Goal: Task Accomplishment & Management: Manage account settings

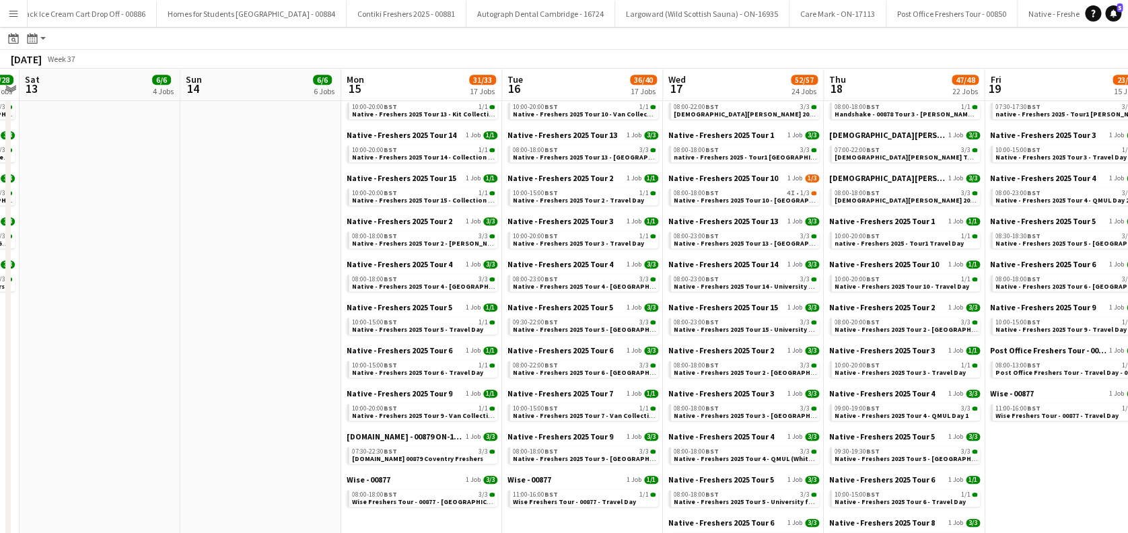
scroll to position [0, 324]
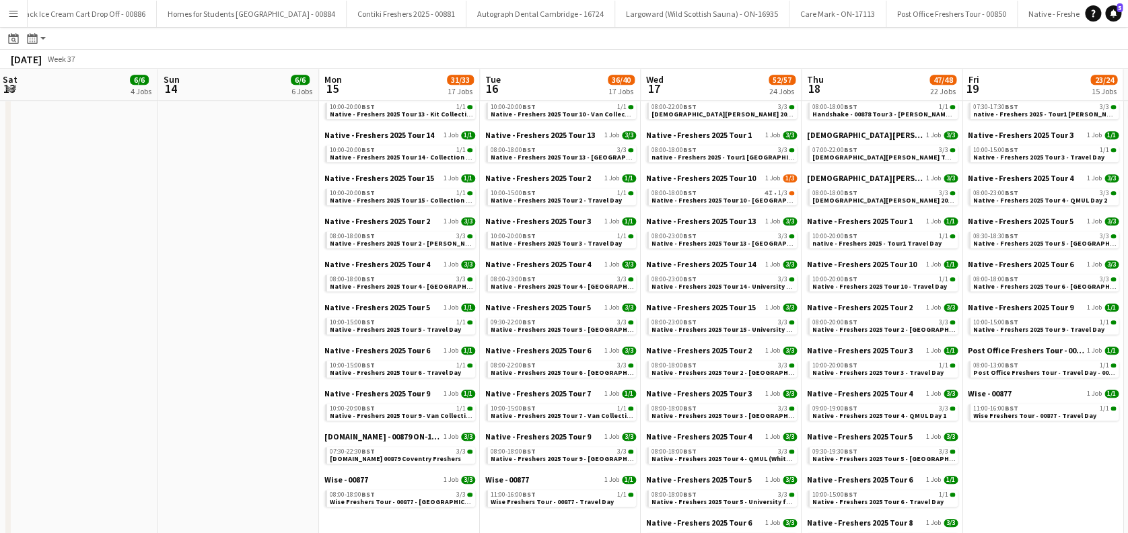
drag, startPoint x: 166, startPoint y: 330, endPoint x: 638, endPoint y: 377, distance: 475.4
click at [638, 377] on app-calendar-viewport "Thu 11 19/23 12 Jobs Fri 12 28/28 12 Jobs Sat 13 6/6 4 Jobs Sun 14 6/6 6 Jobs M…" at bounding box center [564, 295] width 1128 height 1176
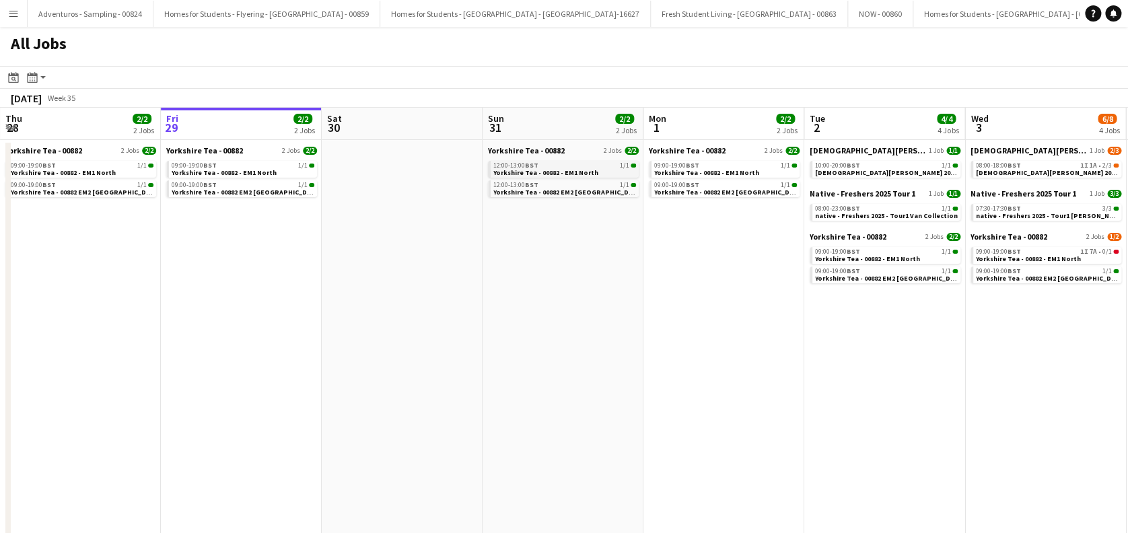
click at [531, 166] on span "BST" at bounding box center [531, 165] width 13 height 9
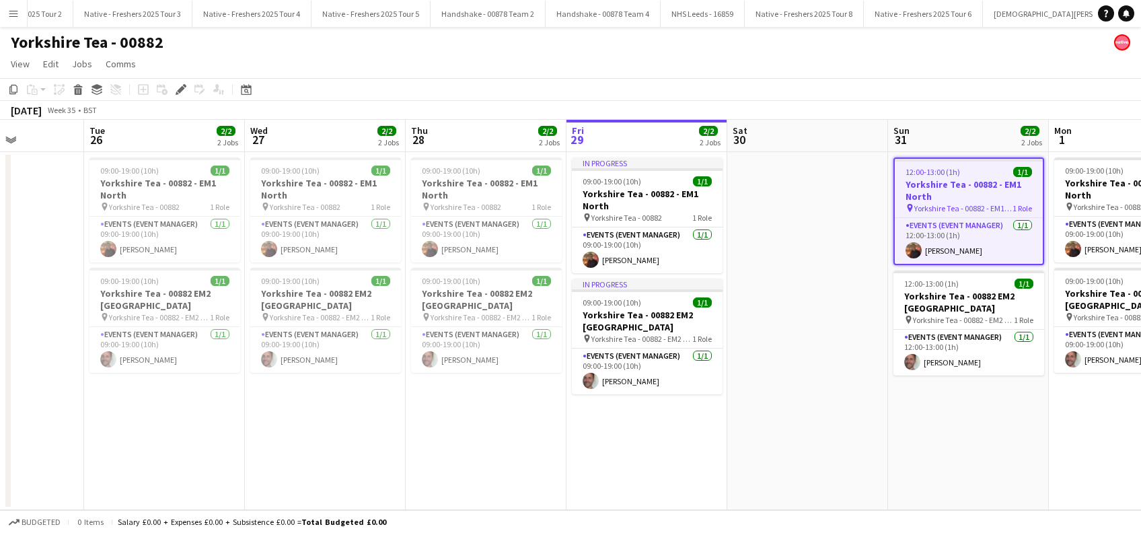
drag, startPoint x: 376, startPoint y: 441, endPoint x: 889, endPoint y: 434, distance: 512.7
click at [889, 434] on app-calendar-viewport "Sat 23 Sun 24 Mon 25 Tue 26 2/2 2 Jobs Wed 27 2/2 2 Jobs Thu 28 2/2 2 Jobs Fri …" at bounding box center [570, 315] width 1141 height 390
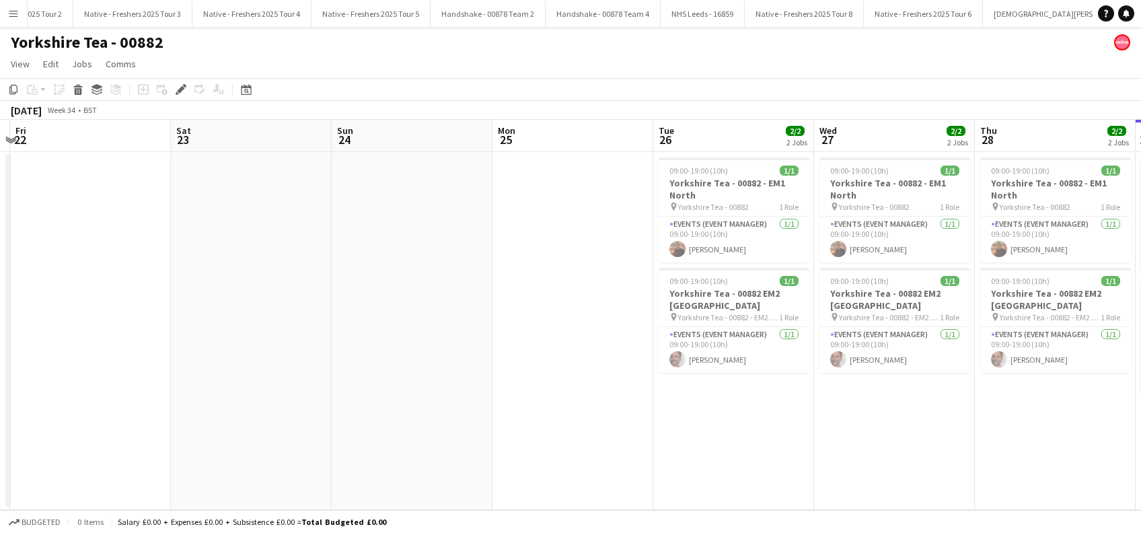
drag, startPoint x: 906, startPoint y: 439, endPoint x: 920, endPoint y: 439, distance: 14.8
click at [920, 439] on app-calendar-viewport "Wed 20 Thu 21 Fri 22 Sat 23 Sun 24 Mon 25 Tue 26 2/2 2 Jobs Wed 27 2/2 2 Jobs T…" at bounding box center [570, 315] width 1141 height 390
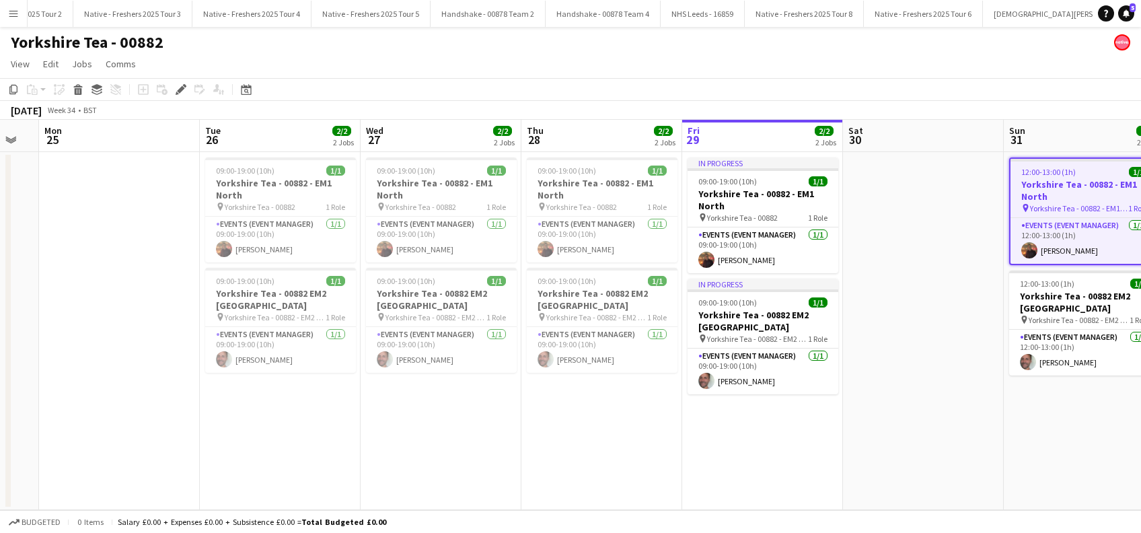
scroll to position [0, 463]
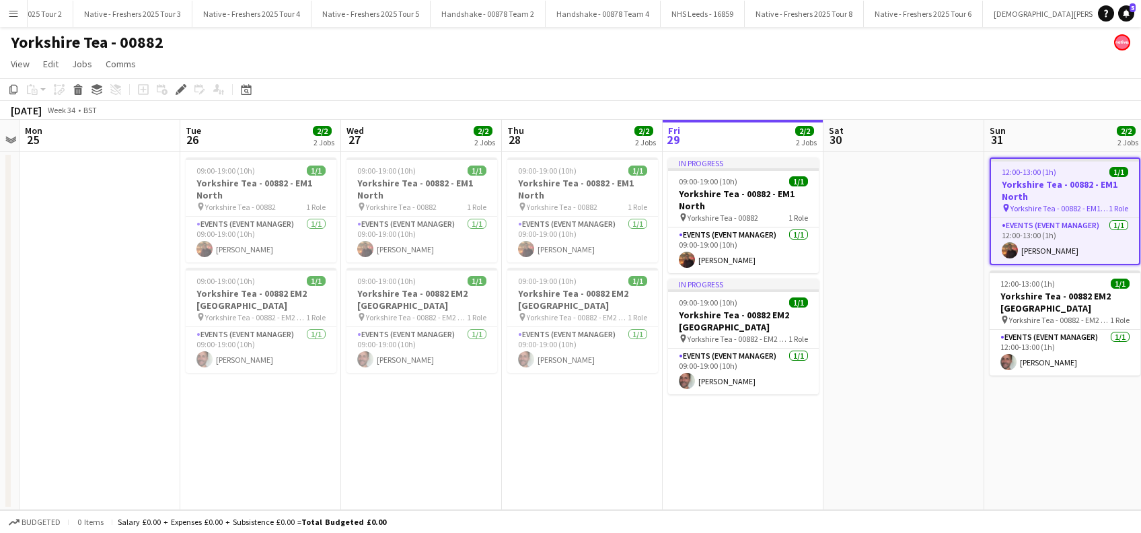
drag, startPoint x: 774, startPoint y: 427, endPoint x: 484, endPoint y: 466, distance: 292.6
click at [484, 466] on app-calendar-viewport "Fri 22 Sat 23 Sun 24 Mon 25 Tue 26 2/2 2 Jobs Wed 27 2/2 2 Jobs Thu 28 2/2 2 Jo…" at bounding box center [570, 315] width 1141 height 390
click at [212, 182] on h3 "Yorkshire Tea - 00882 - EM1 North" at bounding box center [261, 189] width 151 height 24
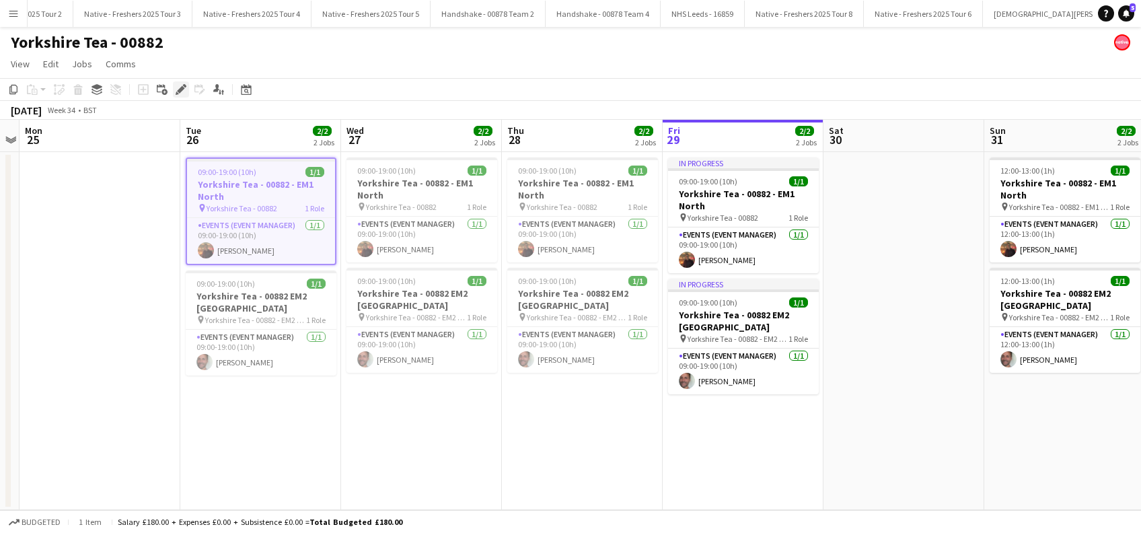
click at [180, 93] on icon "Edit" at bounding box center [181, 89] width 11 height 11
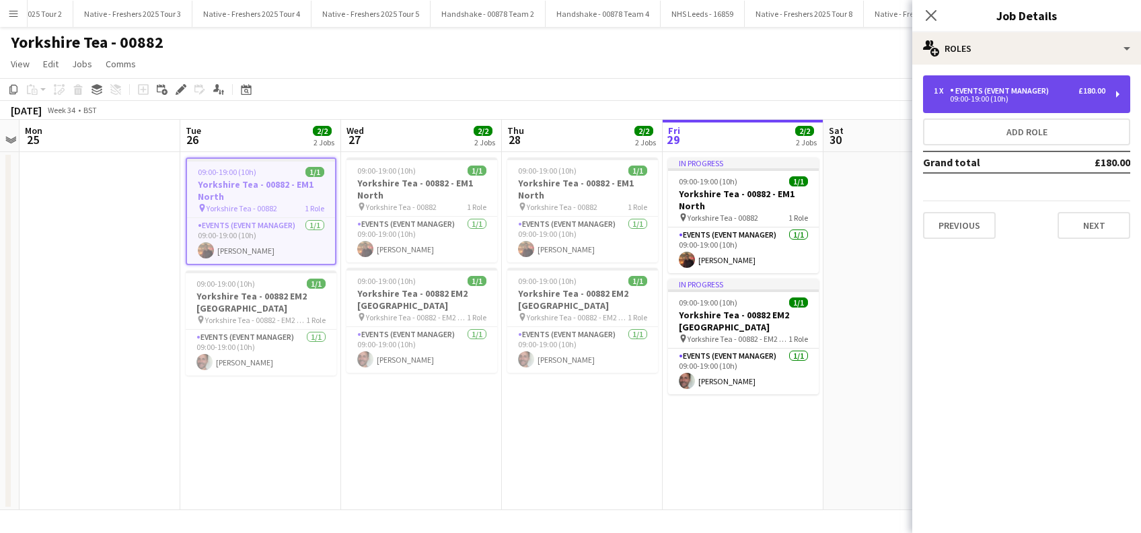
click at [1033, 86] on div "Events (Event Manager)" at bounding box center [1002, 90] width 104 height 9
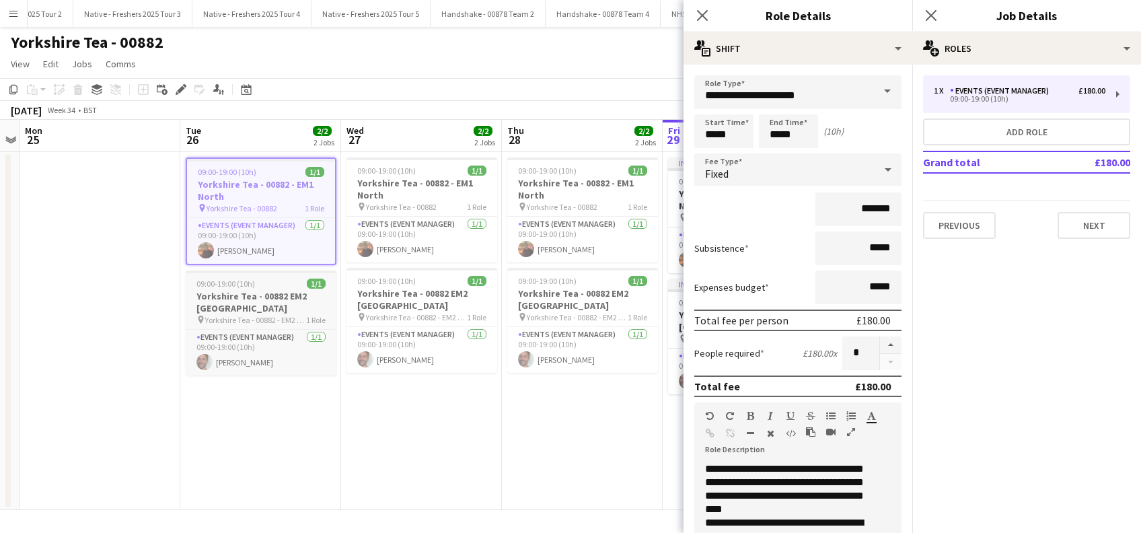
click at [236, 307] on h3 "Yorkshire Tea - 00882 EM2 [GEOGRAPHIC_DATA]" at bounding box center [261, 302] width 151 height 24
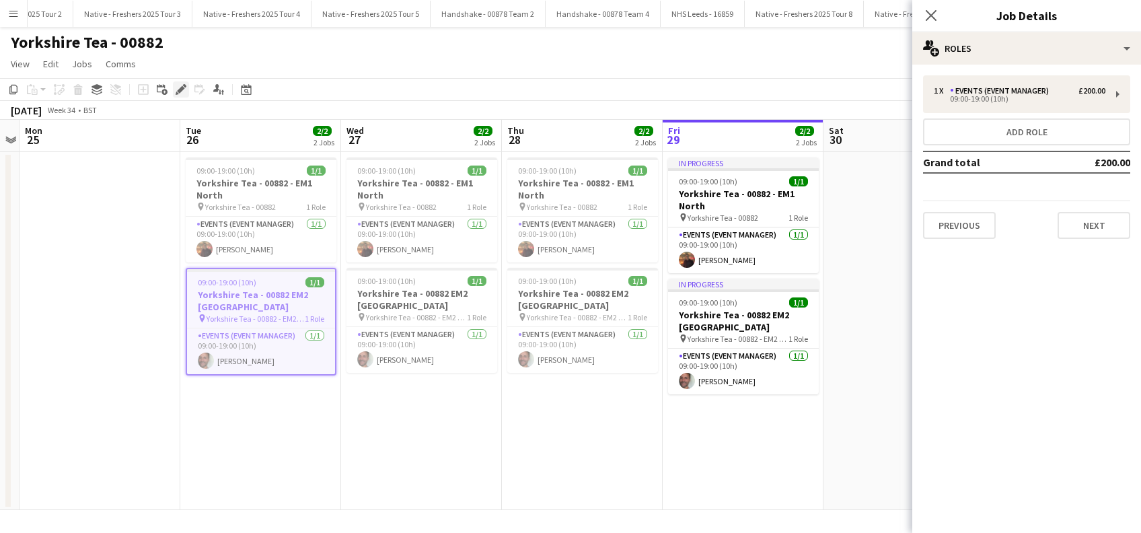
click at [182, 89] on icon at bounding box center [180, 89] width 7 height 7
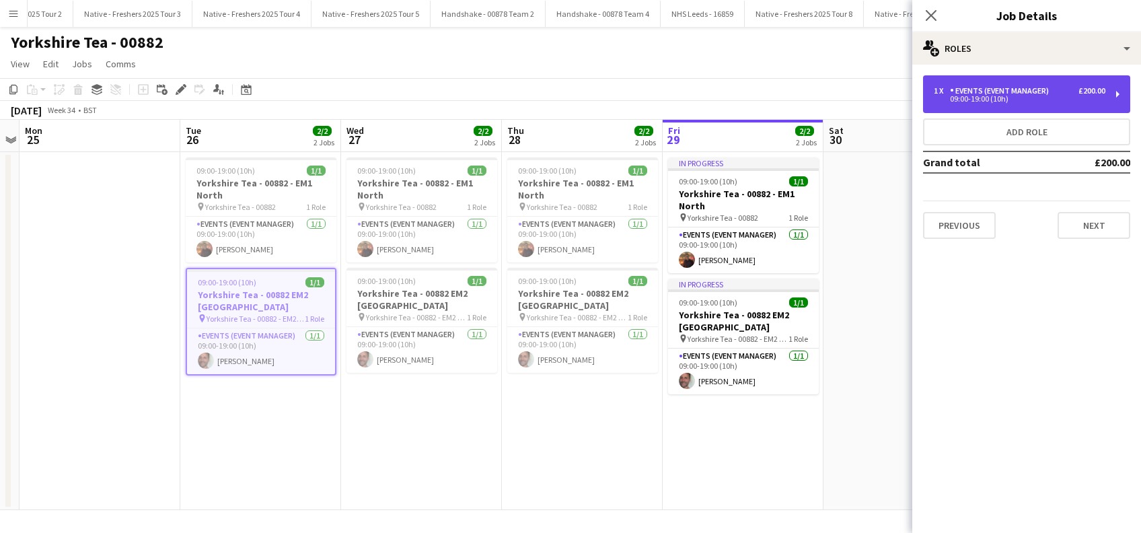
click at [1082, 92] on div "£200.00" at bounding box center [1092, 90] width 27 height 9
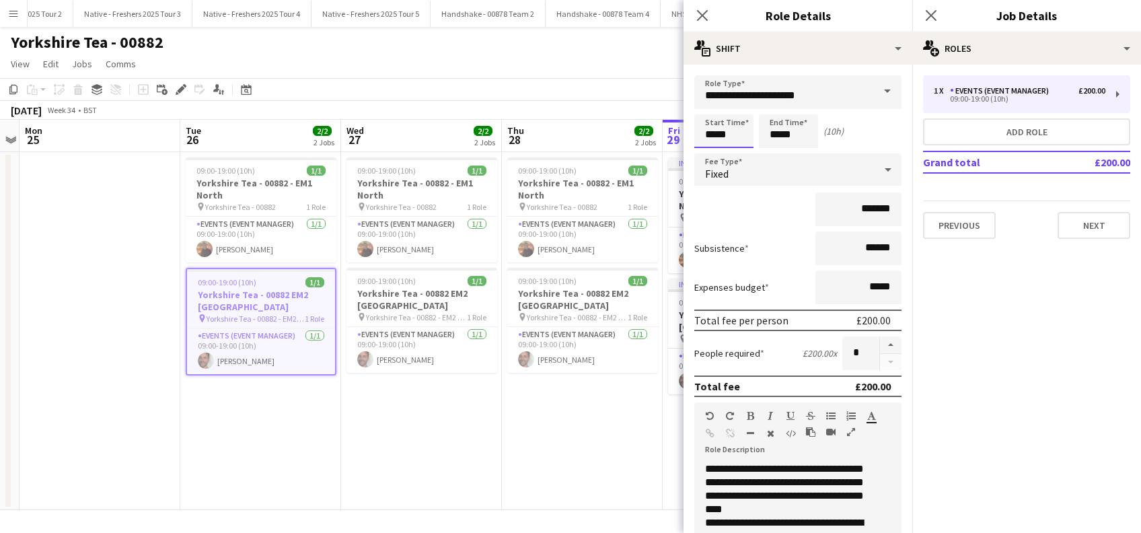
click at [721, 128] on body "Menu Boards Boards Boards All jobs Status Workforce Workforce My Workforce Recr…" at bounding box center [570, 266] width 1141 height 533
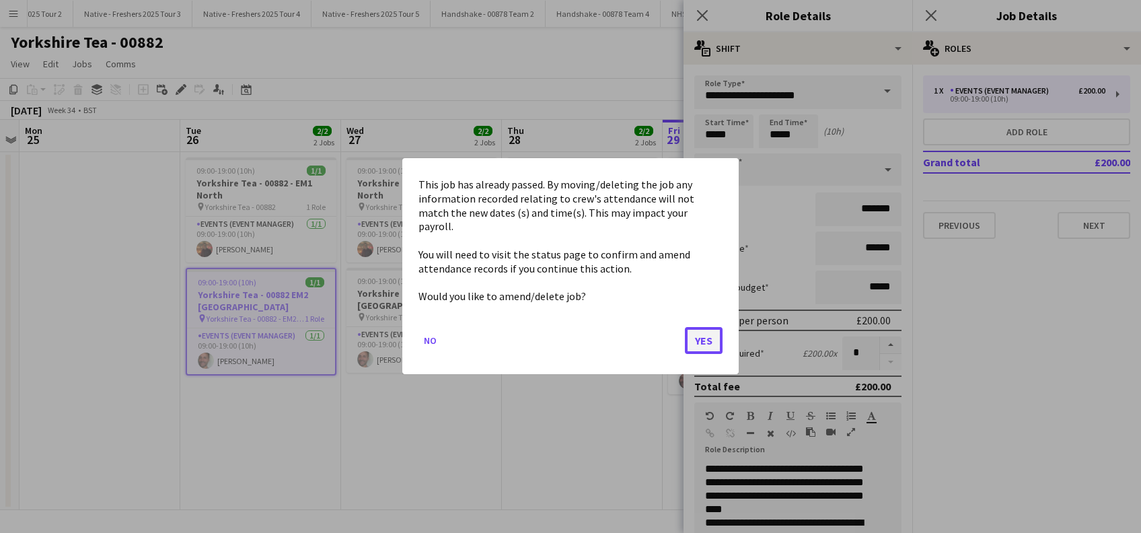
click at [705, 339] on button "Yes" at bounding box center [704, 341] width 38 height 27
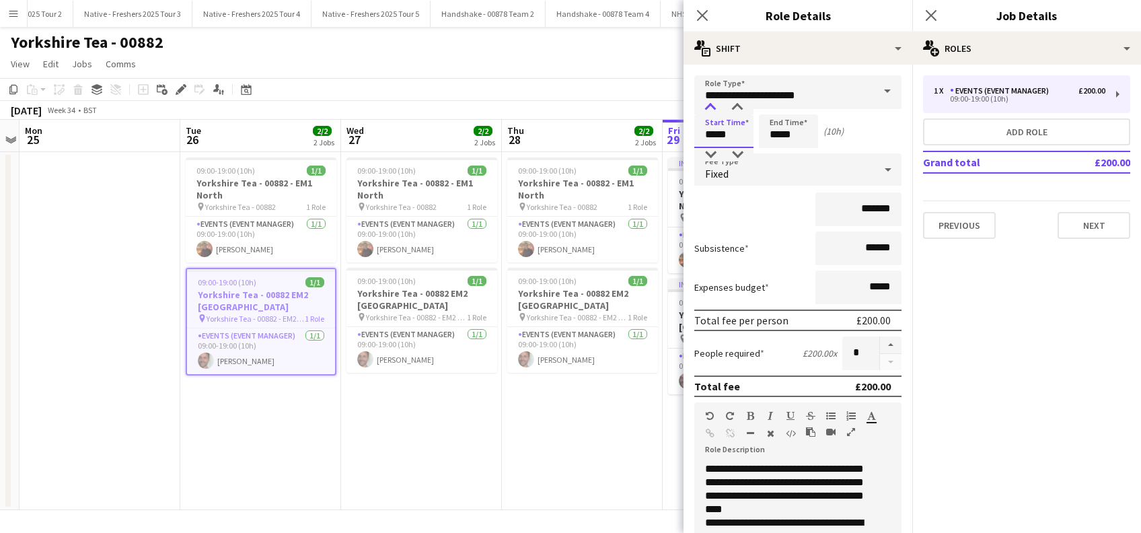
click at [713, 104] on div at bounding box center [710, 107] width 27 height 13
type input "*****"
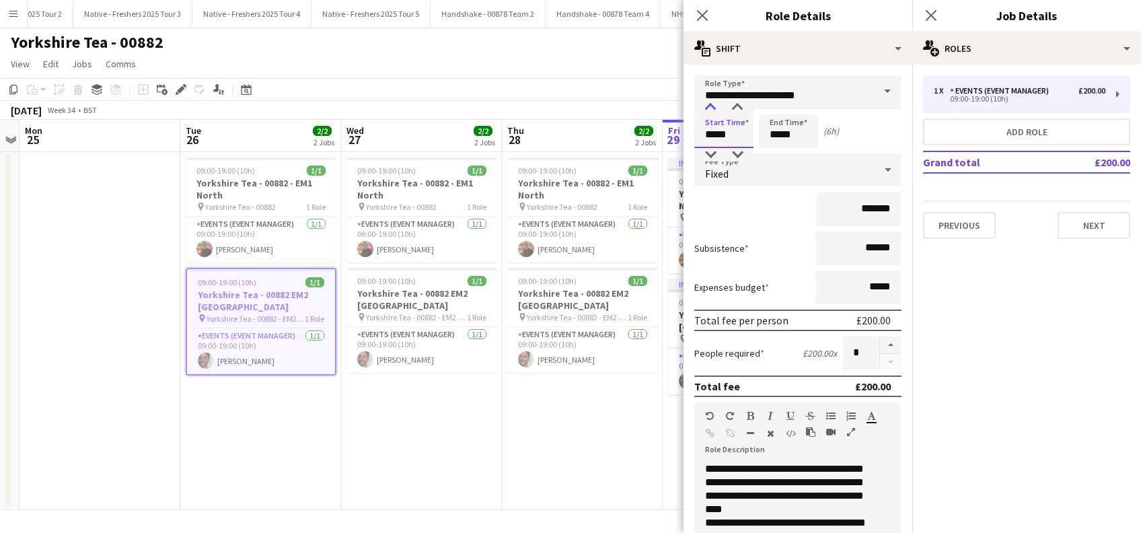
click at [713, 104] on div at bounding box center [710, 107] width 27 height 13
click at [862, 207] on input "*******" at bounding box center [858, 209] width 86 height 34
type input "**"
type input "******"
click at [860, 245] on input "******" at bounding box center [858, 248] width 86 height 34
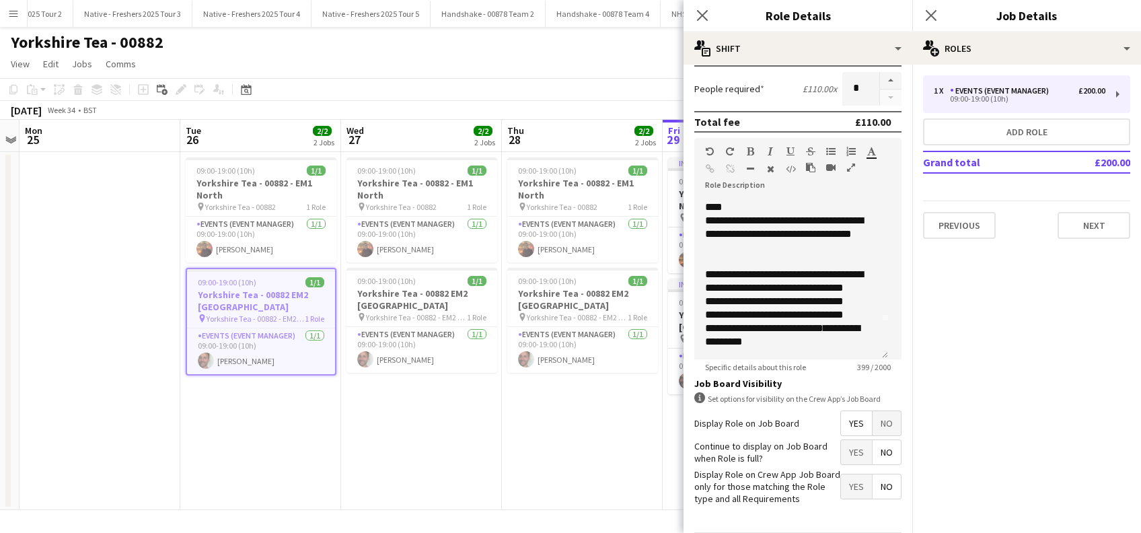
scroll to position [323, 0]
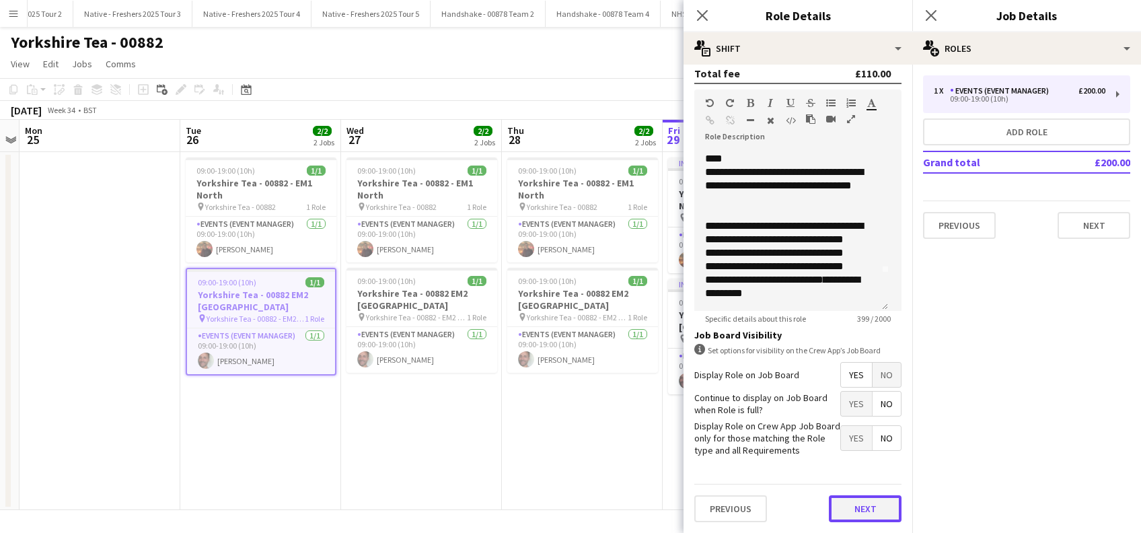
click at [865, 512] on button "Next" at bounding box center [865, 508] width 73 height 27
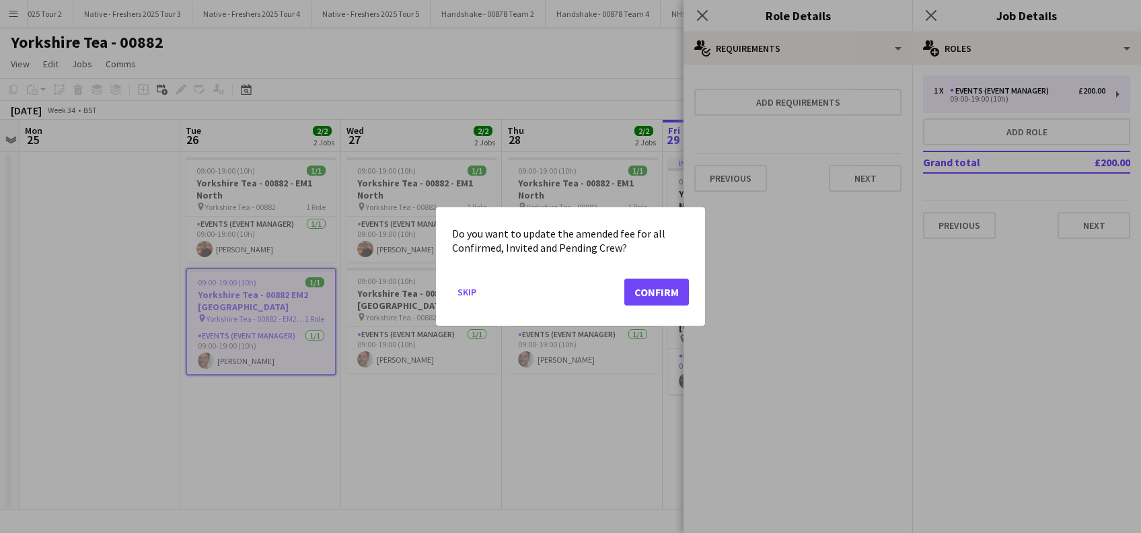
scroll to position [0, 0]
click at [648, 289] on button "Confirm" at bounding box center [656, 292] width 65 height 27
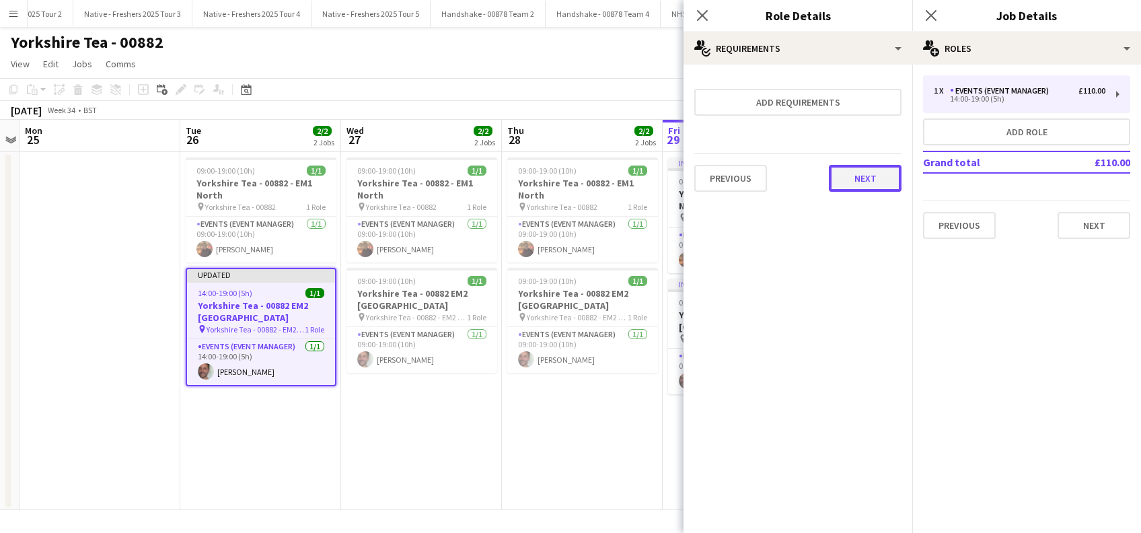
click at [874, 182] on button "Next" at bounding box center [865, 178] width 73 height 27
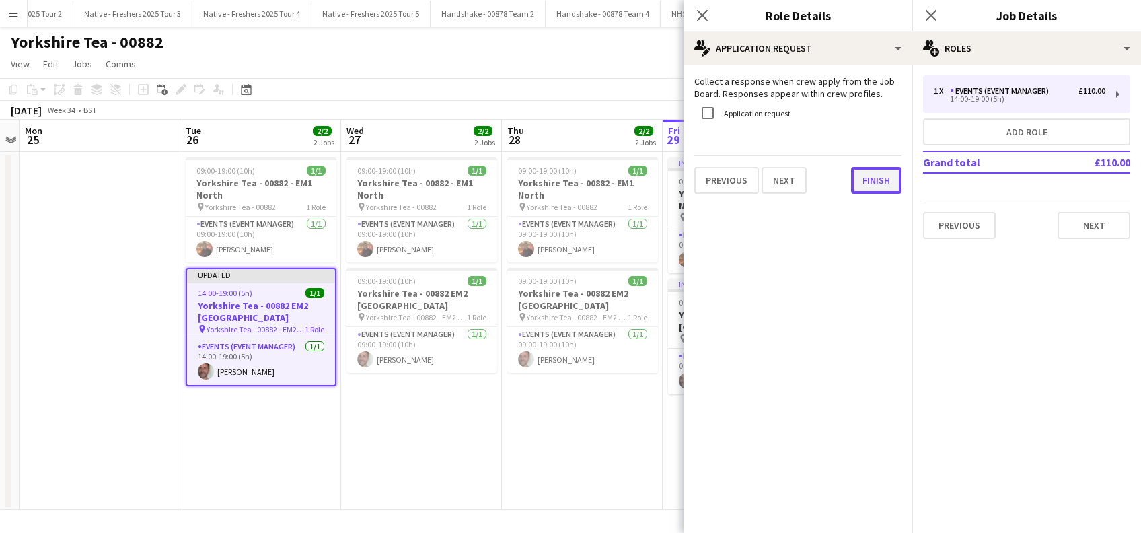
click at [873, 180] on button "Finish" at bounding box center [876, 180] width 50 height 27
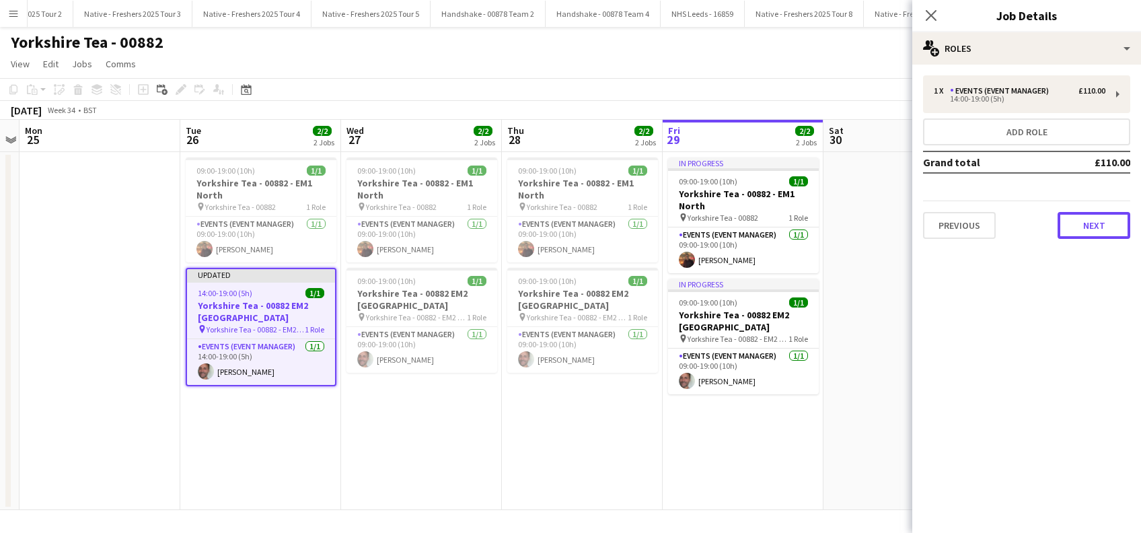
click at [1111, 225] on button "Next" at bounding box center [1094, 225] width 73 height 27
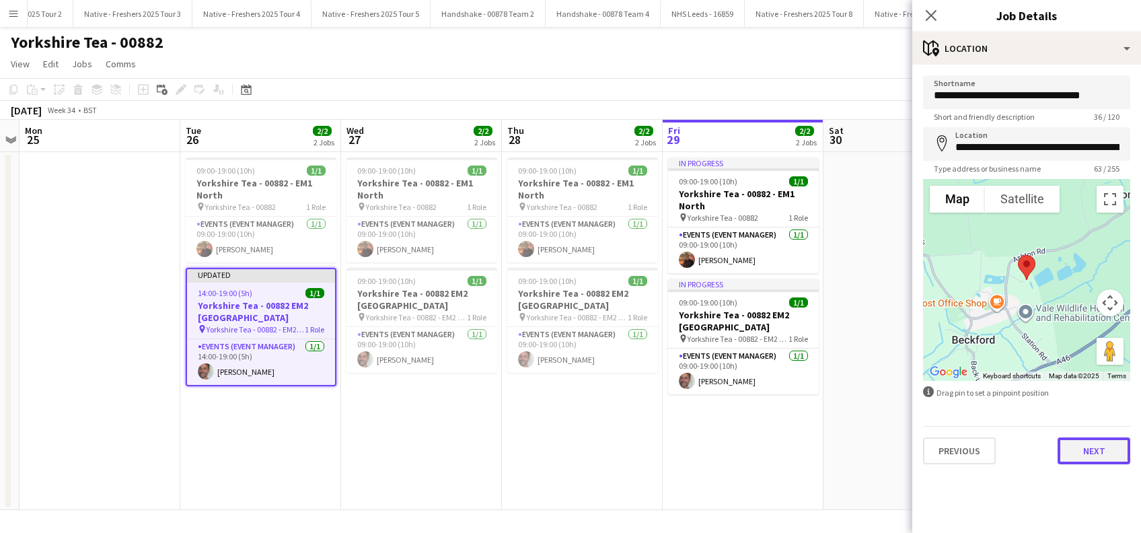
click at [1097, 449] on button "Next" at bounding box center [1094, 450] width 73 height 27
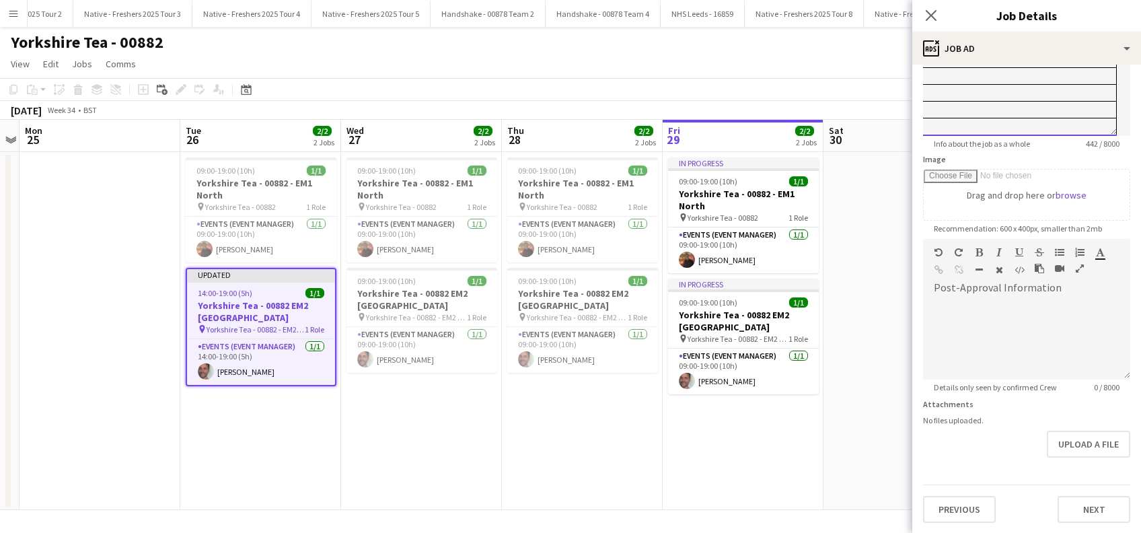
scroll to position [152, 260]
click at [1037, 105] on td "**********" at bounding box center [936, 110] width 361 height 17
click at [931, 19] on icon "Close pop-in" at bounding box center [930, 15] width 13 height 13
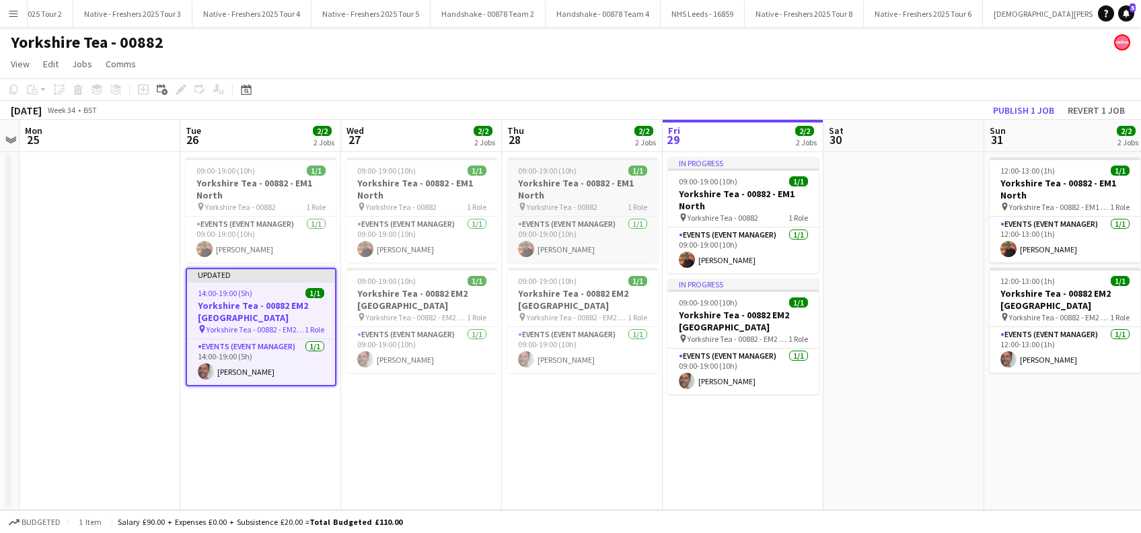
click at [542, 183] on h3 "Yorkshire Tea - 00882 - EM1 North" at bounding box center [582, 189] width 151 height 24
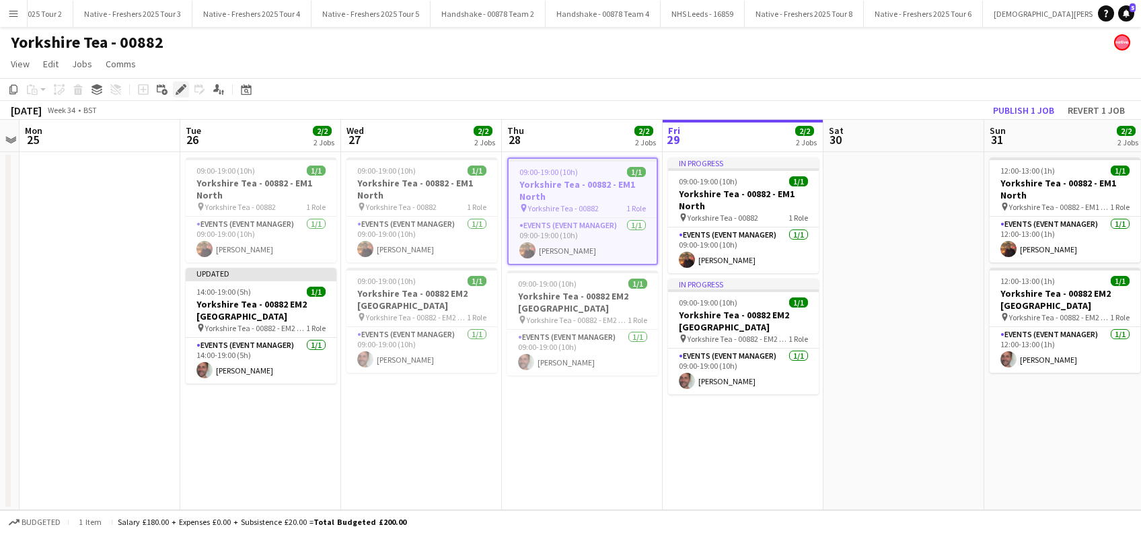
click at [183, 89] on icon "Edit" at bounding box center [181, 89] width 11 height 11
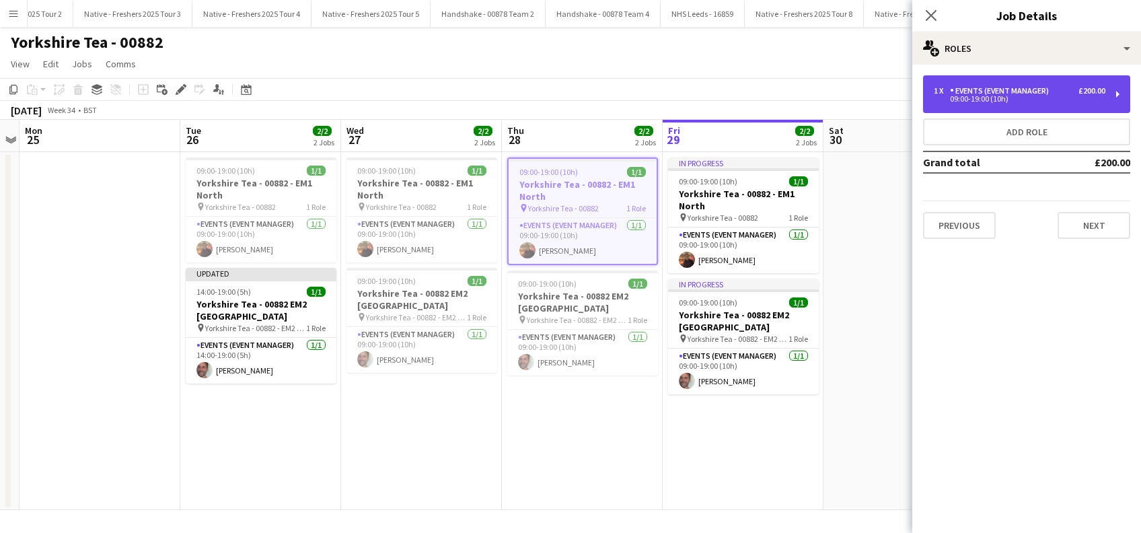
click at [1019, 100] on div "09:00-19:00 (10h)" at bounding box center [1020, 99] width 172 height 7
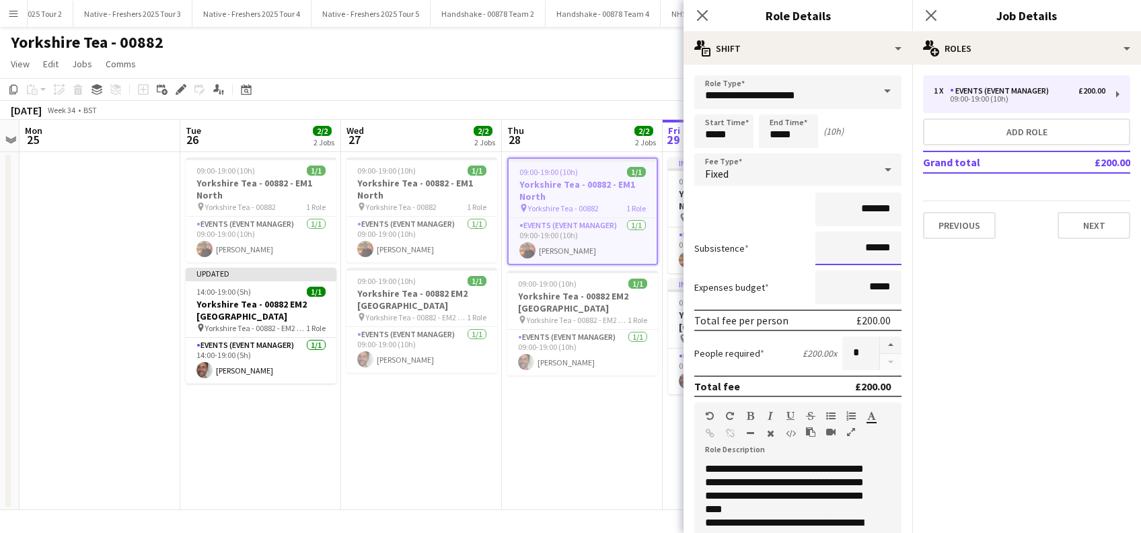
click at [858, 248] on input "******" at bounding box center [858, 248] width 86 height 34
type input "*****"
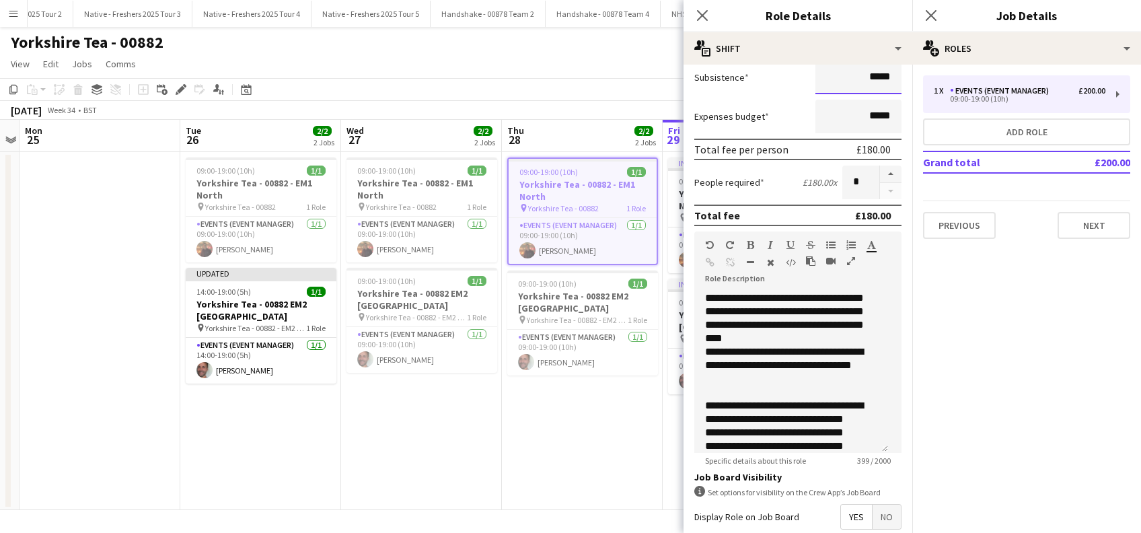
scroll to position [323, 0]
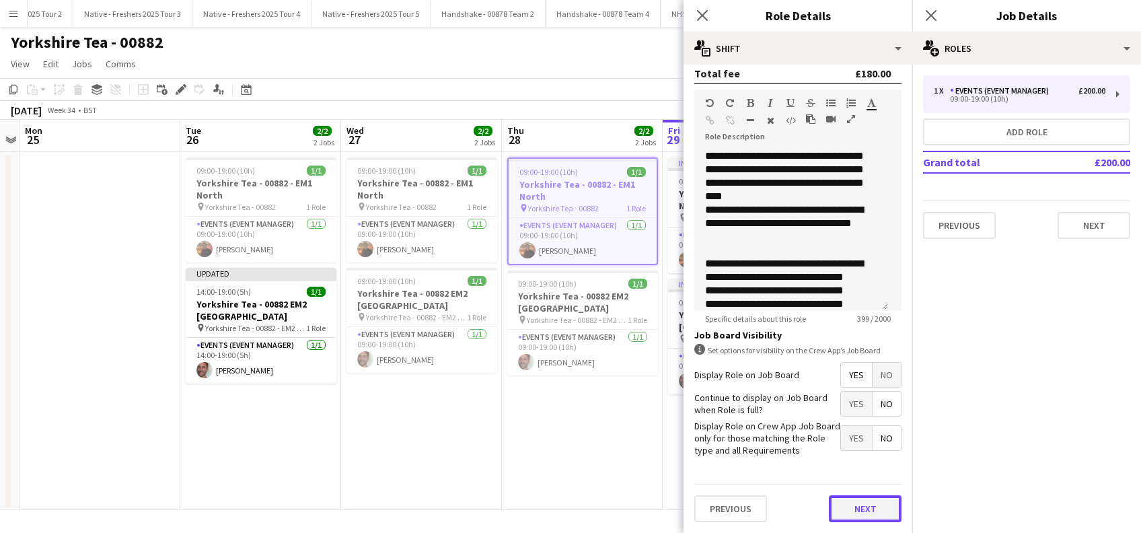
click at [838, 515] on button "Next" at bounding box center [865, 508] width 73 height 27
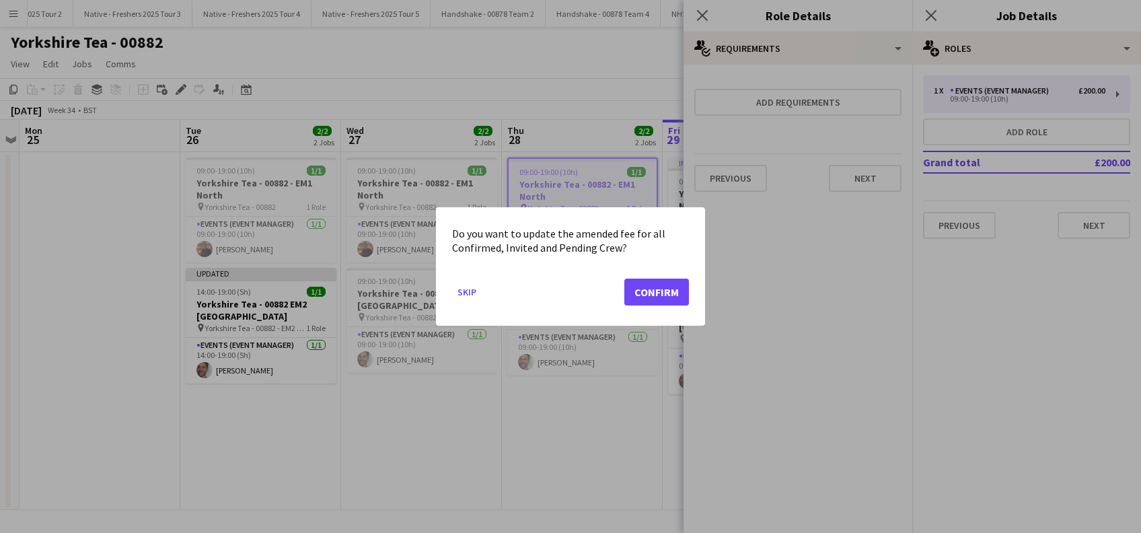
scroll to position [0, 0]
click at [661, 293] on button "Confirm" at bounding box center [656, 292] width 65 height 27
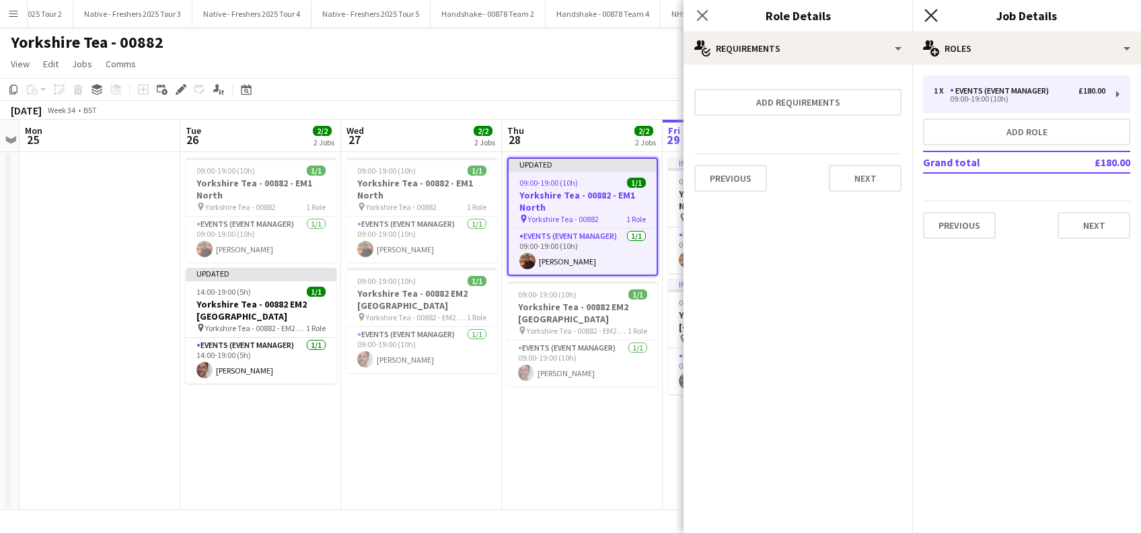
click at [930, 19] on icon "Close pop-in" at bounding box center [930, 15] width 13 height 13
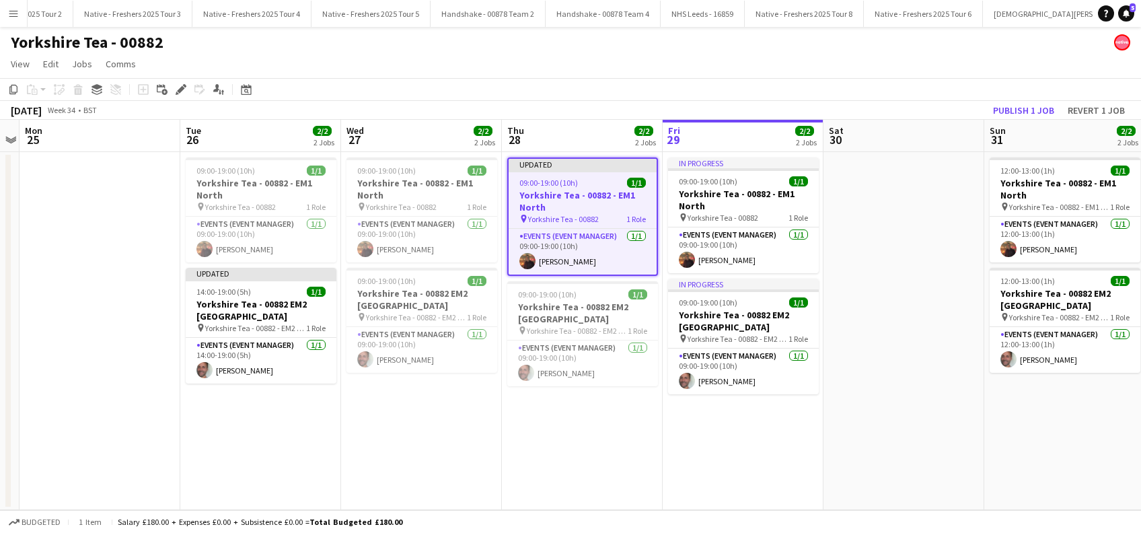
click at [574, 446] on app-date-cell "Updated 09:00-19:00 (10h) 1/1 Yorkshire Tea - 00882 - EM1 North pin Yorkshire T…" at bounding box center [582, 331] width 161 height 358
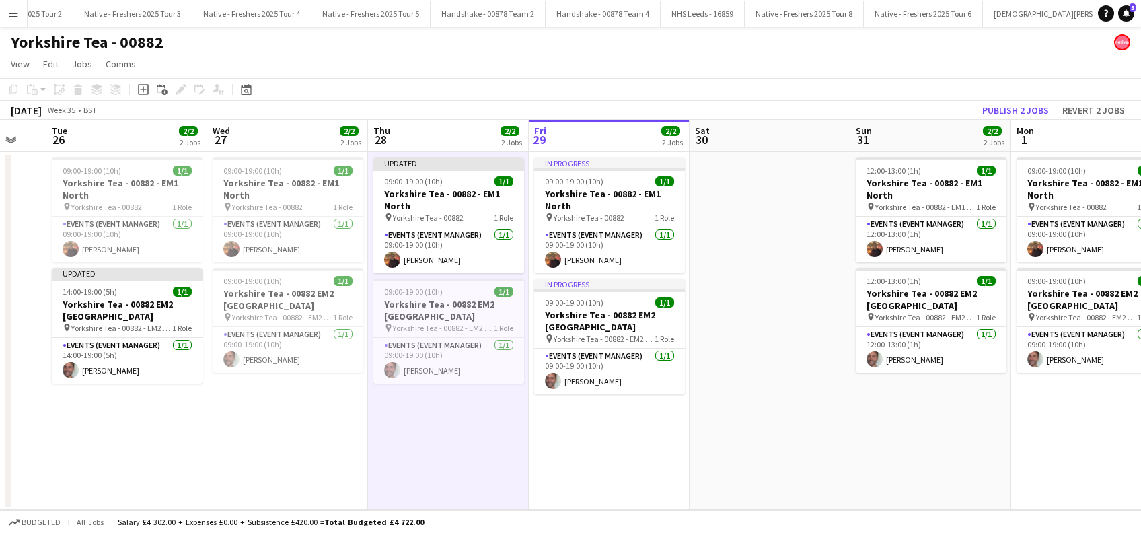
scroll to position [0, 620]
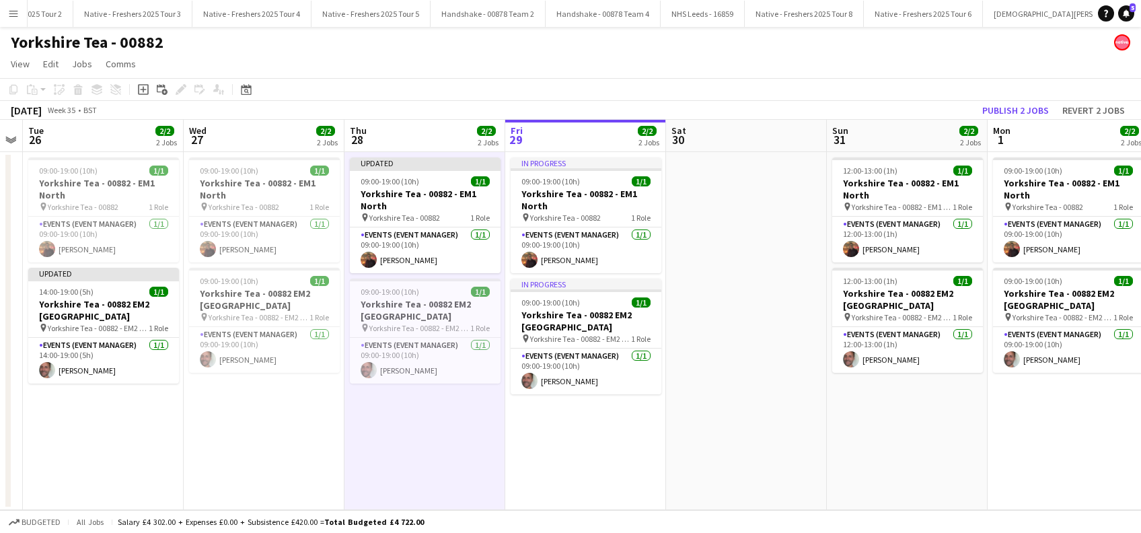
drag, startPoint x: 895, startPoint y: 422, endPoint x: 737, endPoint y: 464, distance: 163.0
click at [737, 464] on app-calendar-viewport "Fri 22 Sat 23 Sun 24 Mon 25 Tue 26 2/2 2 Jobs Wed 27 2/2 2 Jobs Thu 28 2/2 2 Jo…" at bounding box center [570, 315] width 1141 height 390
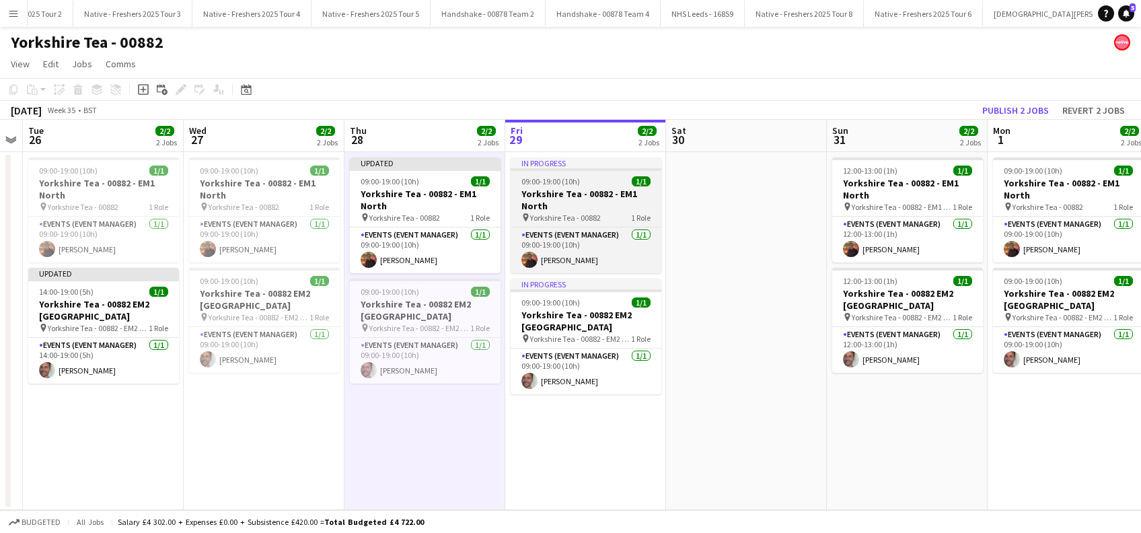
click at [558, 200] on h3 "Yorkshire Tea - 00882 - EM1 North" at bounding box center [586, 200] width 151 height 24
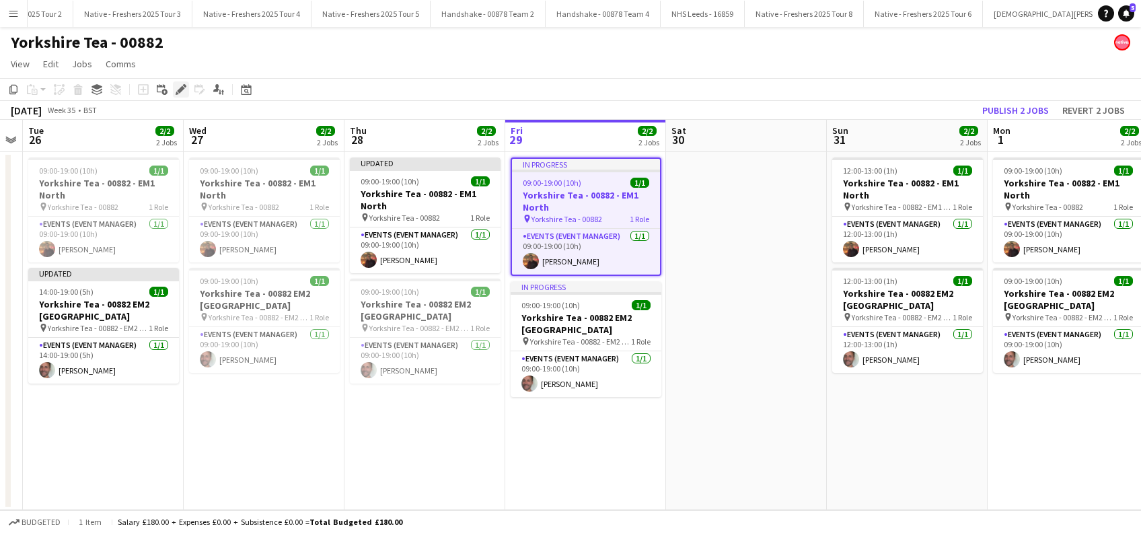
click at [176, 93] on icon "Edit" at bounding box center [181, 89] width 11 height 11
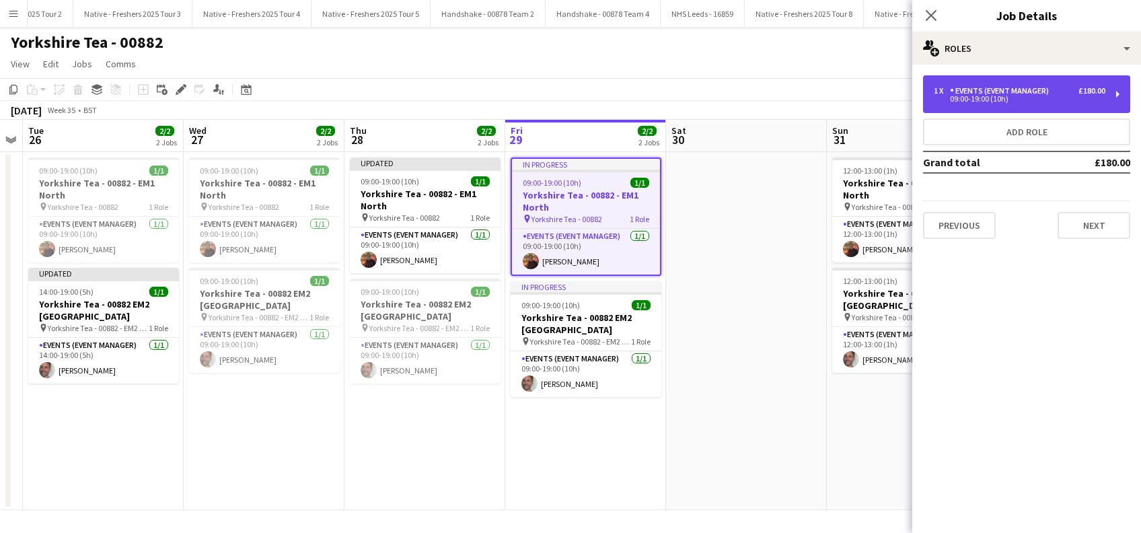
click at [1066, 100] on div "09:00-19:00 (10h)" at bounding box center [1020, 99] width 172 height 7
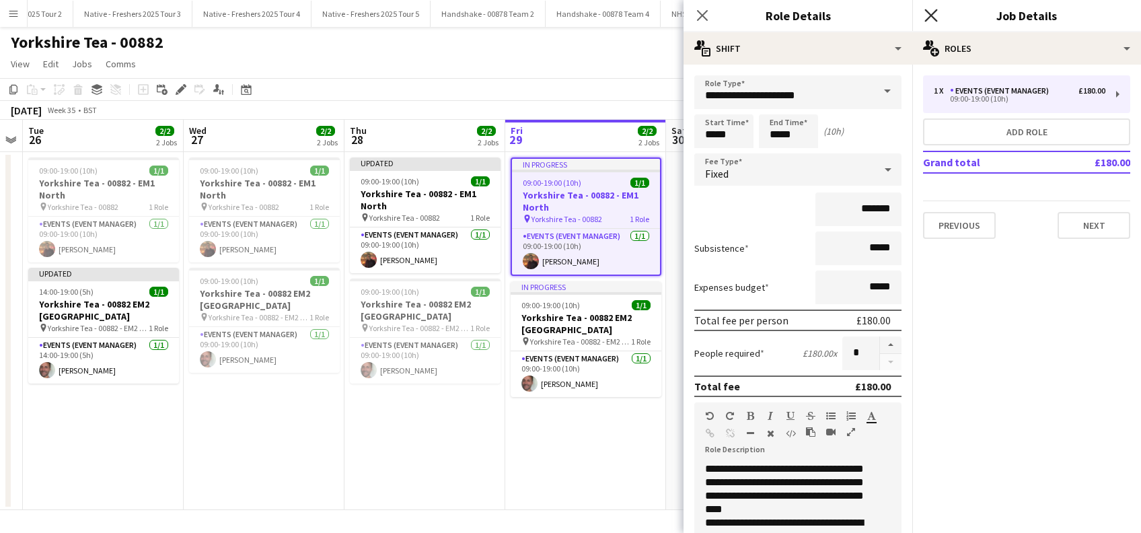
click at [933, 13] on icon at bounding box center [930, 15] width 13 height 13
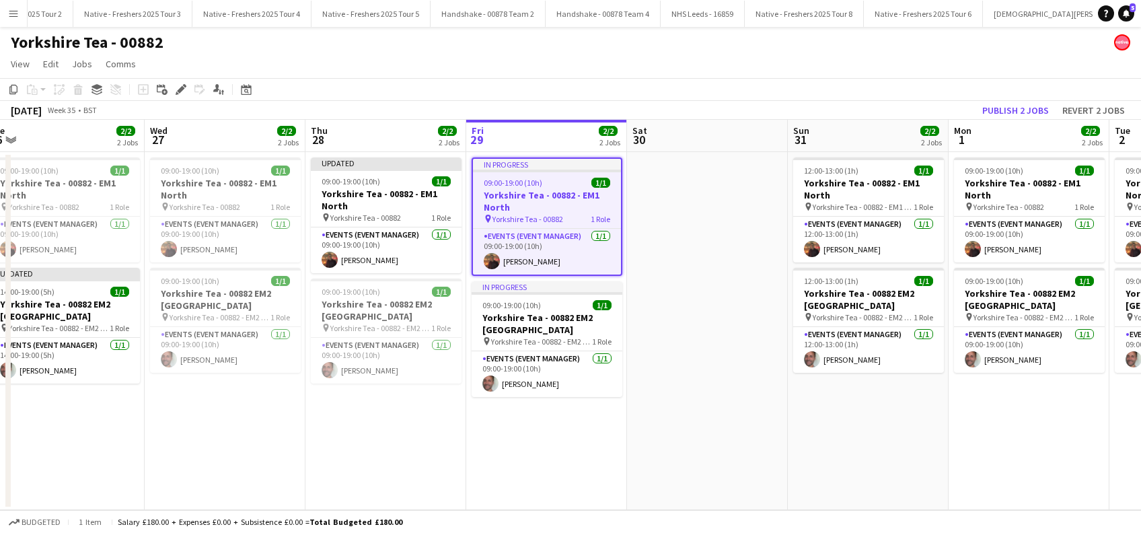
scroll to position [0, 414]
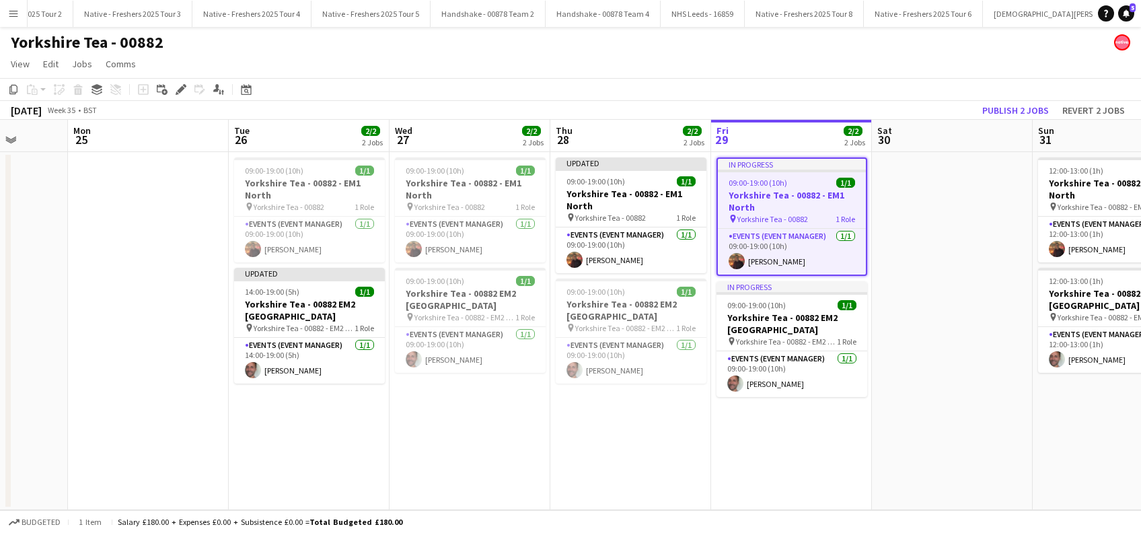
drag, startPoint x: 739, startPoint y: 379, endPoint x: 624, endPoint y: 434, distance: 127.9
click at [624, 434] on app-calendar-viewport "Fri 22 Sat 23 Sun 24 Mon 25 Tue 26 2/2 2 Jobs Wed 27 2/2 2 Jobs Thu 28 2/2 2 Jo…" at bounding box center [570, 315] width 1141 height 390
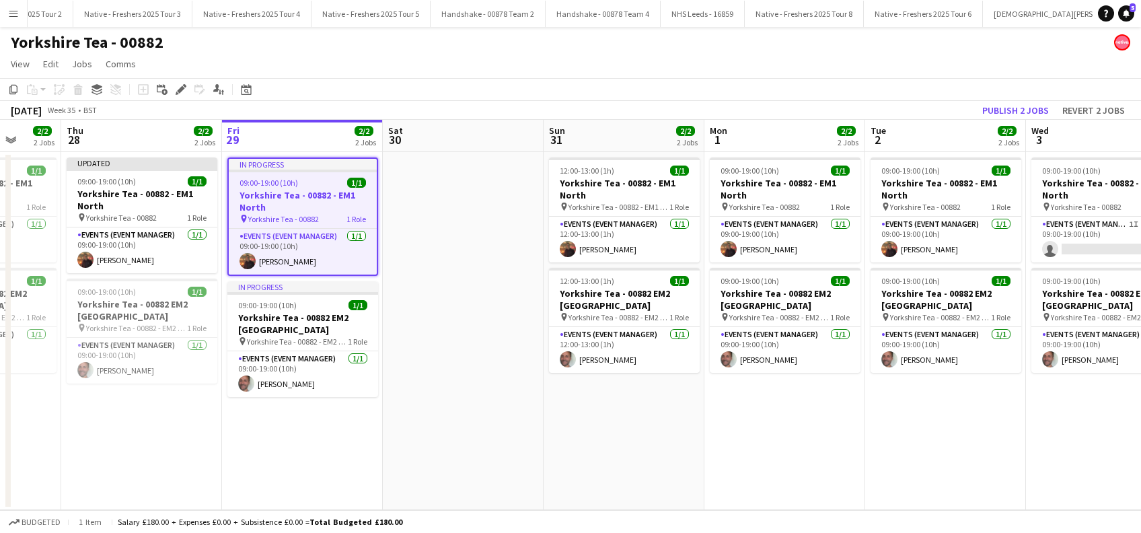
scroll to position [0, 583]
drag, startPoint x: 799, startPoint y: 439, endPoint x: 632, endPoint y: 474, distance: 170.6
click at [632, 474] on app-calendar-viewport "Sun 24 Mon 25 Tue 26 2/2 2 Jobs Wed 27 2/2 2 Jobs Thu 28 2/2 2 Jobs Fri 29 2/2 …" at bounding box center [570, 315] width 1141 height 390
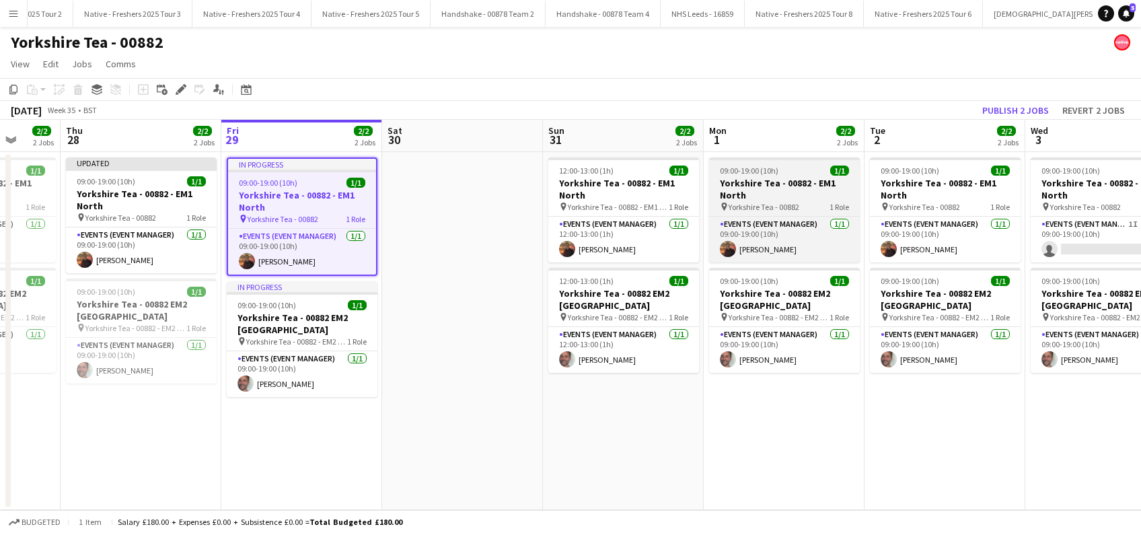
click at [759, 173] on span "09:00-19:00 (10h)" at bounding box center [749, 171] width 59 height 10
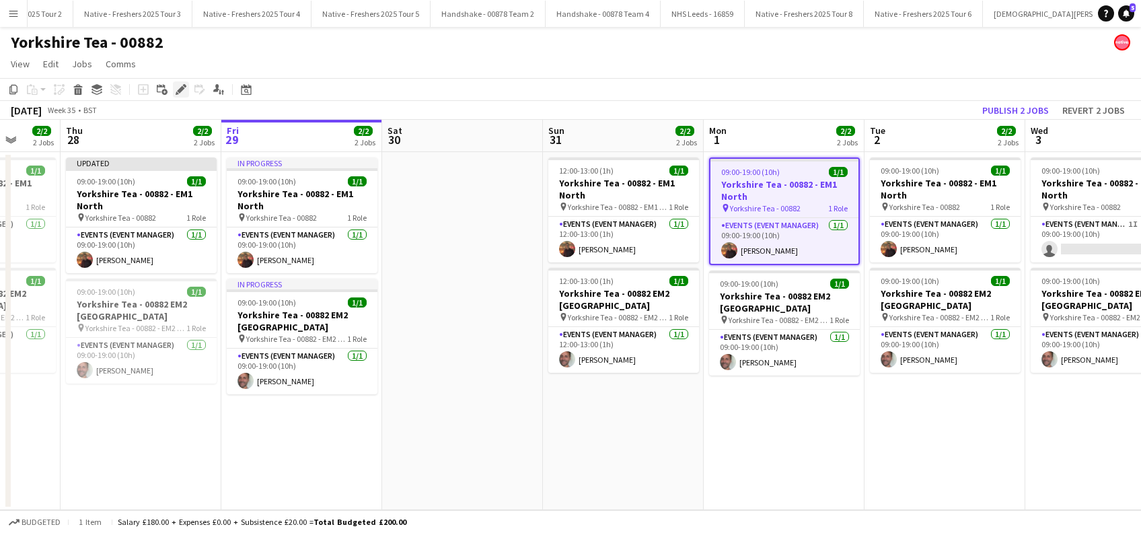
click at [178, 97] on div "Edit" at bounding box center [181, 89] width 16 height 16
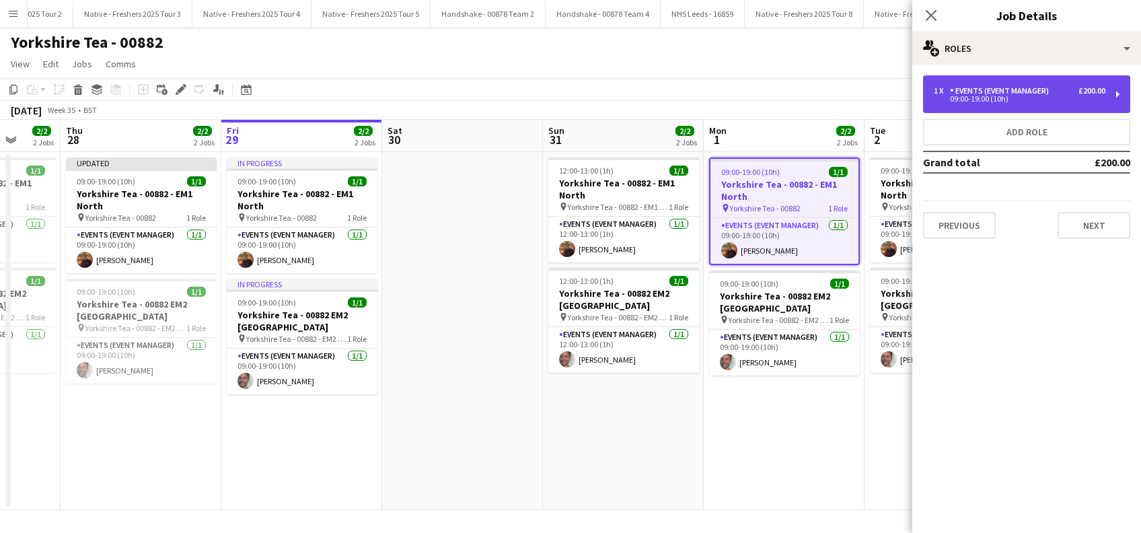
click at [1025, 97] on div "09:00-19:00 (10h)" at bounding box center [1020, 99] width 172 height 7
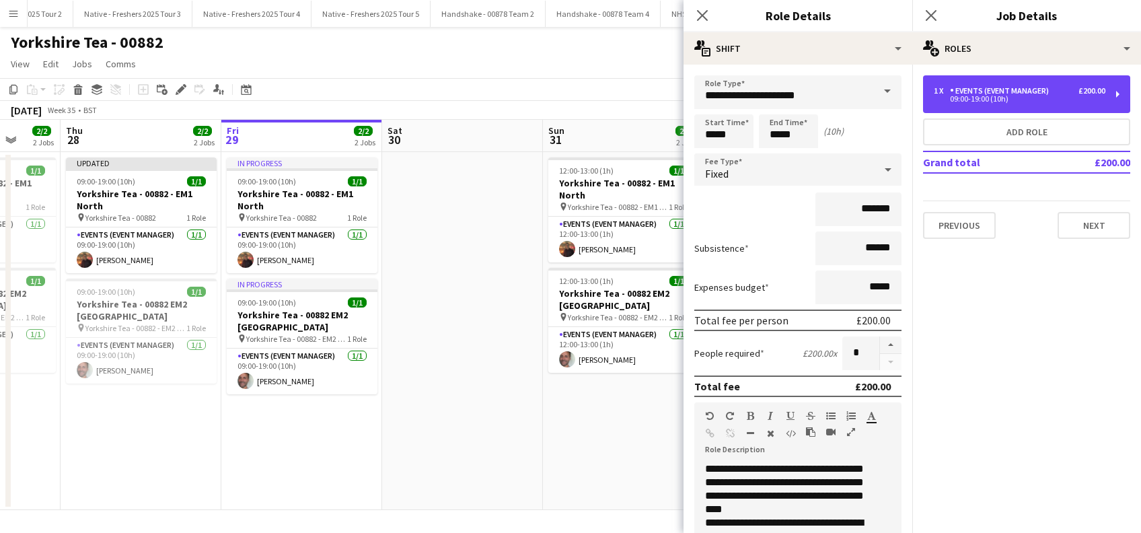
scroll to position [323, 0]
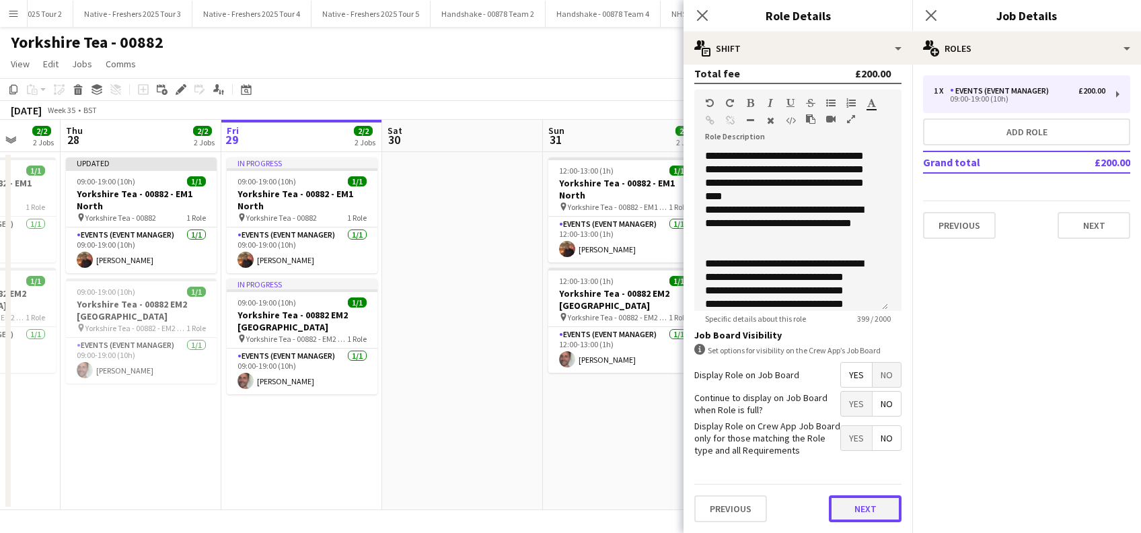
click at [862, 513] on button "Next" at bounding box center [865, 508] width 73 height 27
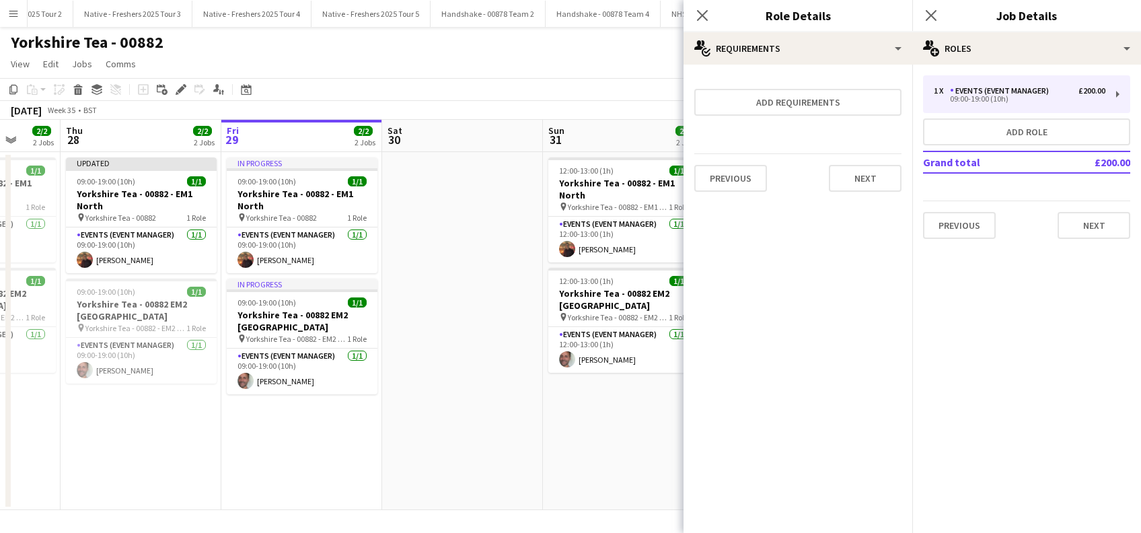
scroll to position [0, 0]
click at [884, 182] on button "Next" at bounding box center [865, 178] width 73 height 27
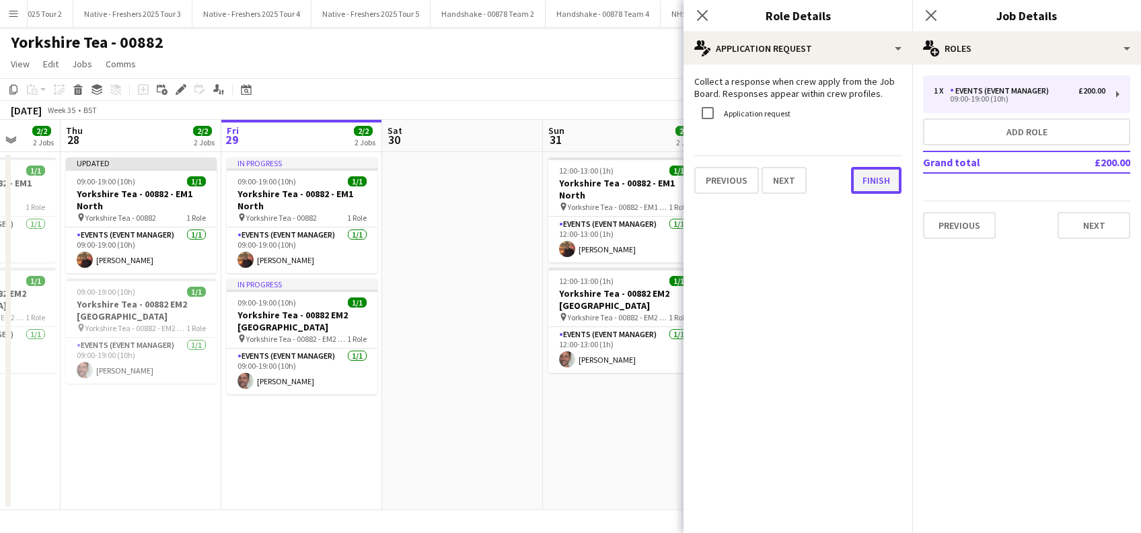
drag, startPoint x: 883, startPoint y: 182, endPoint x: 891, endPoint y: 182, distance: 7.4
click at [883, 181] on button "Finish" at bounding box center [876, 180] width 50 height 27
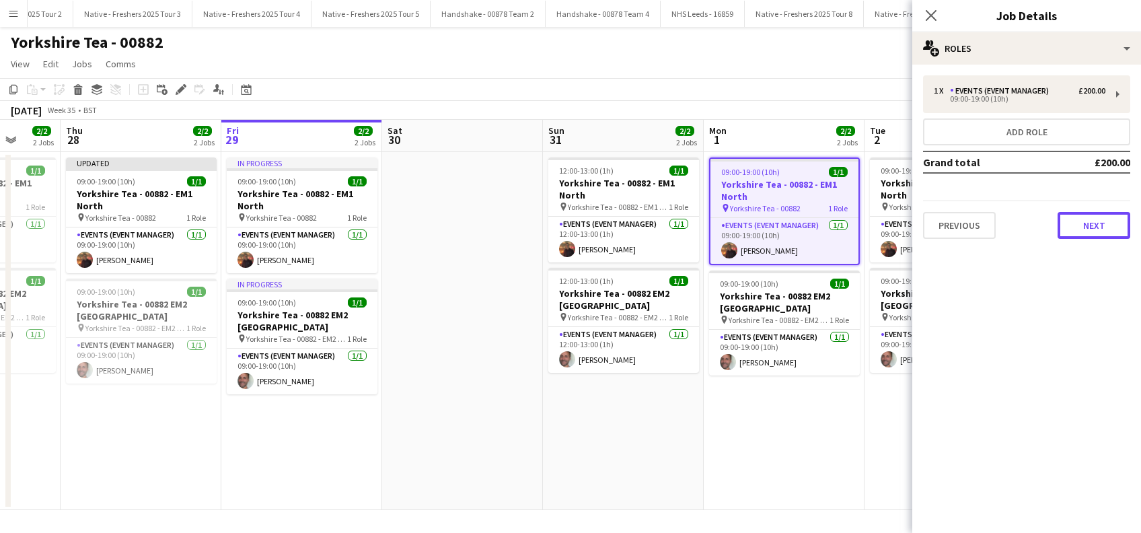
click at [1099, 230] on button "Next" at bounding box center [1094, 225] width 73 height 27
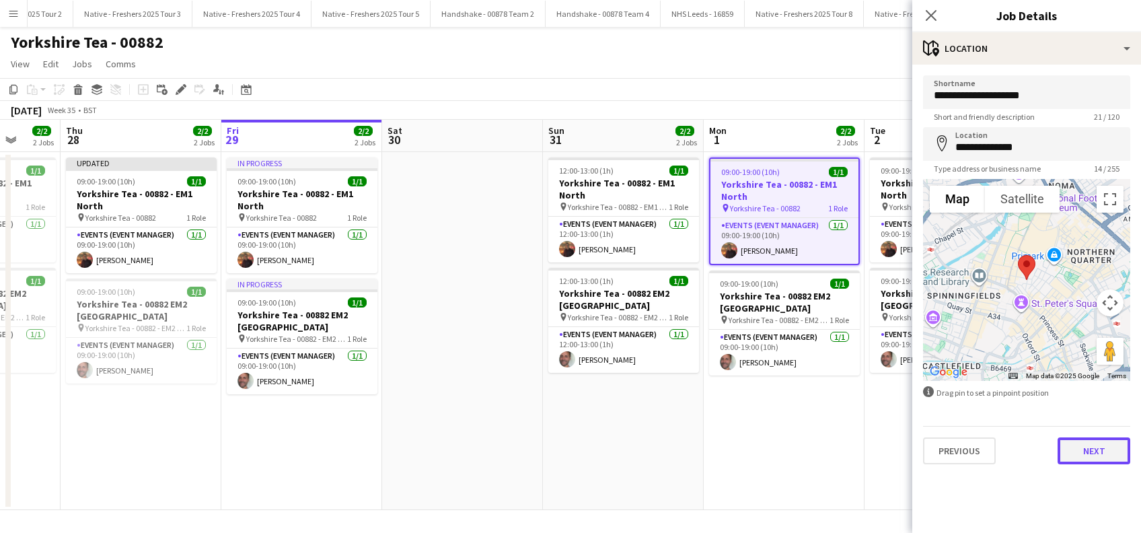
click at [1101, 451] on button "Next" at bounding box center [1094, 450] width 73 height 27
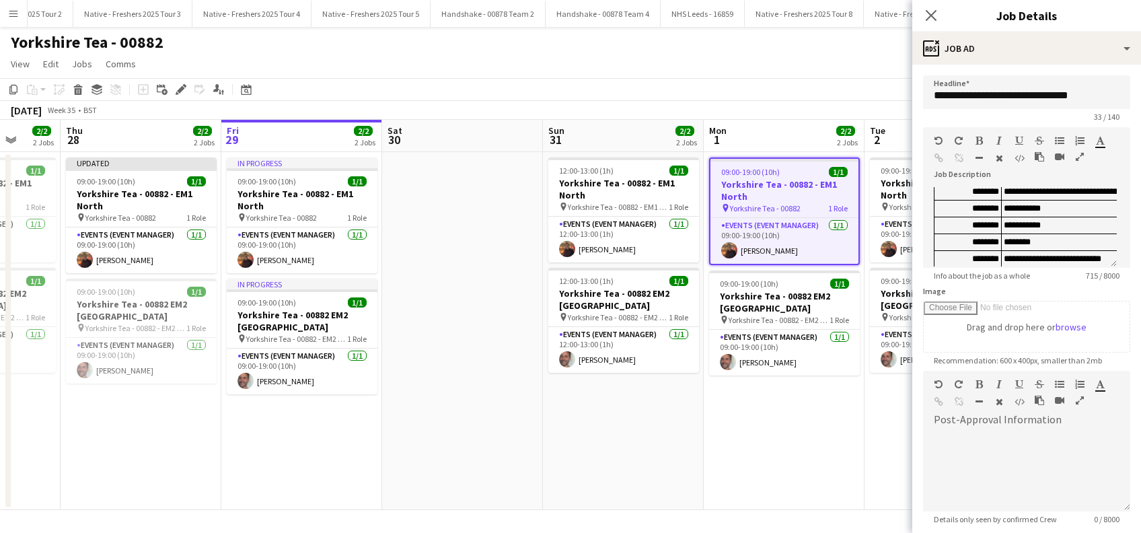
scroll to position [242, 0]
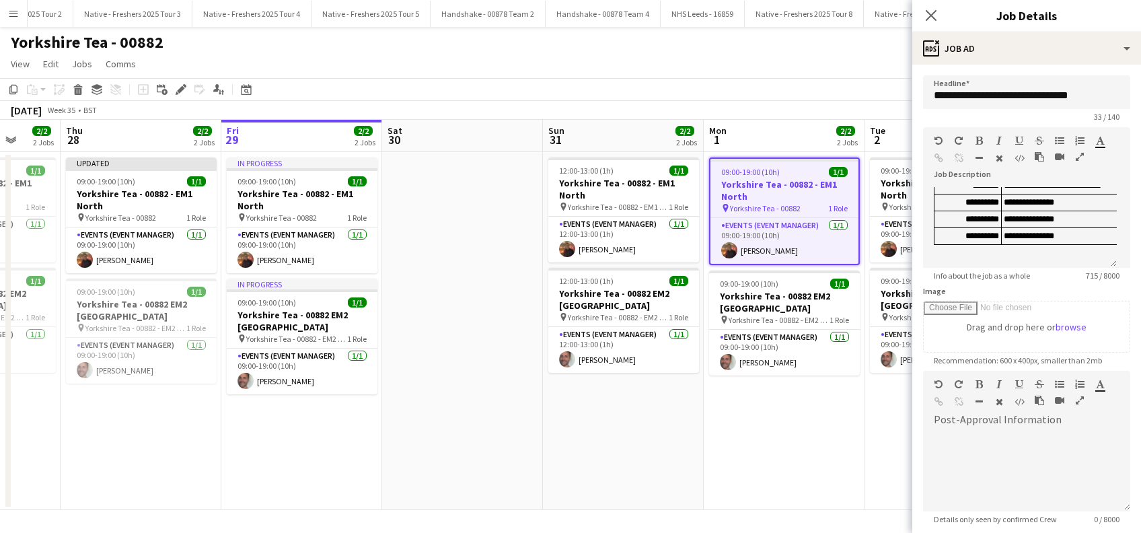
click at [747, 192] on h3 "Yorkshire Tea - 00882 - EM1 North" at bounding box center [784, 190] width 148 height 24
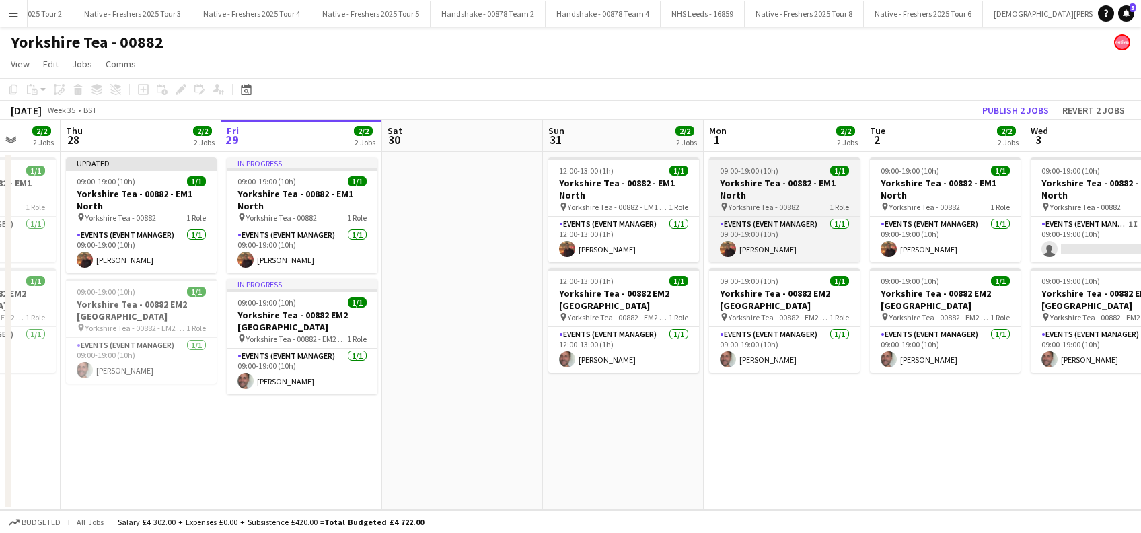
click at [745, 192] on h3 "Yorkshire Tea - 00882 - EM1 North" at bounding box center [784, 189] width 151 height 24
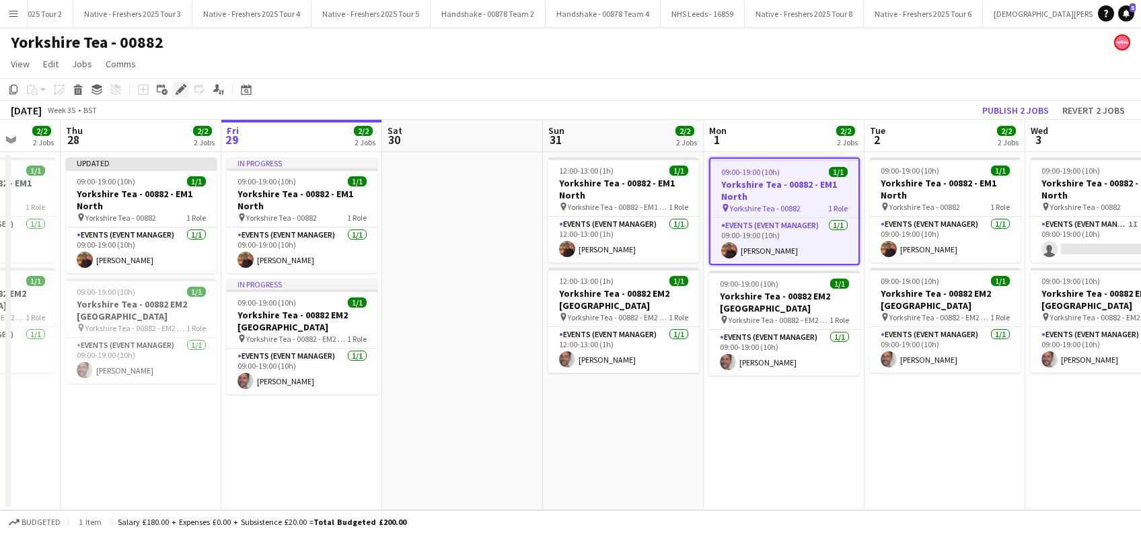
click at [178, 96] on div "Edit" at bounding box center [181, 89] width 16 height 16
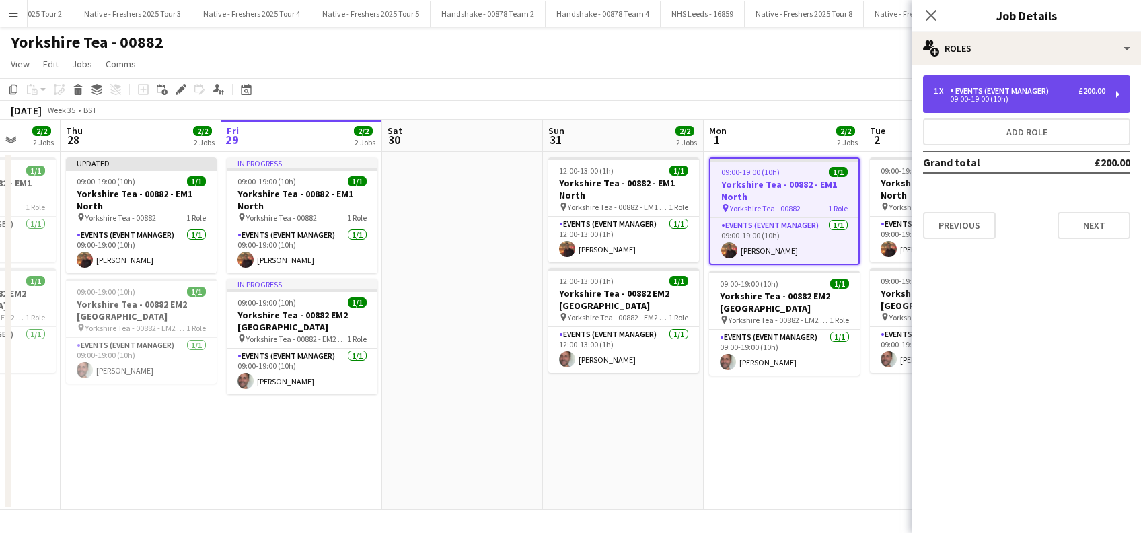
click at [1050, 95] on div "Events (Event Manager)" at bounding box center [1002, 90] width 104 height 9
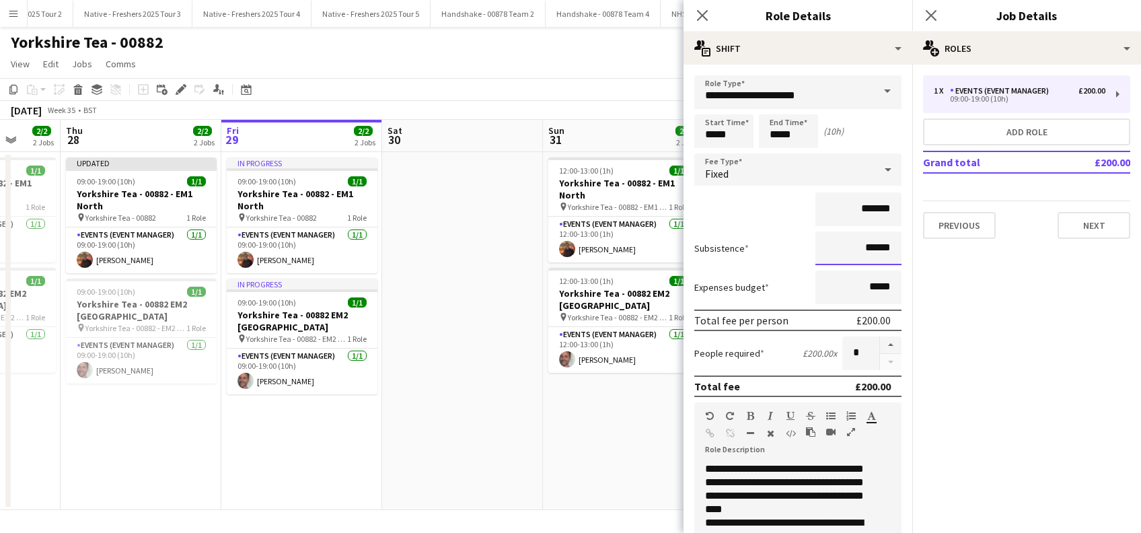
click at [860, 246] on input "******" at bounding box center [858, 248] width 86 height 34
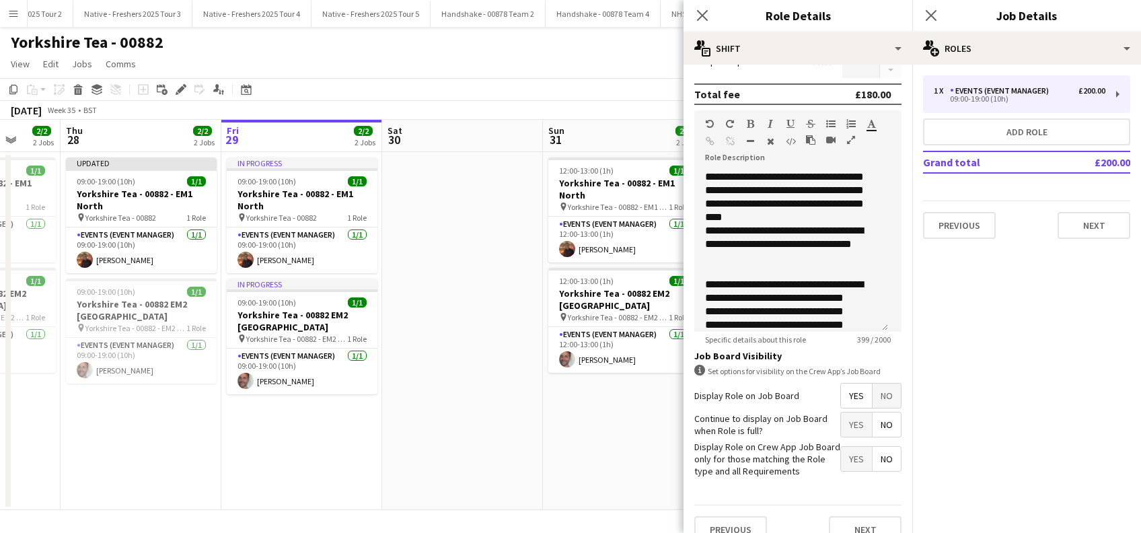
scroll to position [323, 0]
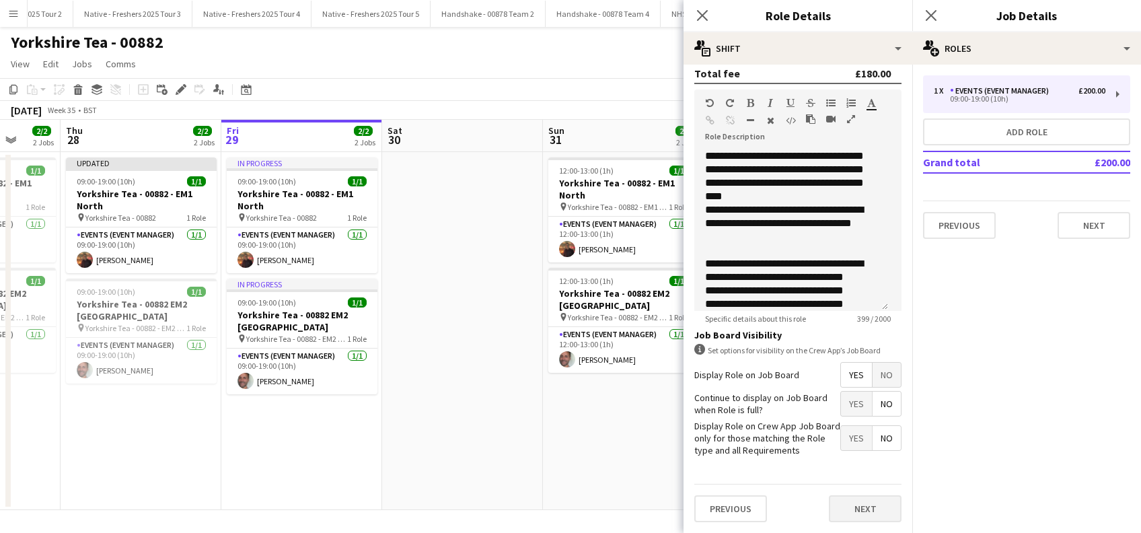
type input "*****"
click at [845, 504] on button "Next" at bounding box center [865, 508] width 73 height 27
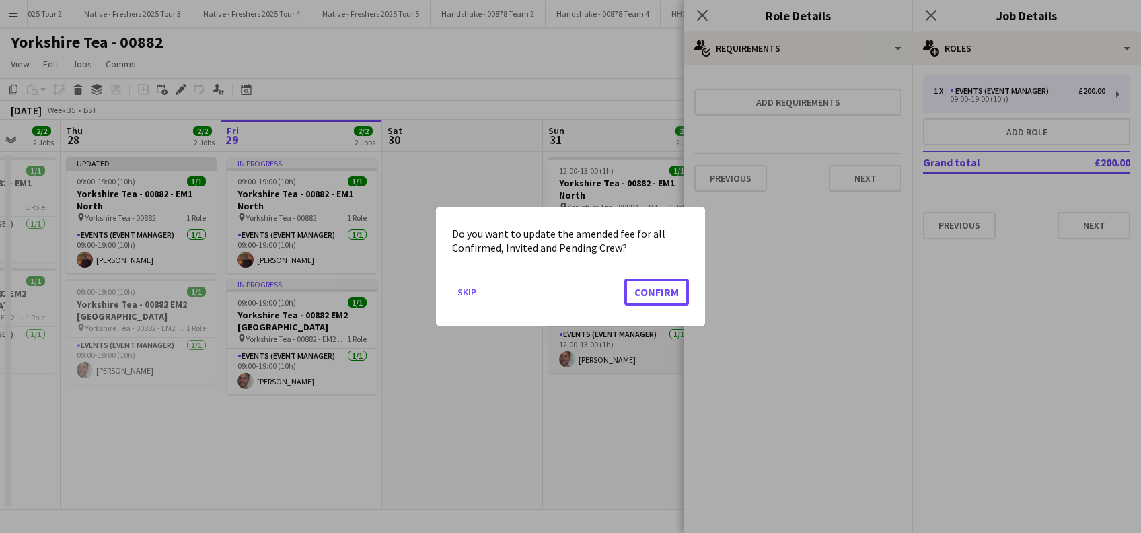
drag, startPoint x: 645, startPoint y: 292, endPoint x: 631, endPoint y: 288, distance: 14.7
click at [646, 292] on button "Confirm" at bounding box center [656, 292] width 65 height 27
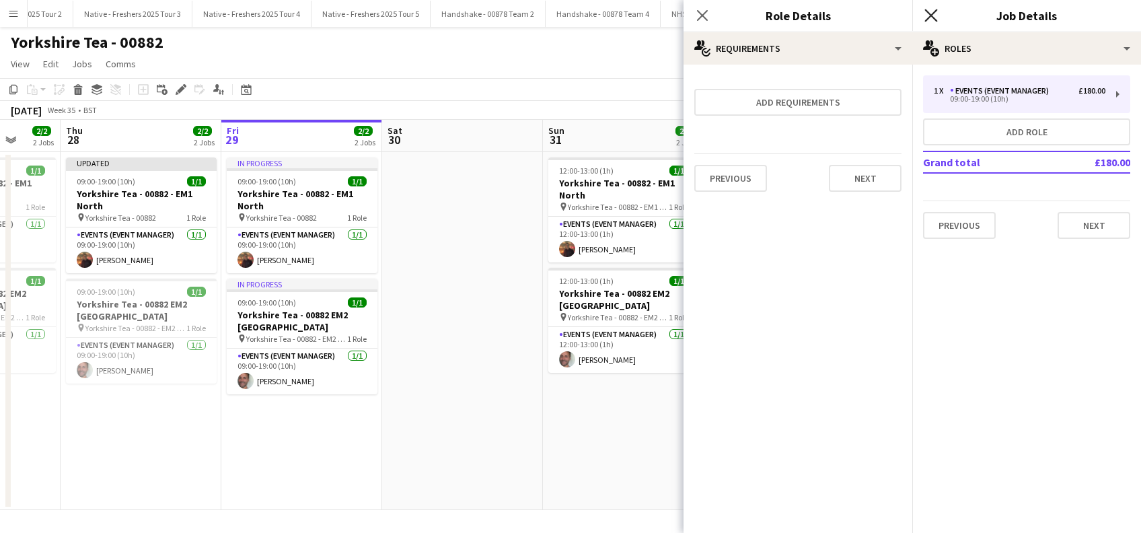
click at [931, 10] on icon "Close pop-in" at bounding box center [930, 15] width 13 height 13
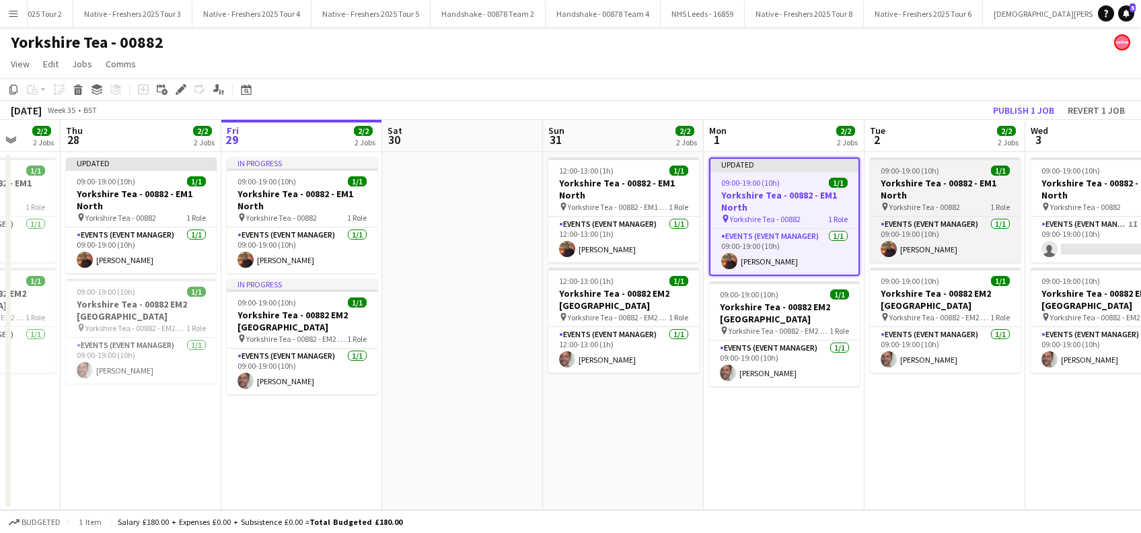
click at [905, 202] on span "Yorkshire Tea - 00882" at bounding box center [924, 207] width 71 height 10
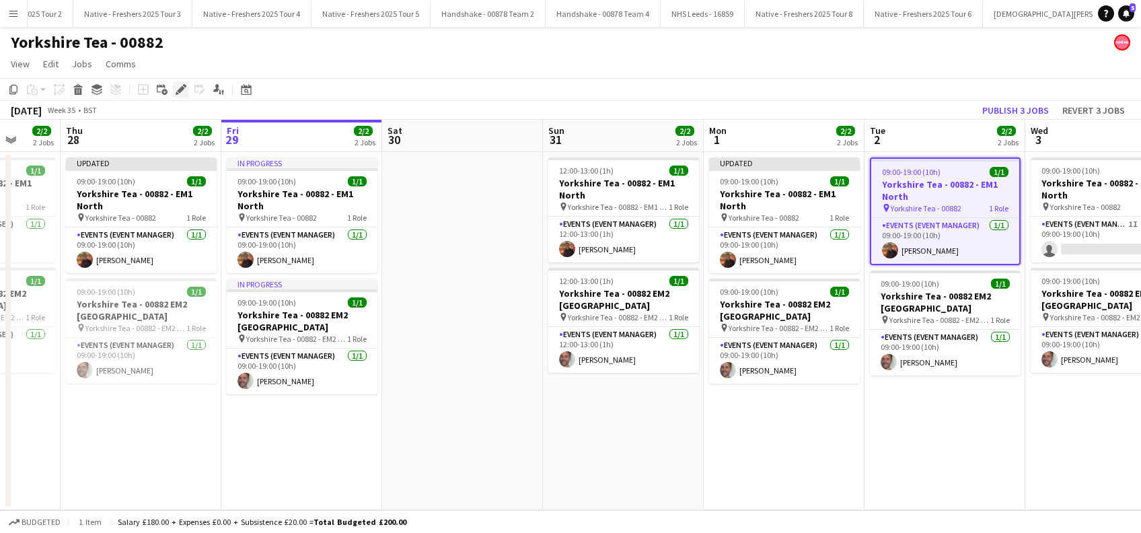
click at [180, 89] on icon at bounding box center [180, 89] width 7 height 7
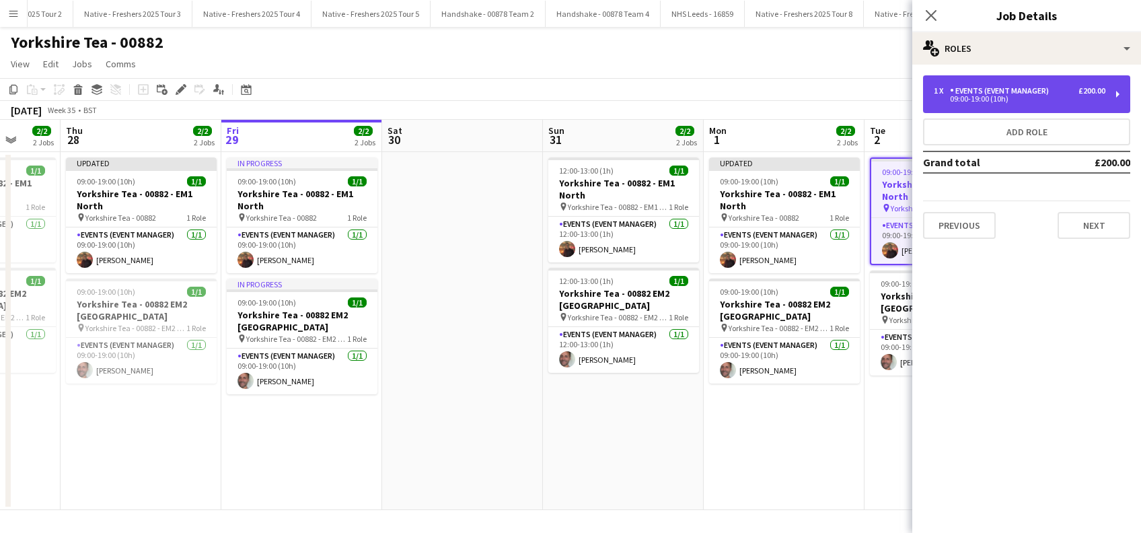
click at [1001, 99] on div "09:00-19:00 (10h)" at bounding box center [1020, 99] width 172 height 7
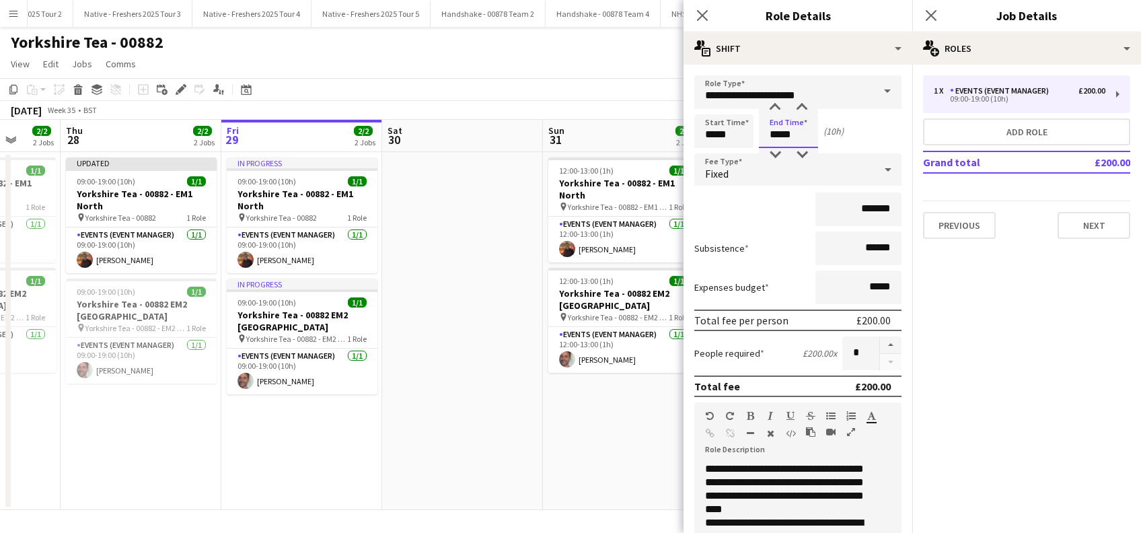
click at [791, 136] on input "*****" at bounding box center [788, 131] width 59 height 34
click at [776, 153] on div at bounding box center [775, 154] width 27 height 13
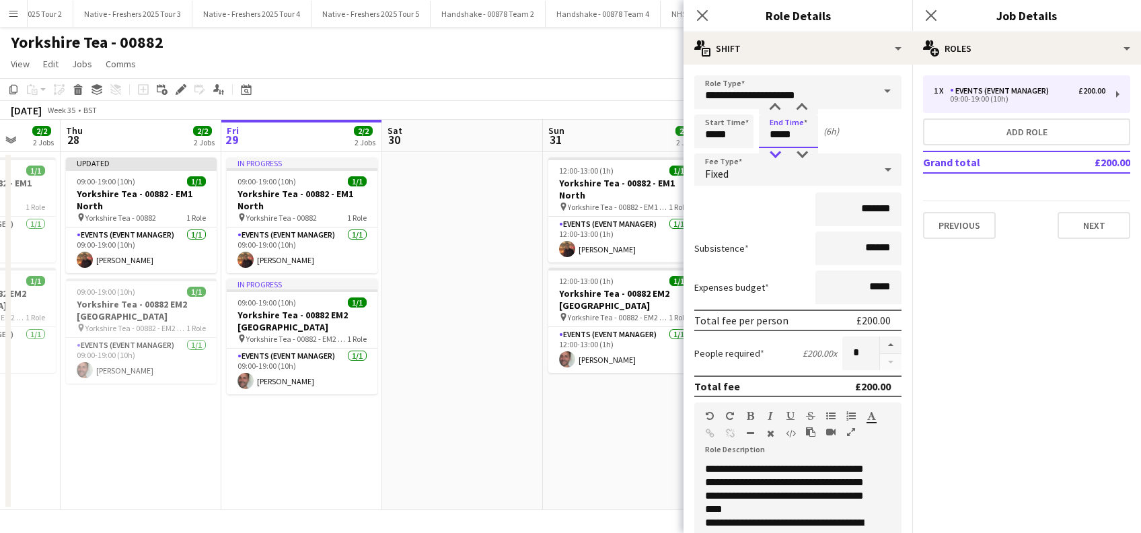
type input "*****"
click at [776, 153] on div at bounding box center [775, 154] width 27 height 13
click at [864, 209] on input "*******" at bounding box center [858, 209] width 86 height 34
type input "**"
type input "******"
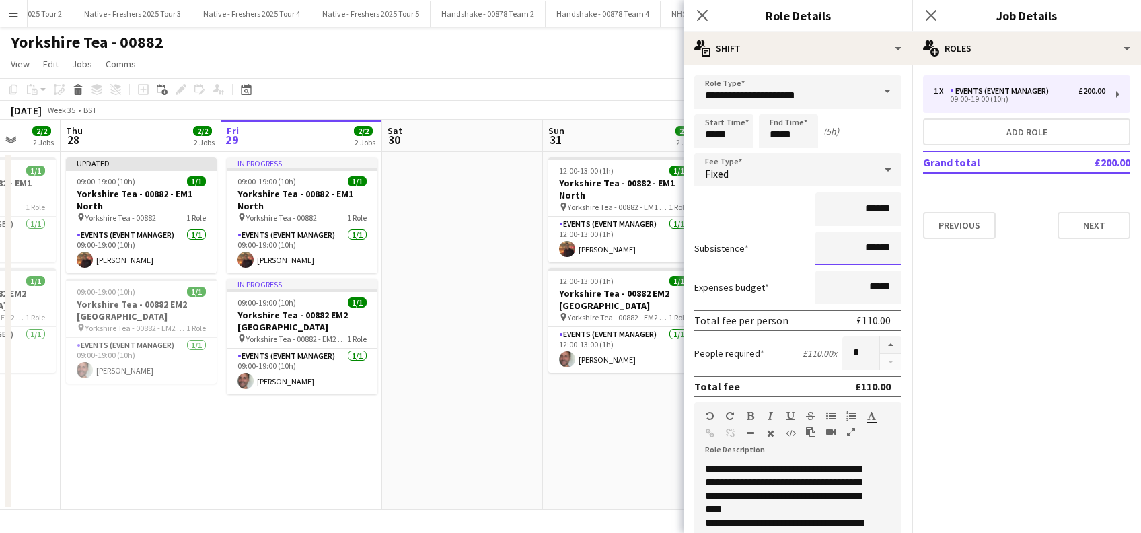
click at [861, 248] on input "******" at bounding box center [858, 248] width 86 height 34
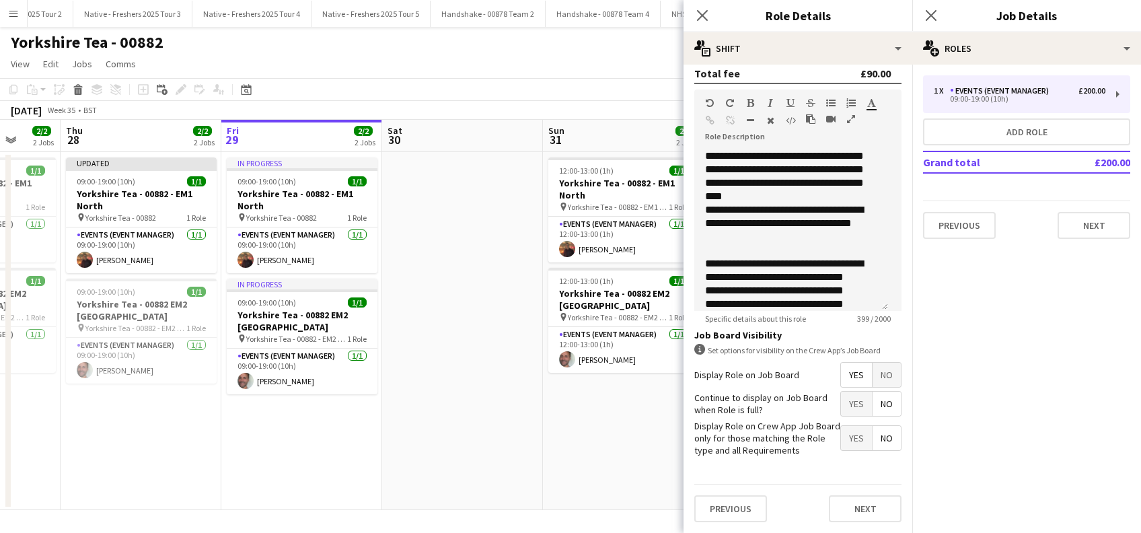
scroll to position [38, 0]
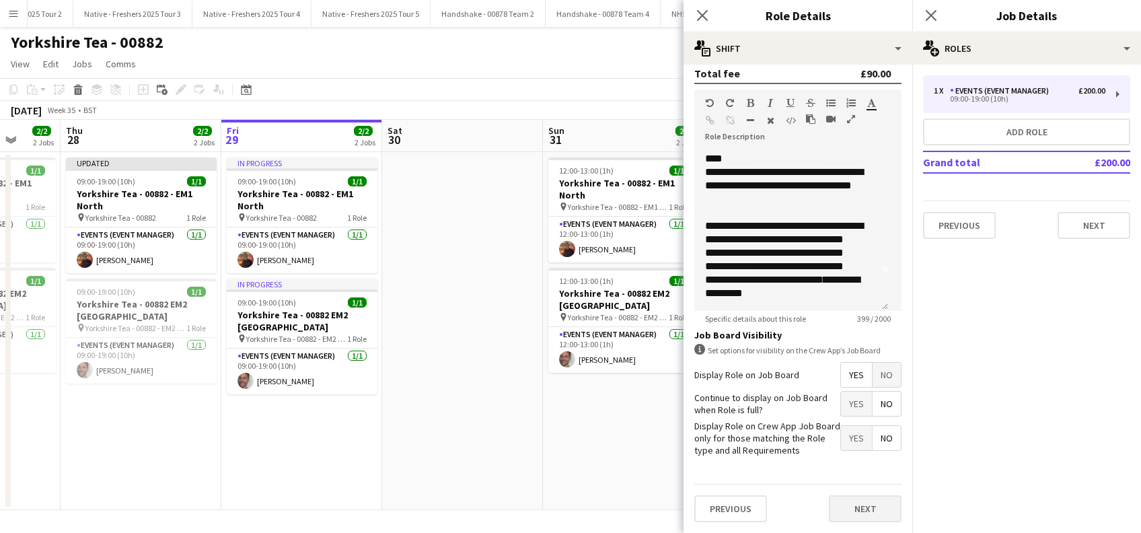
type input "*****"
click at [829, 517] on button "Next" at bounding box center [865, 508] width 73 height 27
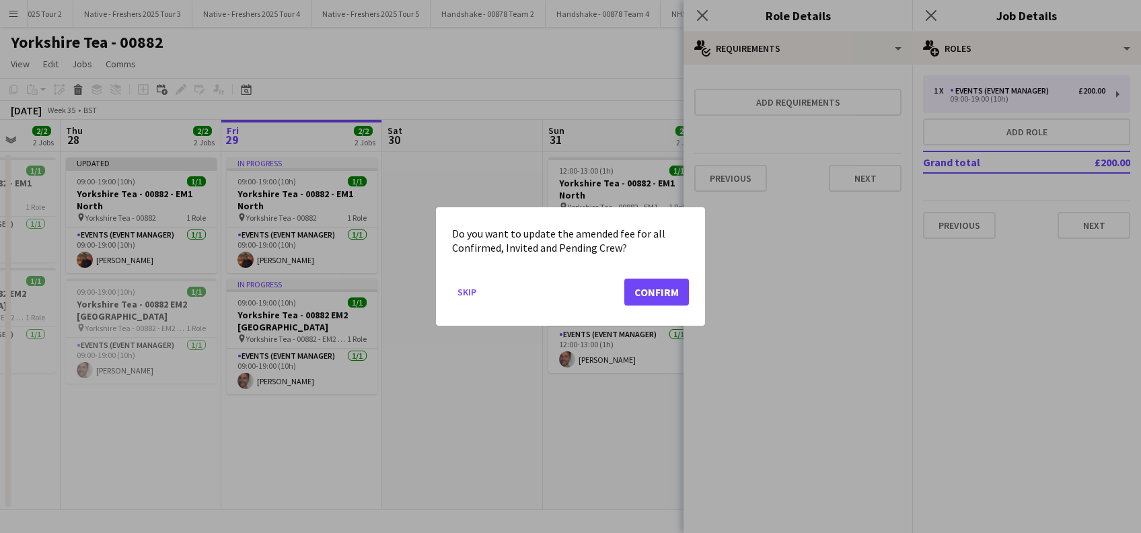
scroll to position [0, 0]
click at [666, 296] on button "Confirm" at bounding box center [656, 292] width 65 height 27
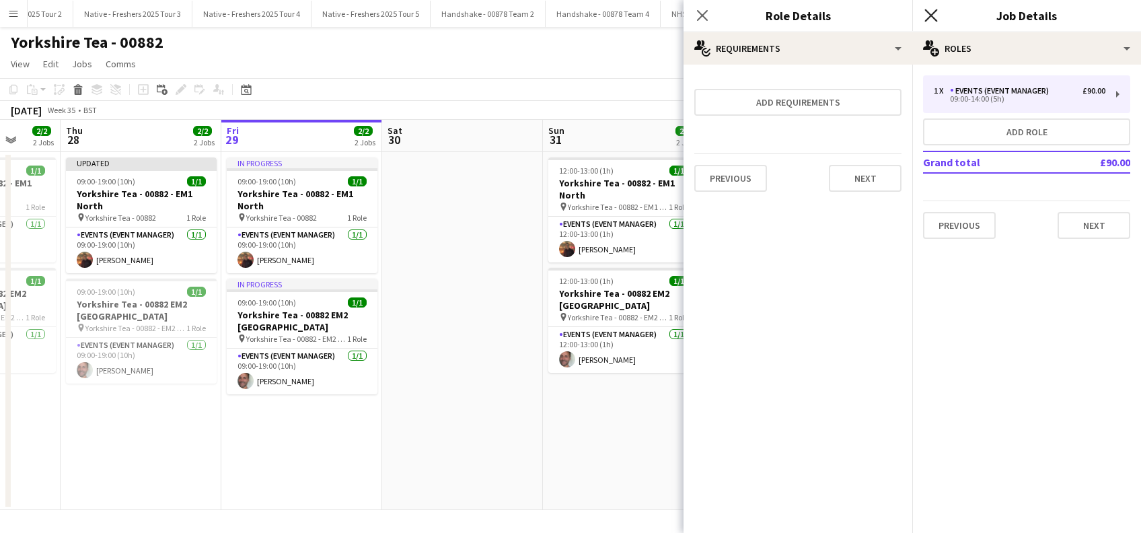
click at [929, 15] on icon "Close pop-in" at bounding box center [930, 15] width 13 height 13
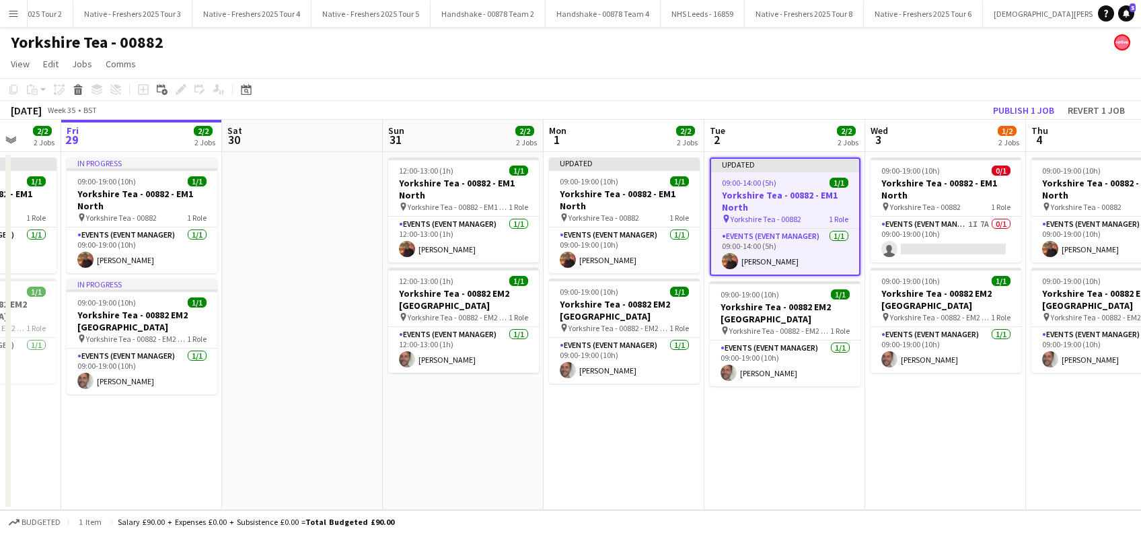
scroll to position [0, 480]
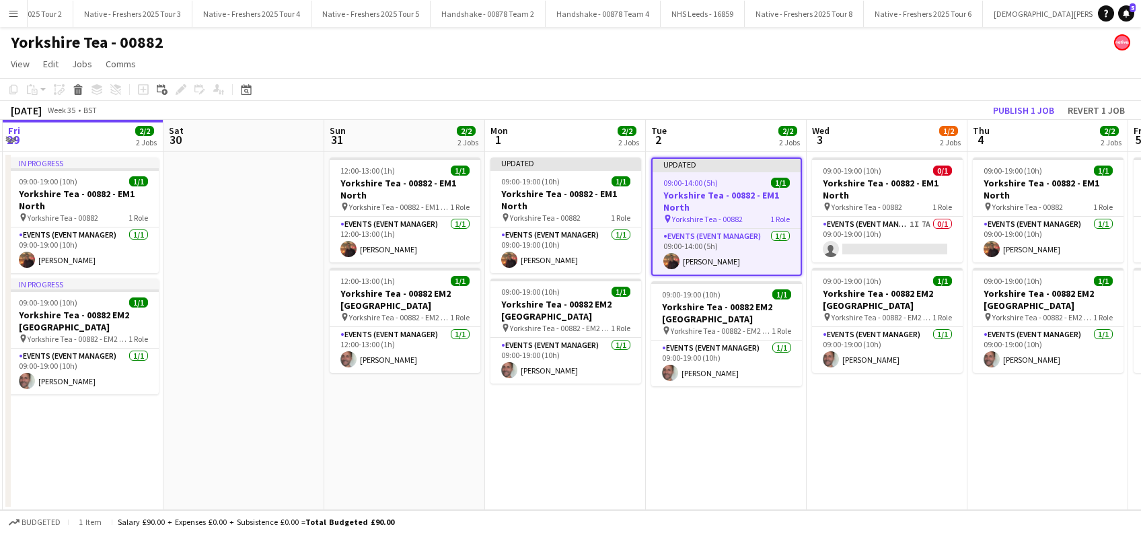
drag, startPoint x: 920, startPoint y: 442, endPoint x: 702, endPoint y: 474, distance: 220.9
click at [702, 474] on app-calendar-viewport "Tue 26 2/2 2 Jobs Wed 27 2/2 2 Jobs Thu 28 2/2 2 Jobs Fri 29 2/2 2 Jobs Sat 30 …" at bounding box center [570, 315] width 1141 height 390
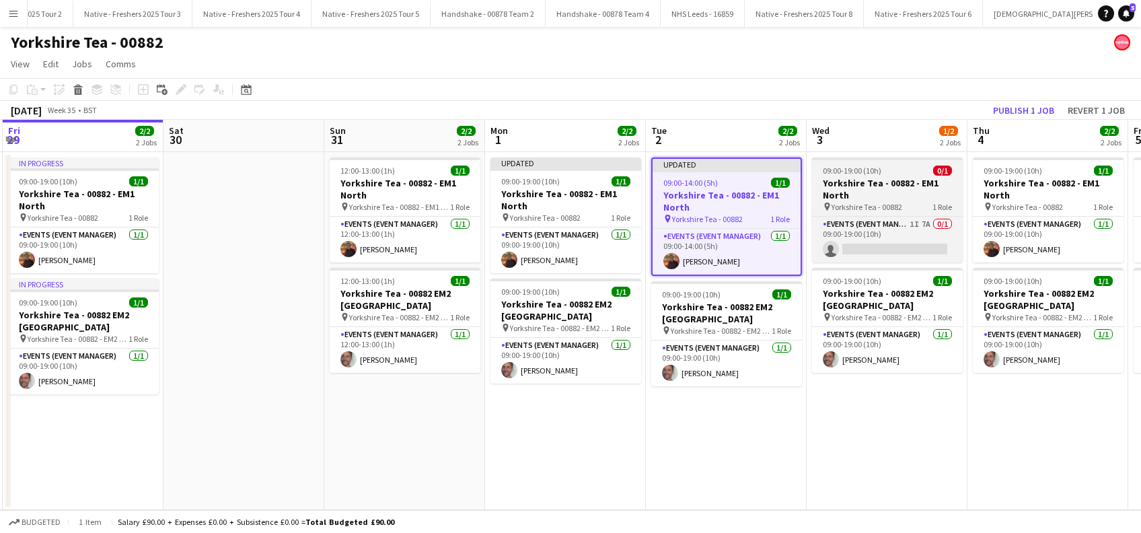
click at [852, 192] on h3 "Yorkshire Tea - 00882 - EM1 North" at bounding box center [887, 189] width 151 height 24
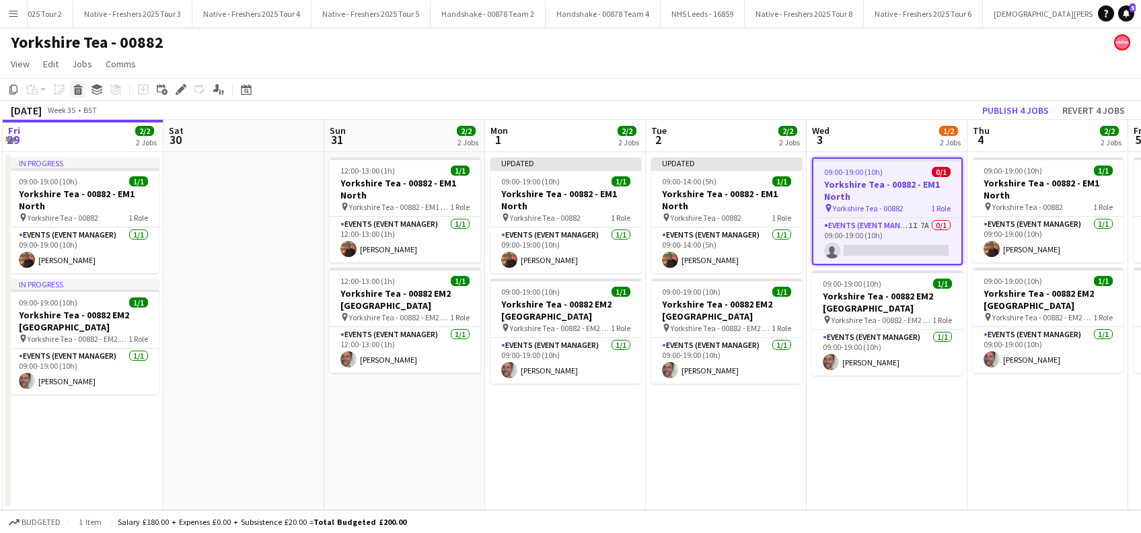
click at [78, 87] on icon "Delete" at bounding box center [78, 89] width 11 height 11
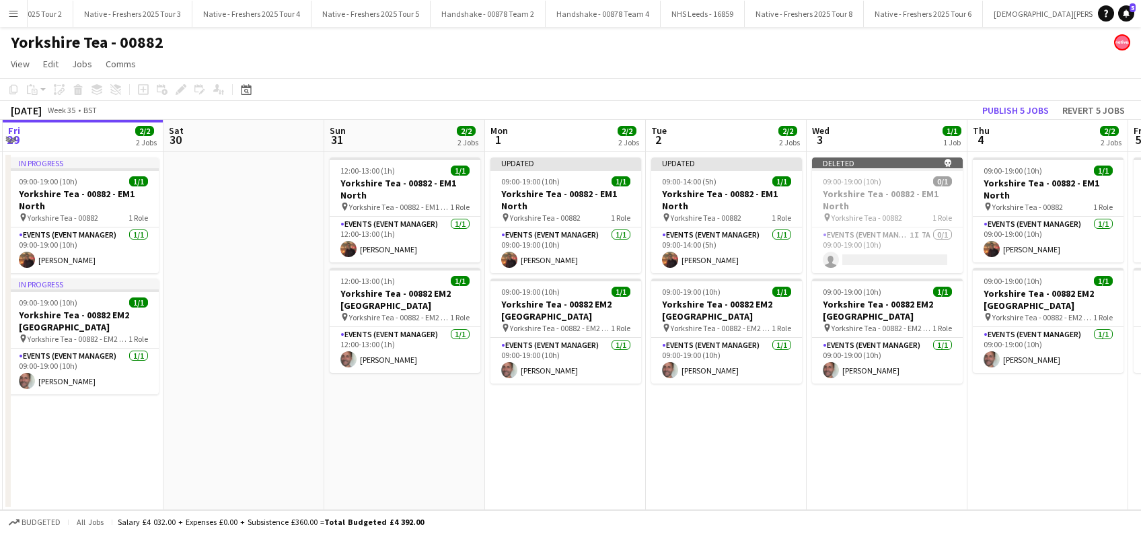
click at [891, 444] on app-date-cell "Deleted skull 09:00-19:00 (10h) 0/1 Yorkshire Tea - 00882 - EM1 North pin Yorks…" at bounding box center [887, 331] width 161 height 358
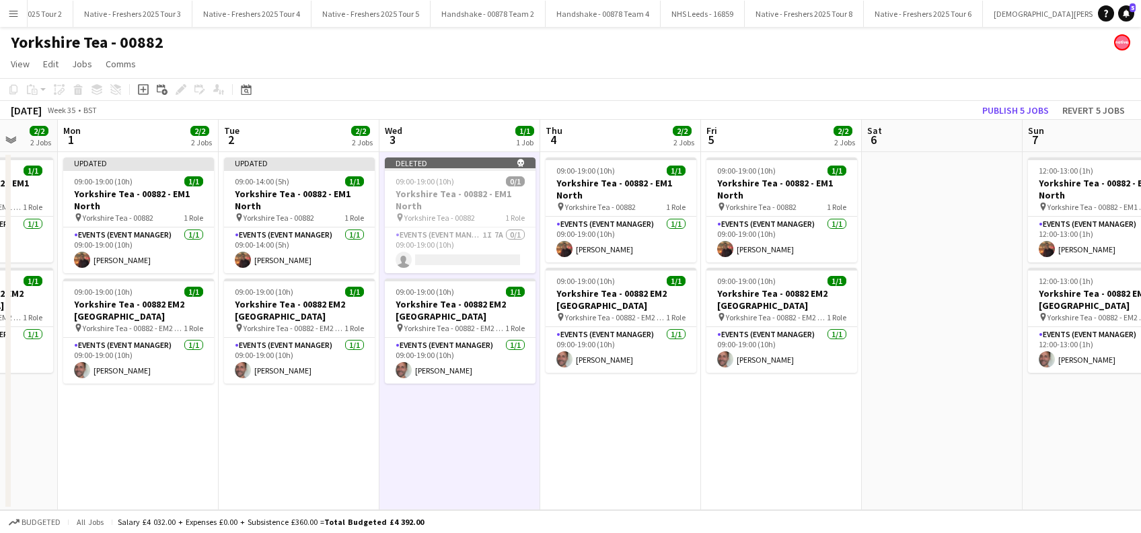
scroll to position [0, 597]
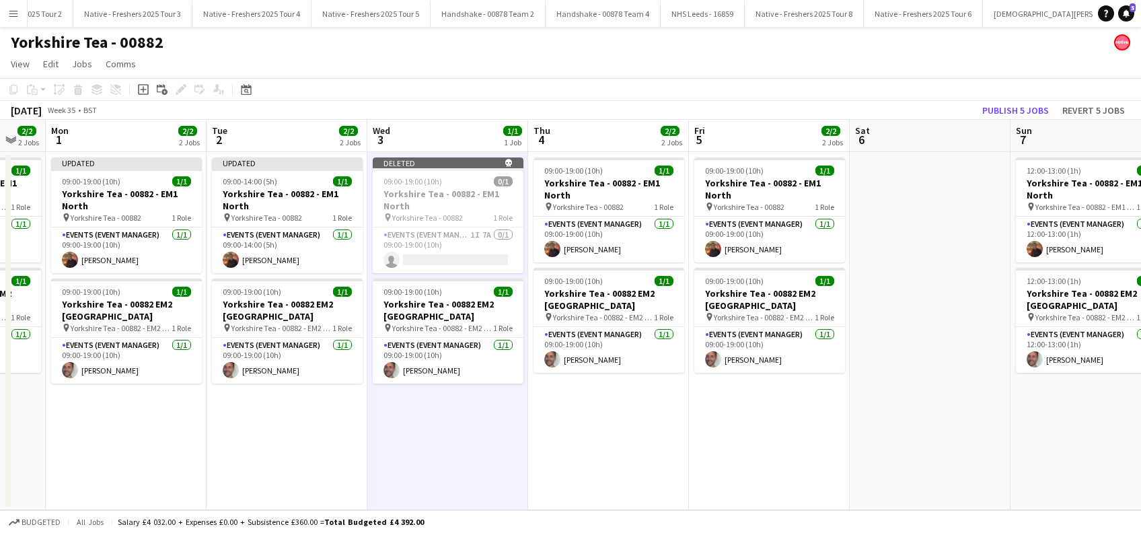
drag, startPoint x: 1023, startPoint y: 458, endPoint x: 584, endPoint y: 468, distance: 439.5
click at [584, 468] on app-calendar-viewport "Thu 28 2/2 2 Jobs Fri 29 2/2 2 Jobs Sat 30 Sun 31 2/2 2 Jobs Mon 1 2/2 2 Jobs T…" at bounding box center [570, 315] width 1141 height 390
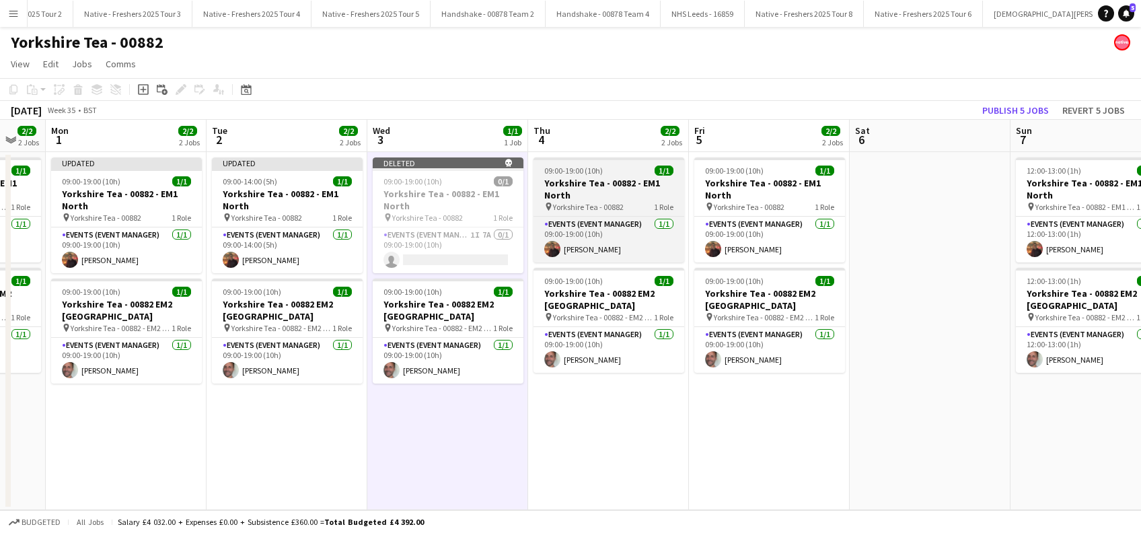
click at [575, 202] on span "Yorkshire Tea - 00882" at bounding box center [588, 207] width 71 height 10
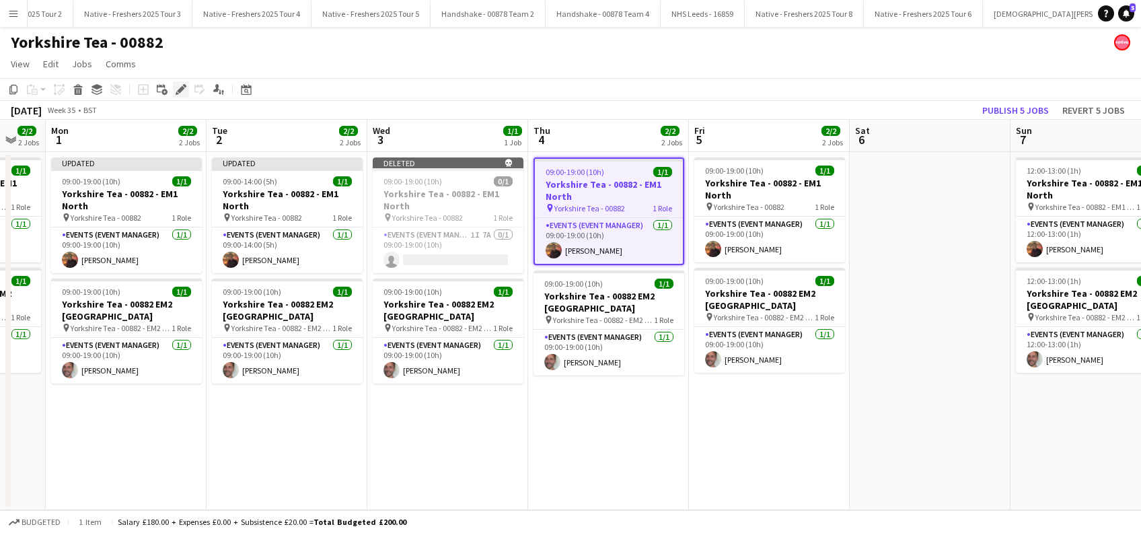
click at [181, 91] on icon "Edit" at bounding box center [181, 89] width 11 height 11
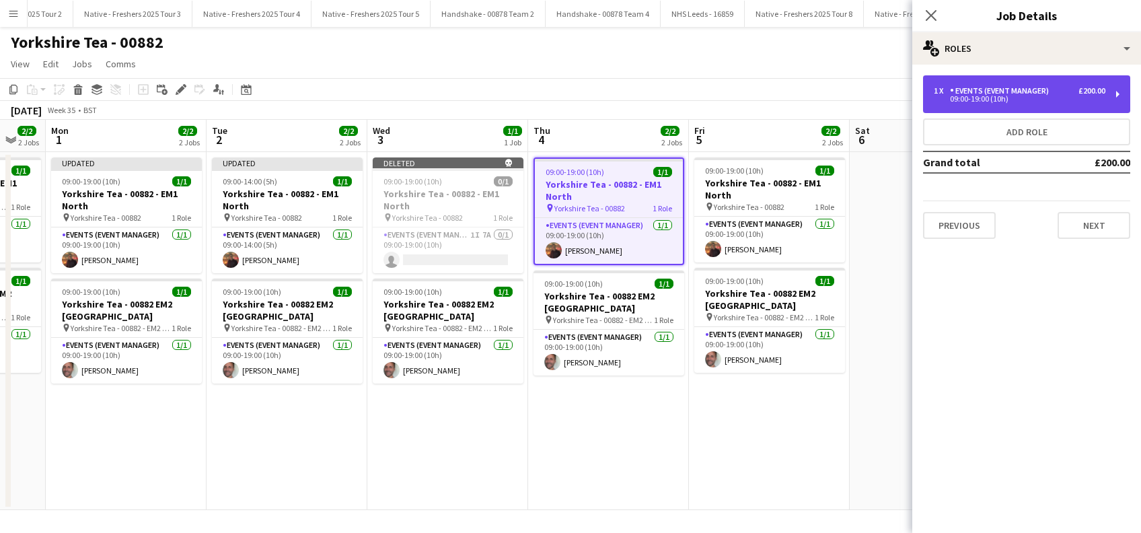
click at [1002, 100] on div "09:00-19:00 (10h)" at bounding box center [1020, 99] width 172 height 7
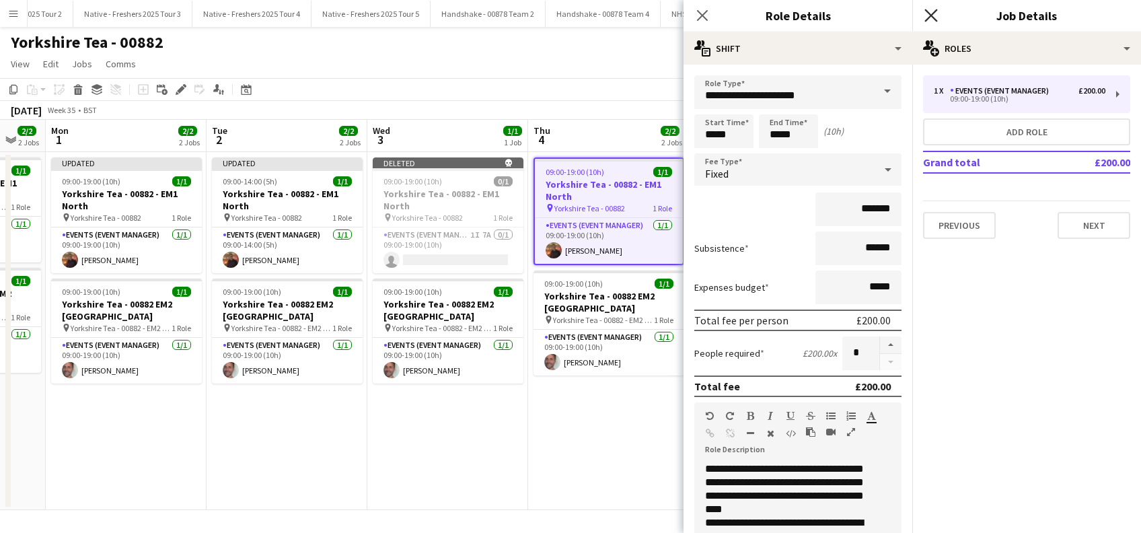
click at [930, 14] on icon at bounding box center [930, 15] width 13 height 13
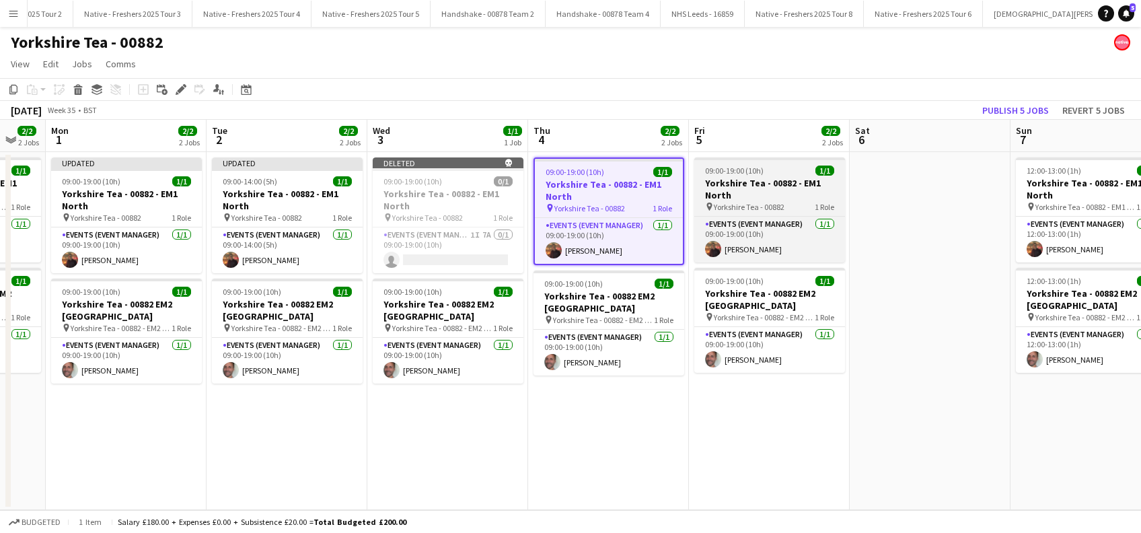
click at [740, 199] on h3 "Yorkshire Tea - 00882 - EM1 North" at bounding box center [769, 189] width 151 height 24
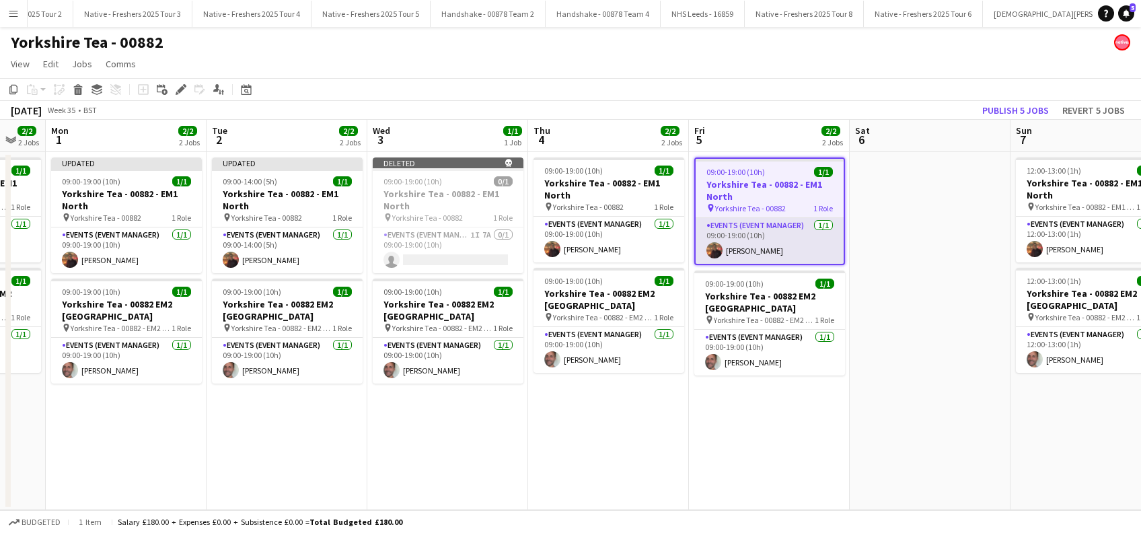
click at [737, 249] on app-card-role "Events (Event Manager) [DATE] 09:00-19:00 (10h) [PERSON_NAME]" at bounding box center [770, 241] width 148 height 46
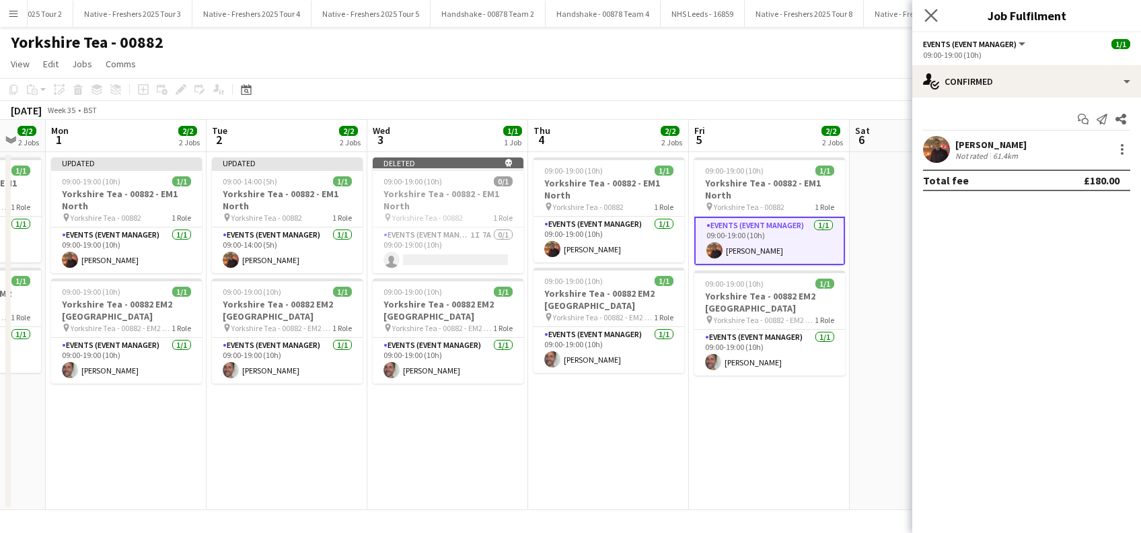
click at [939, 15] on app-icon "Close pop-in" at bounding box center [932, 16] width 20 height 20
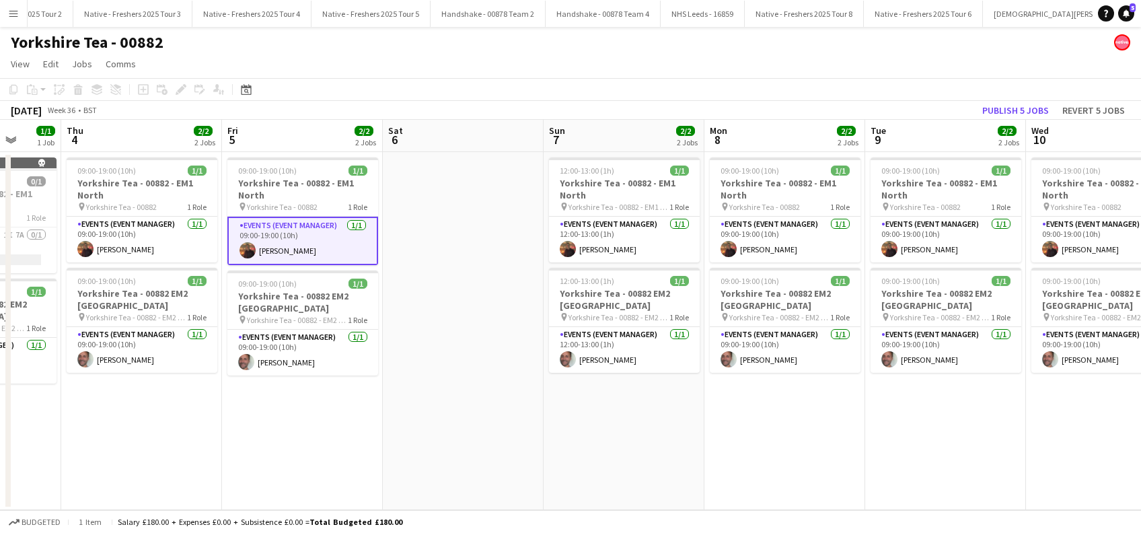
drag, startPoint x: 957, startPoint y: 362, endPoint x: 482, endPoint y: 406, distance: 476.3
click at [488, 425] on app-calendar-viewport "Mon 1 2/2 2 Jobs Tue 2 2/2 2 Jobs Wed 3 1/1 1 Job Thu 4 2/2 2 Jobs Fri 5 2/2 2 …" at bounding box center [570, 315] width 1141 height 390
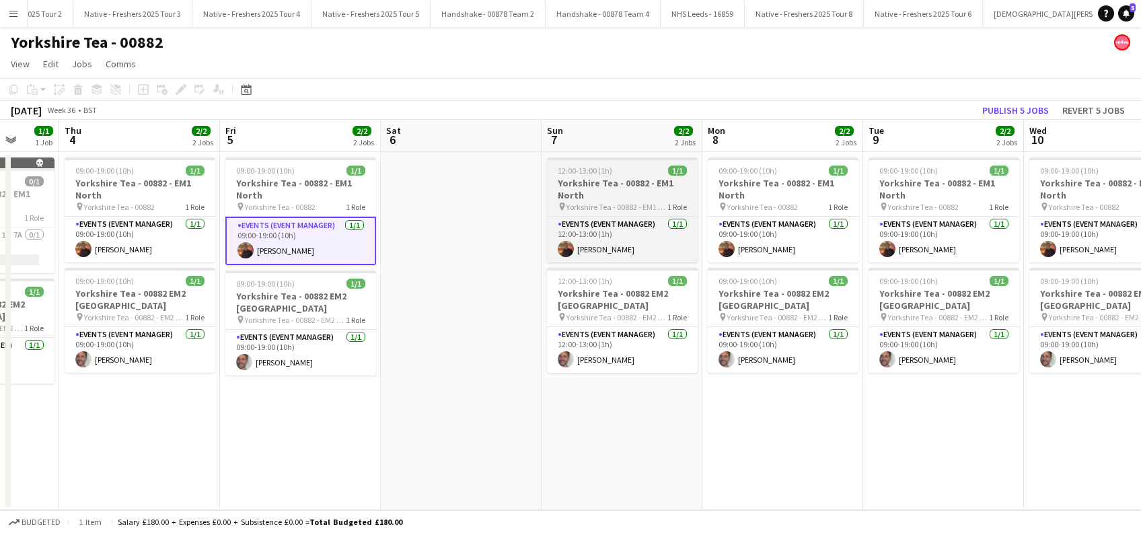
click at [581, 188] on h3 "Yorkshire Tea - 00882 - EM1 North" at bounding box center [622, 189] width 151 height 24
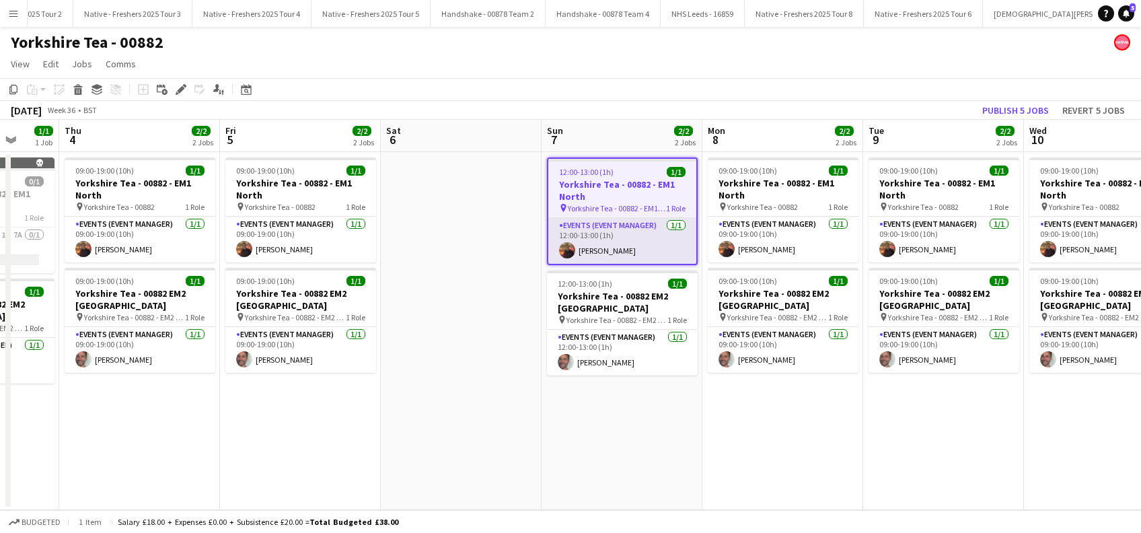
click at [604, 247] on app-card-role "Events (Event Manager) [DATE] 12:00-13:00 (1h) [PERSON_NAME]" at bounding box center [622, 241] width 148 height 46
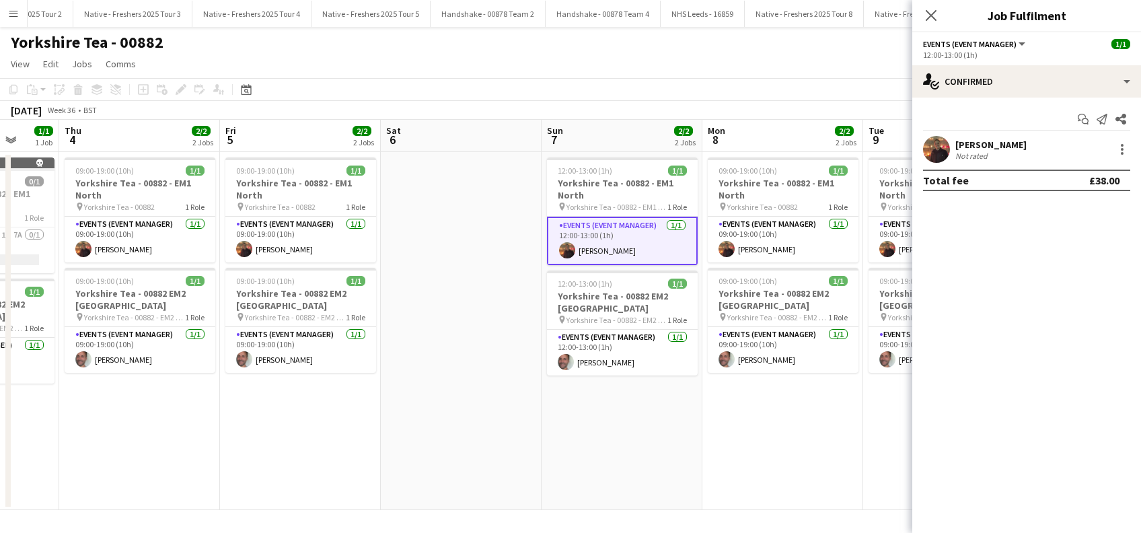
scroll to position [0, 424]
click at [648, 459] on app-date-cell "12:00-13:00 (1h) 1/1 Yorkshire Tea - 00882 - EM1 North pin Yorkshire Tea - 0088…" at bounding box center [621, 331] width 161 height 358
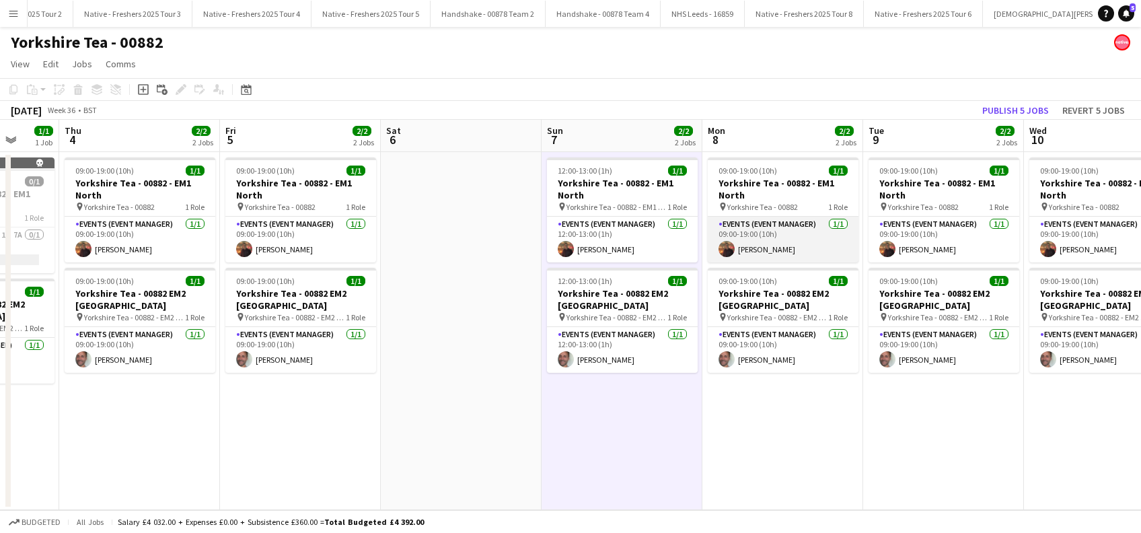
click at [774, 246] on app-card-role "Events (Event Manager) [DATE] 09:00-19:00 (10h) [PERSON_NAME]" at bounding box center [783, 240] width 151 height 46
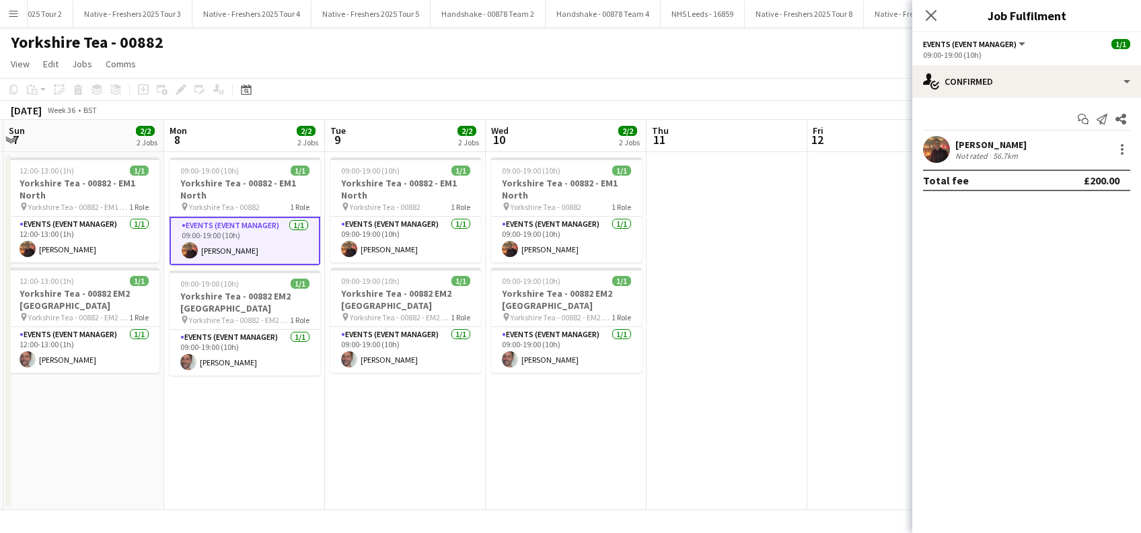
scroll to position [0, 423]
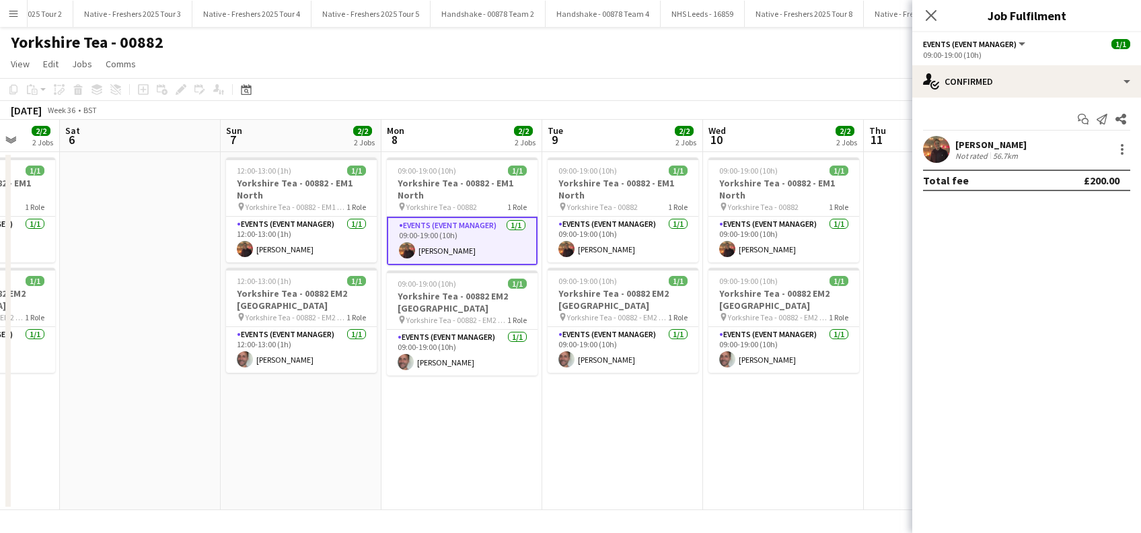
drag, startPoint x: 805, startPoint y: 425, endPoint x: 484, endPoint y: 431, distance: 321.0
click at [484, 431] on app-calendar-viewport "Wed 3 1/1 1 Job Thu 4 2/2 2 Jobs Fri 5 2/2 2 Jobs Sat 6 Sun 7 2/2 2 Jobs Mon 8 …" at bounding box center [570, 315] width 1141 height 390
click at [604, 239] on app-card-role "Events (Event Manager) [DATE] 09:00-19:00 (10h) [PERSON_NAME]" at bounding box center [623, 240] width 151 height 46
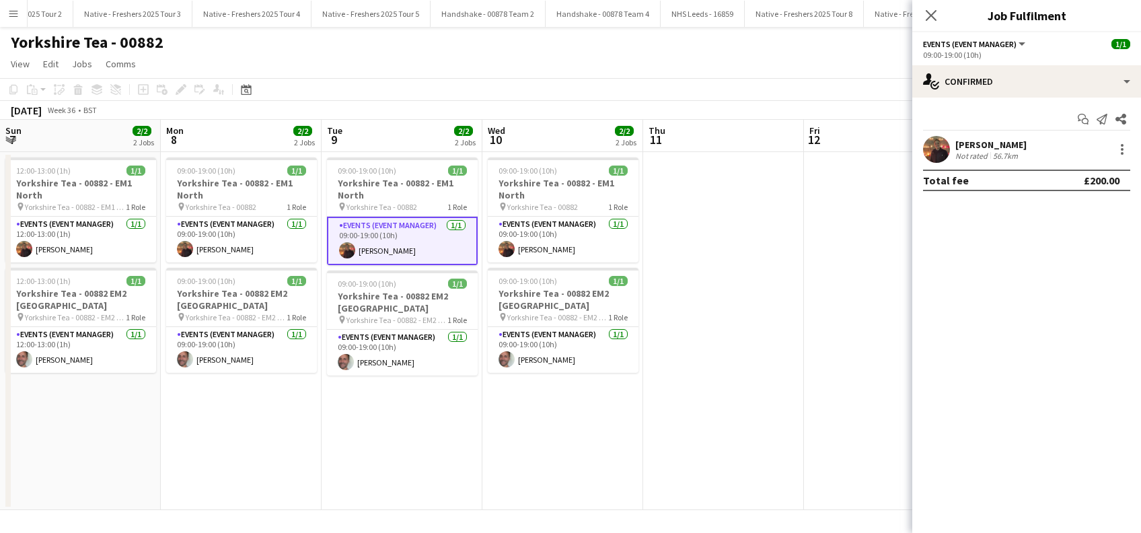
scroll to position [0, 680]
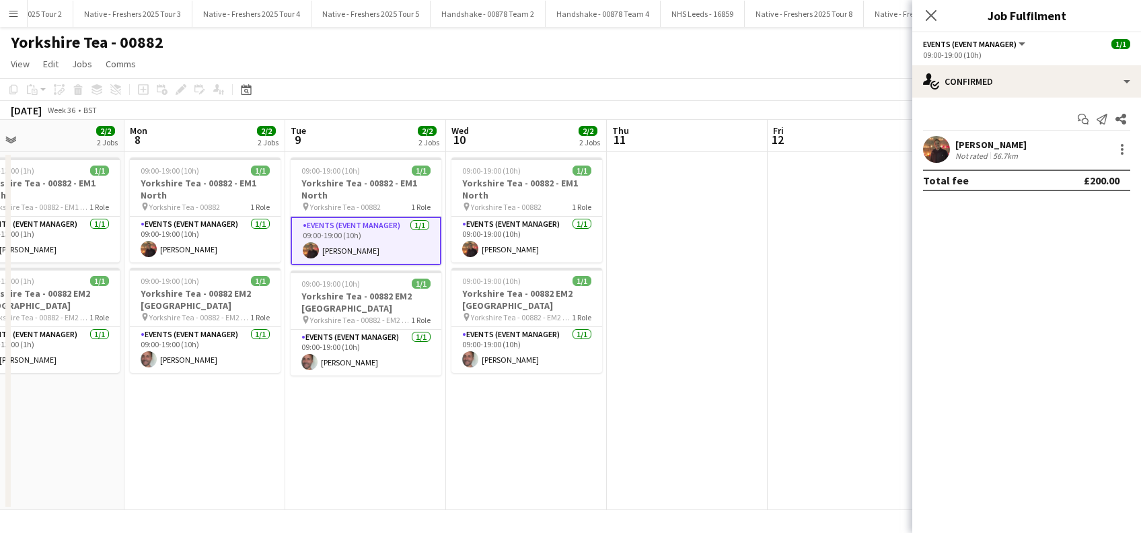
drag, startPoint x: 754, startPoint y: 450, endPoint x: 518, endPoint y: 480, distance: 238.0
click at [518, 480] on app-calendar-viewport "Wed 3 1/1 1 Job Thu 4 2/2 2 Jobs Fri 5 2/2 2 Jobs Sat 6 Sun 7 2/2 2 Jobs Mon 8 …" at bounding box center [570, 315] width 1141 height 390
click at [526, 261] on app-card-role "Events (Event Manager) [DATE] 09:00-19:00 (10h) [PERSON_NAME]" at bounding box center [526, 240] width 151 height 46
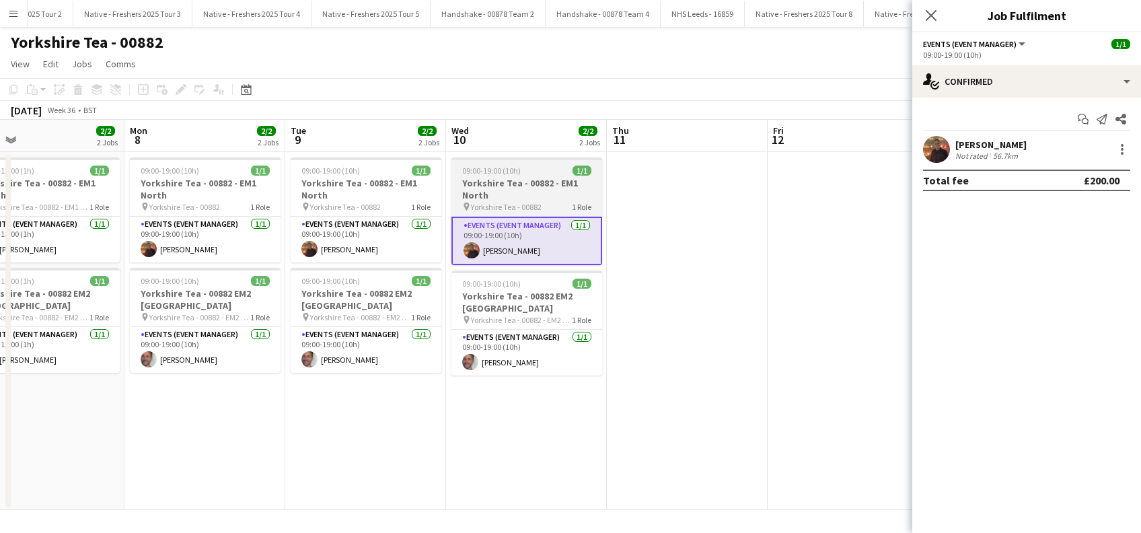
click at [509, 195] on h3 "Yorkshire Tea - 00882 - EM1 North" at bounding box center [526, 189] width 151 height 24
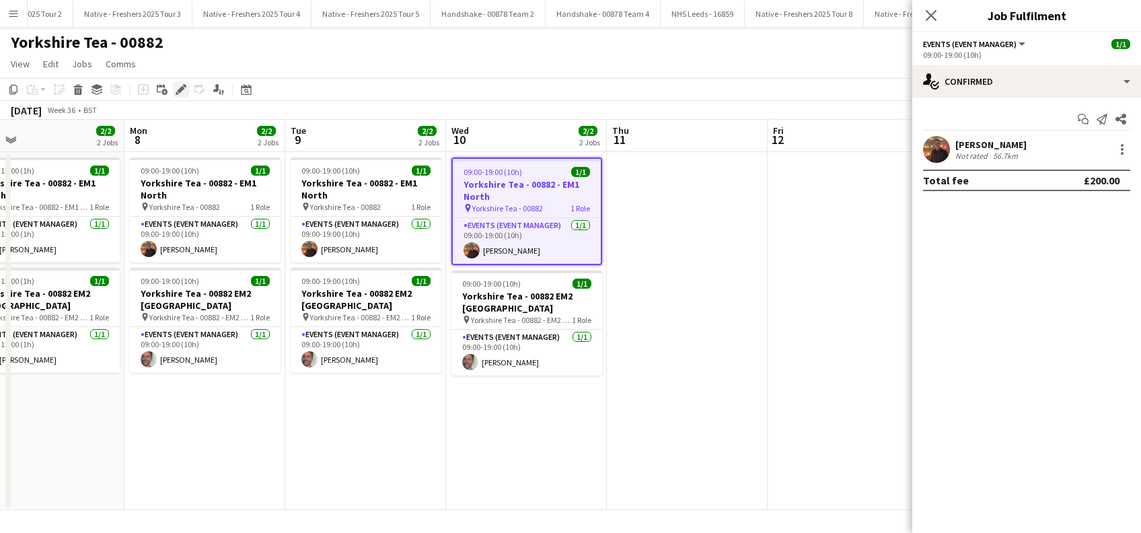
click at [182, 92] on icon "Edit" at bounding box center [181, 89] width 11 height 11
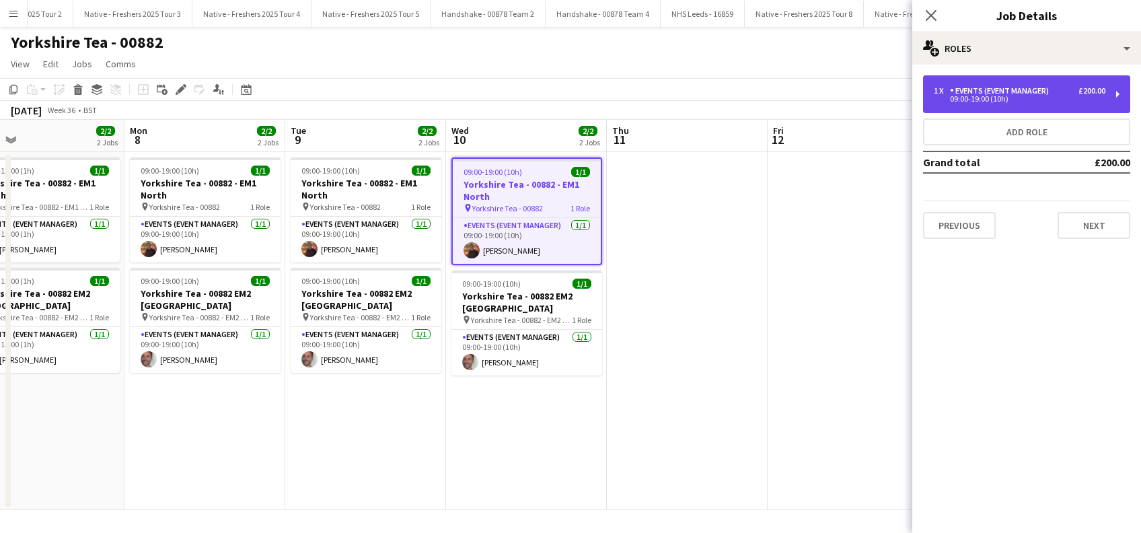
click at [1038, 97] on div "09:00-19:00 (10h)" at bounding box center [1020, 99] width 172 height 7
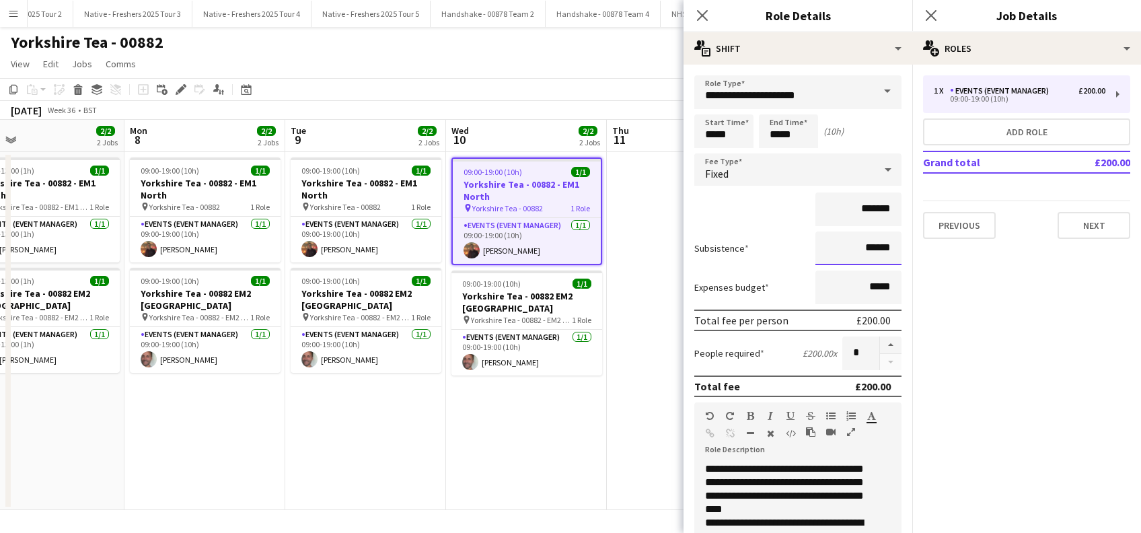
click at [859, 247] on input "******" at bounding box center [858, 248] width 86 height 34
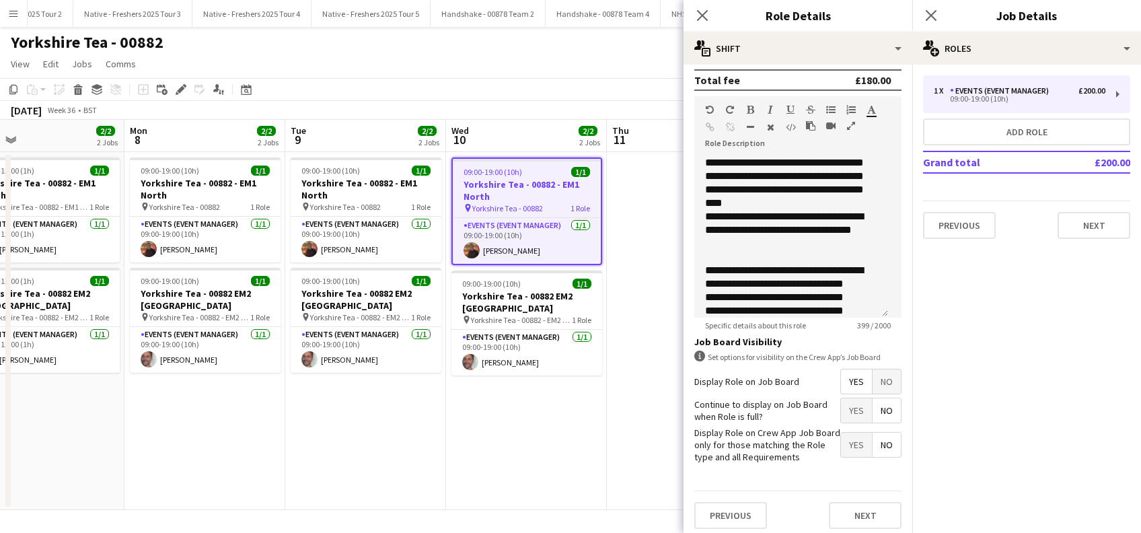
scroll to position [323, 0]
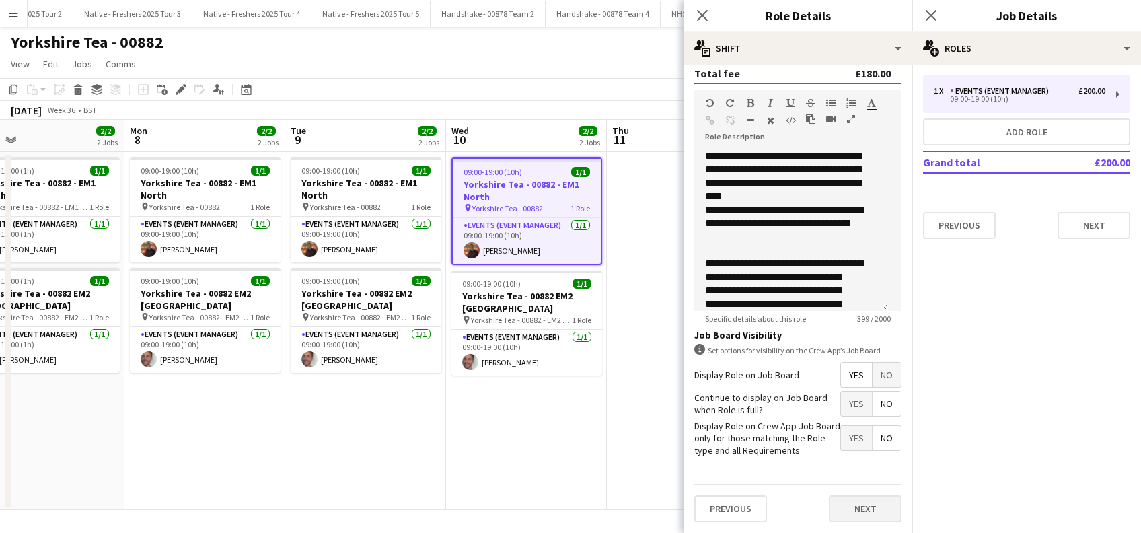
type input "*****"
click at [849, 511] on button "Next" at bounding box center [865, 508] width 73 height 27
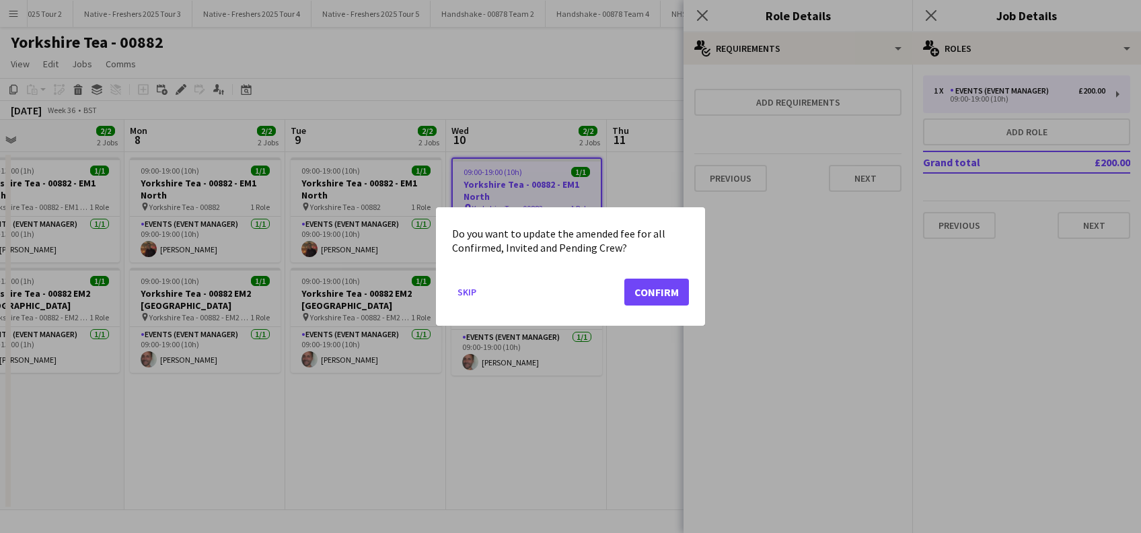
scroll to position [0, 0]
click at [673, 296] on button "Confirm" at bounding box center [656, 292] width 65 height 27
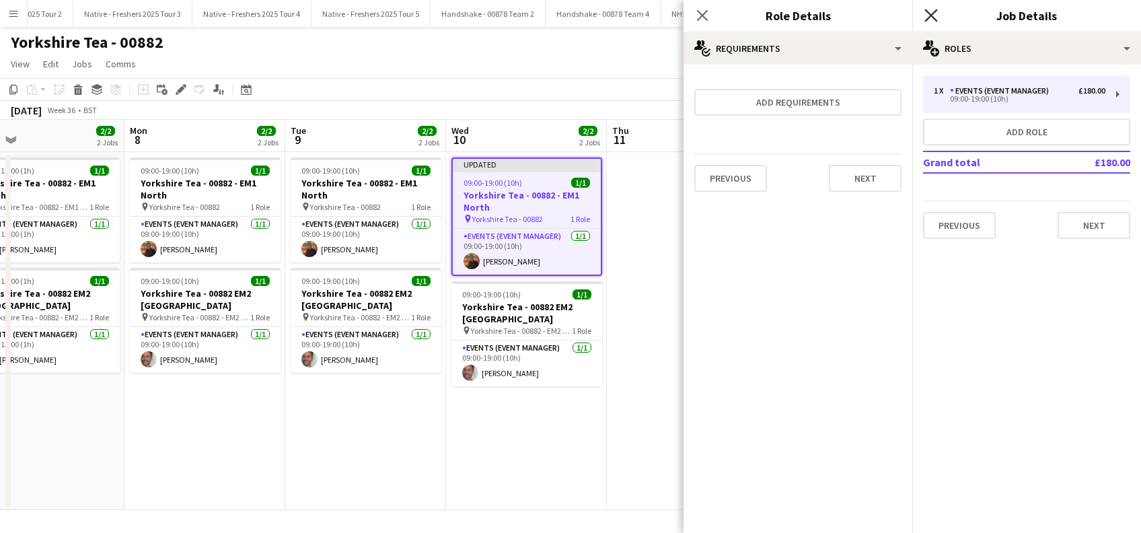
click at [930, 14] on icon at bounding box center [930, 15] width 13 height 13
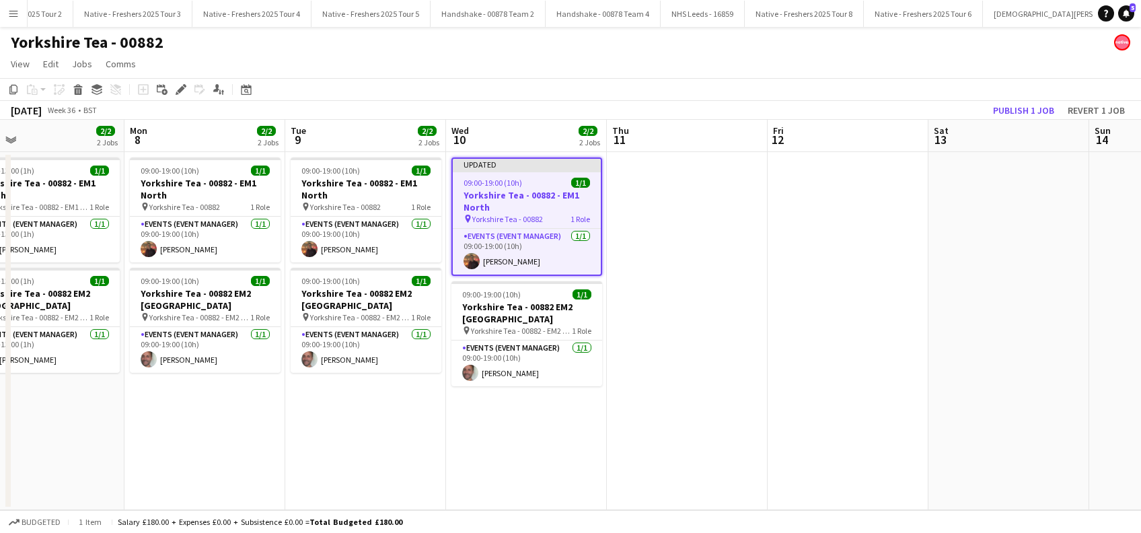
click at [717, 270] on app-date-cell at bounding box center [687, 331] width 161 height 358
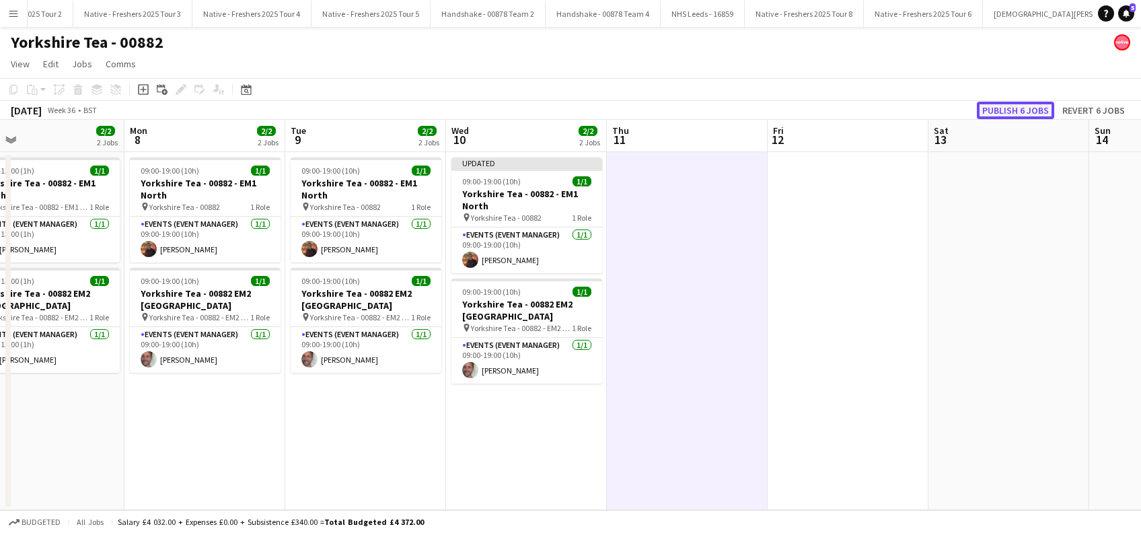
click at [1014, 110] on button "Publish 6 jobs" at bounding box center [1015, 110] width 77 height 17
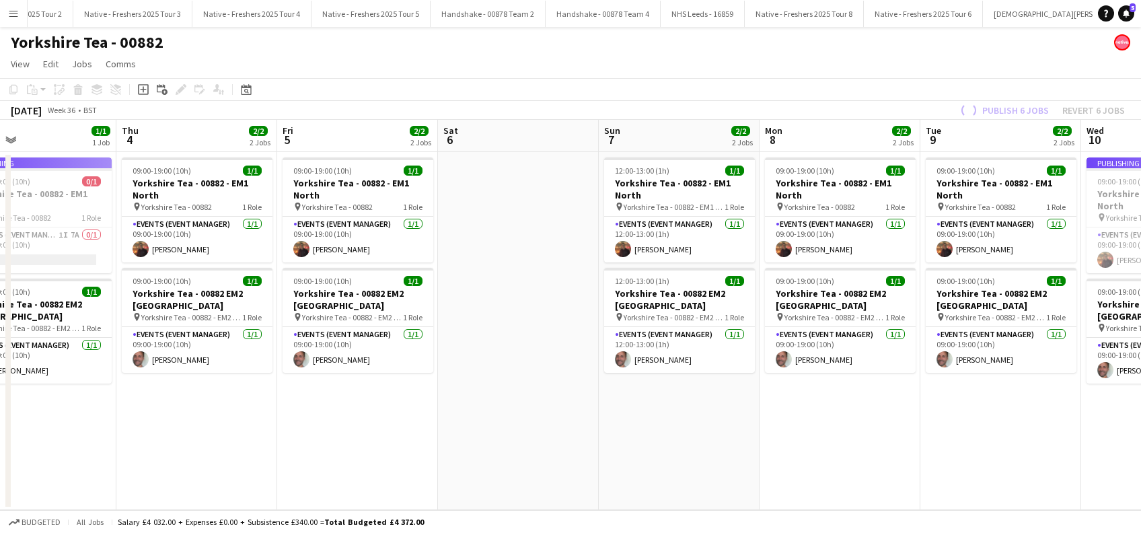
drag, startPoint x: 322, startPoint y: 463, endPoint x: 926, endPoint y: 447, distance: 603.7
click at [959, 447] on app-calendar-viewport "Mon 1 2/2 2 Jobs Tue 2 2/2 2 Jobs Wed 3 1/1 1 Job Thu 4 2/2 2 Jobs Fri 5 2/2 2 …" at bounding box center [570, 315] width 1141 height 390
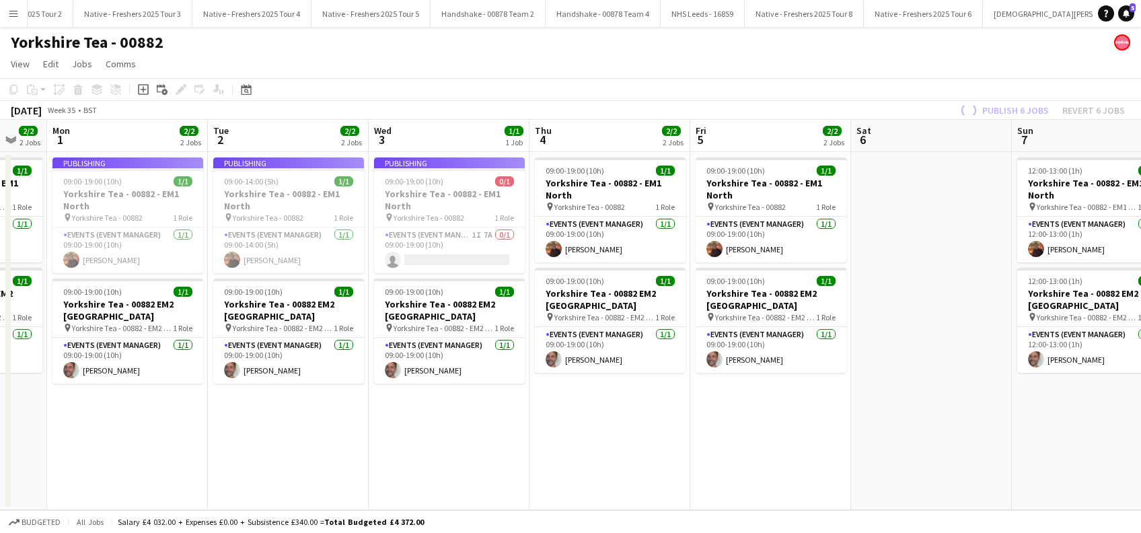
scroll to position [0, 336]
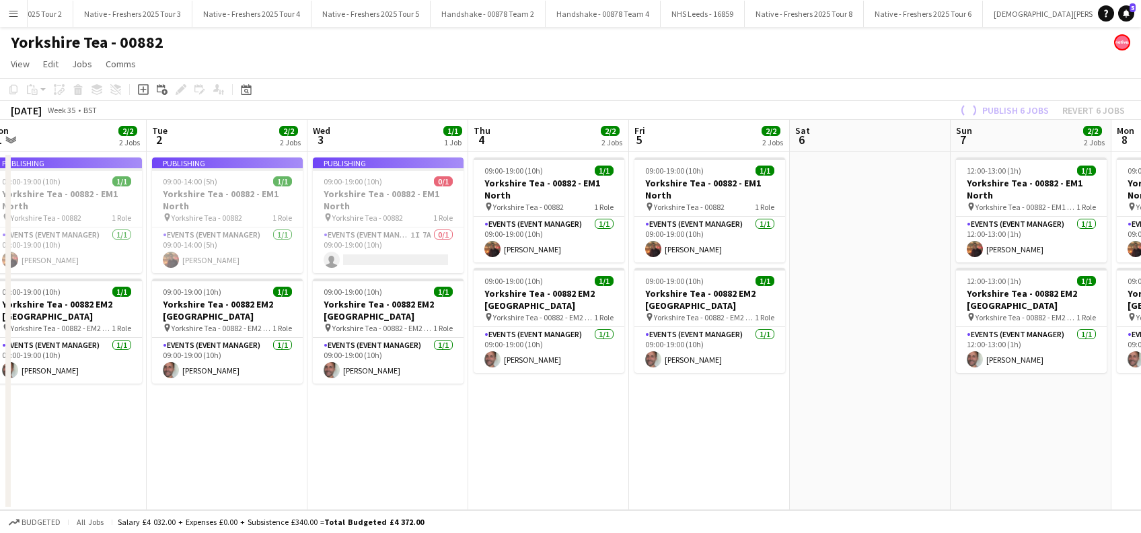
drag, startPoint x: 324, startPoint y: 475, endPoint x: 835, endPoint y: 458, distance: 511.0
click at [835, 458] on app-calendar-viewport "Sat 30 Sun 31 2/2 2 Jobs Mon 1 2/2 2 Jobs Tue 2 2/2 2 Jobs Wed 3 1/1 1 Job Thu …" at bounding box center [570, 315] width 1141 height 390
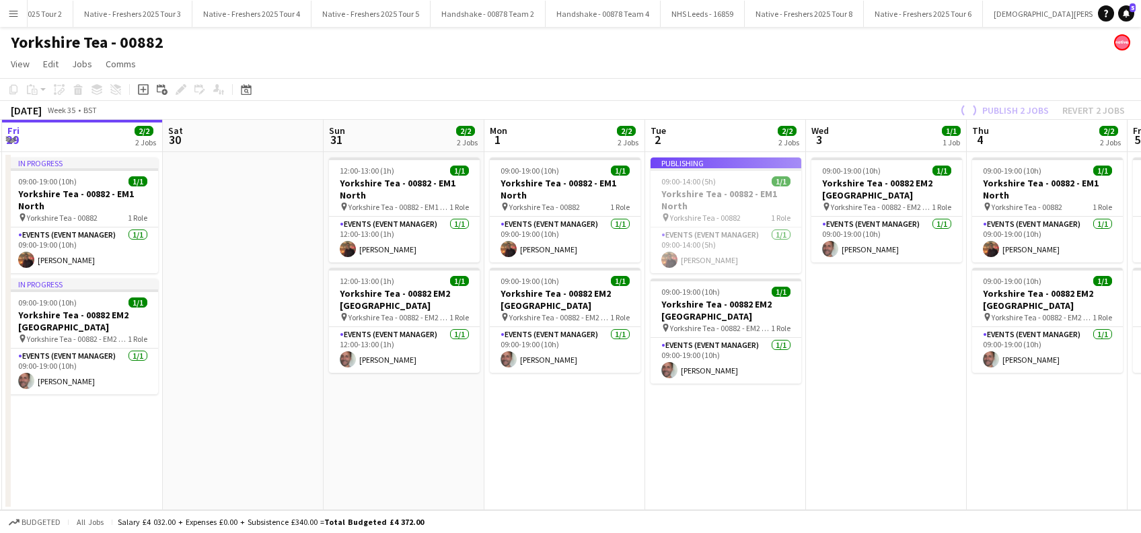
scroll to position [0, 318]
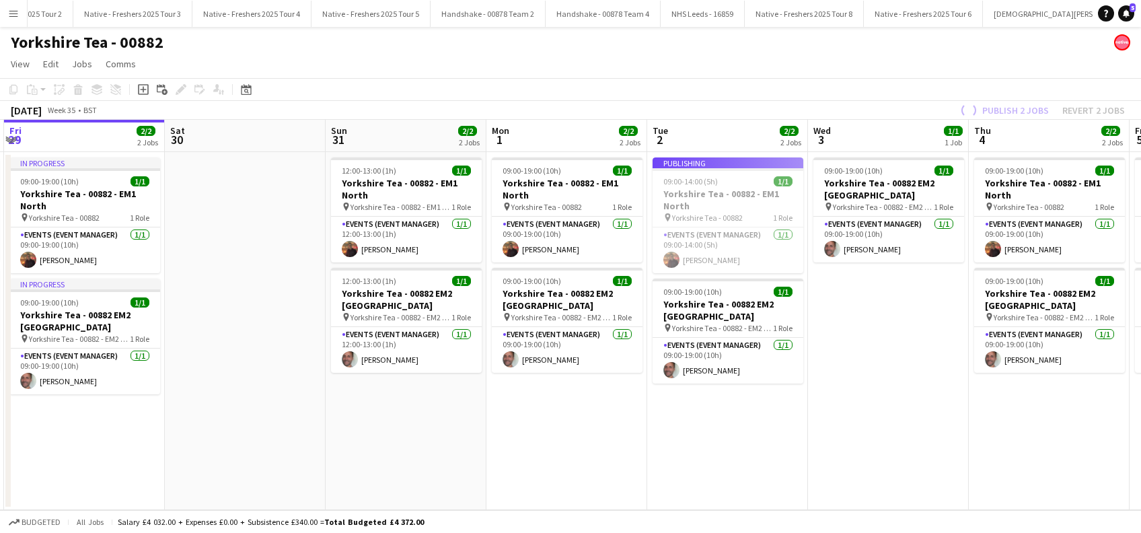
drag, startPoint x: 217, startPoint y: 463, endPoint x: 557, endPoint y: 449, distance: 340.1
click at [557, 449] on app-calendar-viewport "Wed 27 2/2 2 Jobs Thu 28 2/2 2 Jobs Fri 29 2/2 2 Jobs Sat 30 Sun 31 2/2 2 Jobs …" at bounding box center [570, 315] width 1141 height 390
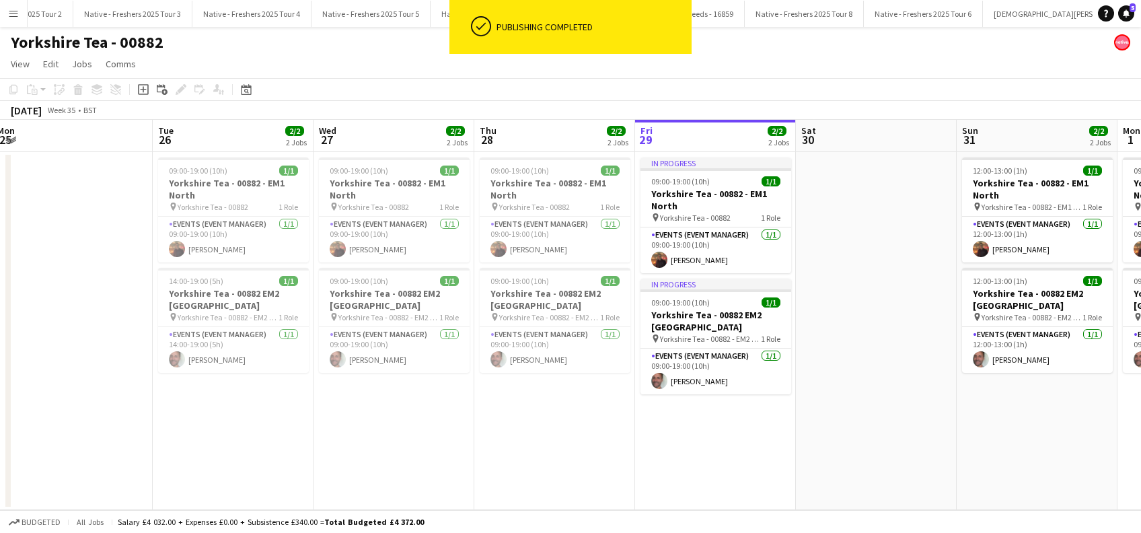
drag, startPoint x: 318, startPoint y: 453, endPoint x: 933, endPoint y: 476, distance: 615.3
click at [933, 476] on app-calendar-viewport "Sat 23 Sun 24 Mon 25 Tue 26 2/2 2 Jobs Wed 27 2/2 2 Jobs Thu 28 2/2 2 Jobs Fri …" at bounding box center [570, 315] width 1141 height 390
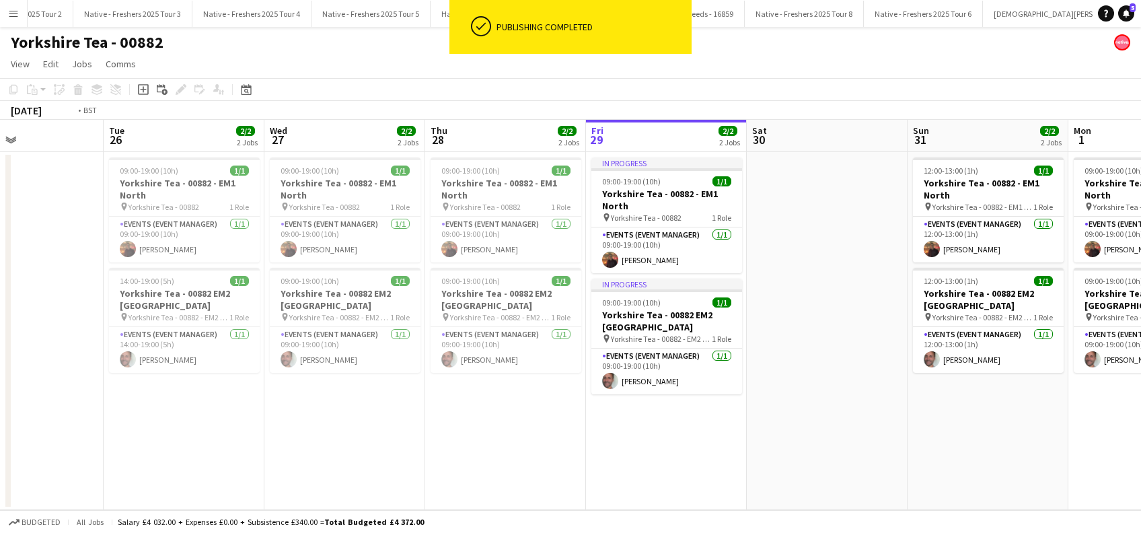
drag, startPoint x: 346, startPoint y: 509, endPoint x: 516, endPoint y: 504, distance: 169.6
click at [516, 504] on app-calendar-viewport "Sat 23 Sun 24 Mon 25 Tue 26 2/2 2 Jobs Wed 27 2/2 2 Jobs Thu 28 2/2 2 Jobs Fri …" at bounding box center [570, 315] width 1141 height 390
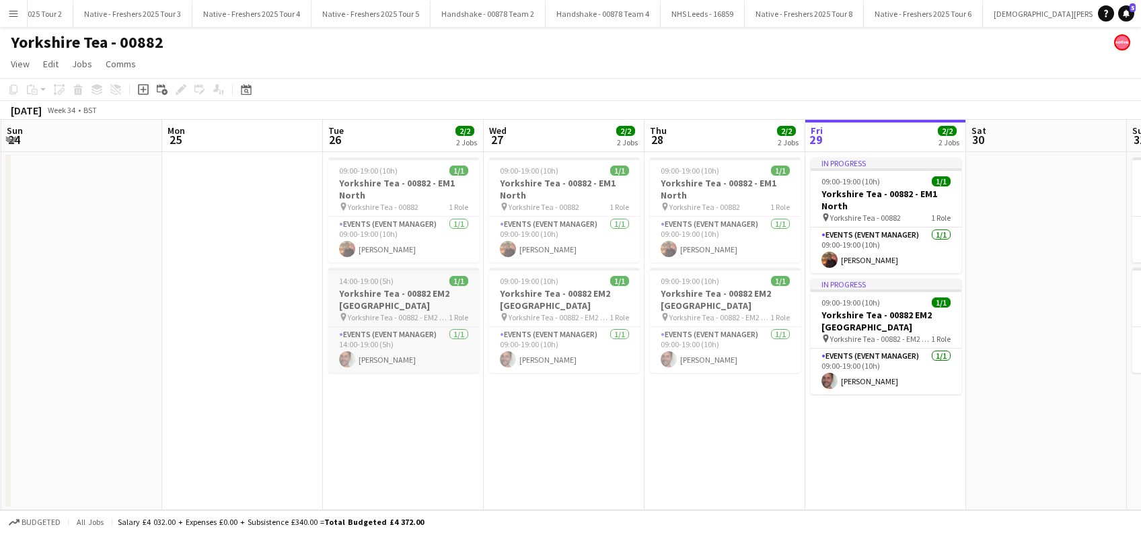
click at [354, 270] on app-job-card "14:00-19:00 (5h) 1/1 Yorkshire Tea - 00882 EM2 [GEOGRAPHIC_DATA] pin Yorkshire …" at bounding box center [403, 320] width 151 height 105
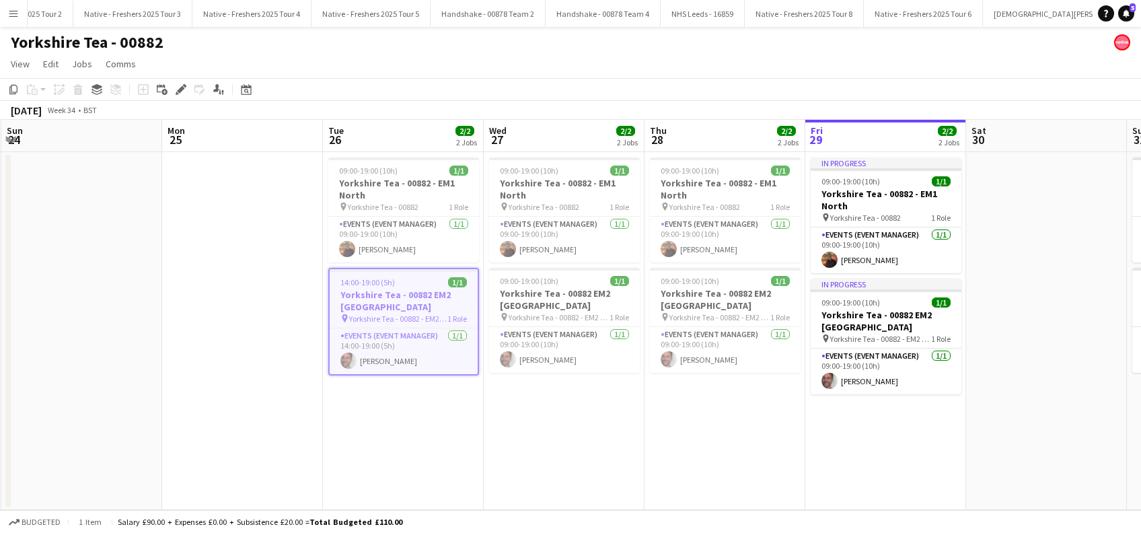
click at [406, 414] on app-date-cell "09:00-19:00 (10h) 1/1 Yorkshire Tea - 00882 - EM1 North pin Yorkshire Tea - 008…" at bounding box center [403, 331] width 161 height 358
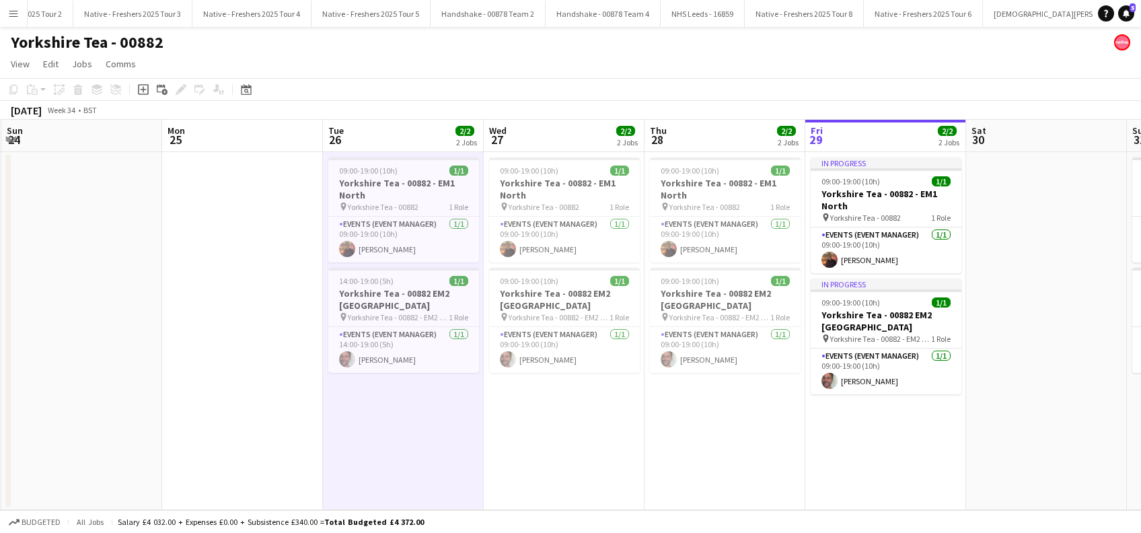
click at [571, 415] on app-date-cell "09:00-19:00 (10h) 1/1 Yorkshire Tea - 00882 - EM1 North pin Yorkshire Tea - 008…" at bounding box center [564, 331] width 161 height 358
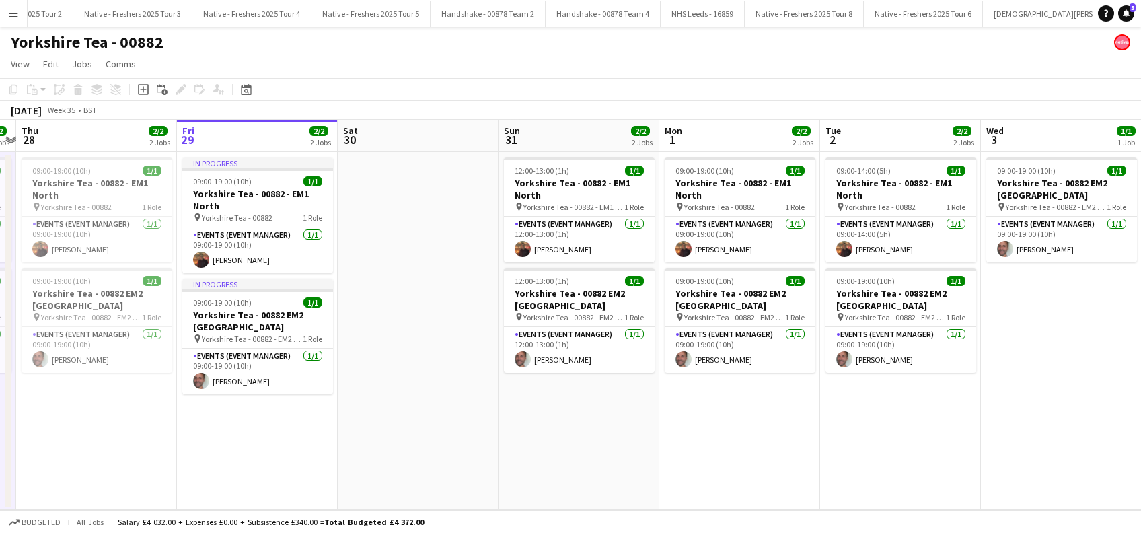
drag, startPoint x: 1031, startPoint y: 407, endPoint x: 377, endPoint y: 458, distance: 656.0
click at [371, 463] on app-calendar-viewport "Sun 24 Mon 25 Tue 26 2/2 2 Jobs Wed 27 2/2 2 Jobs Thu 28 2/2 2 Jobs Fri 29 2/2 …" at bounding box center [570, 315] width 1141 height 390
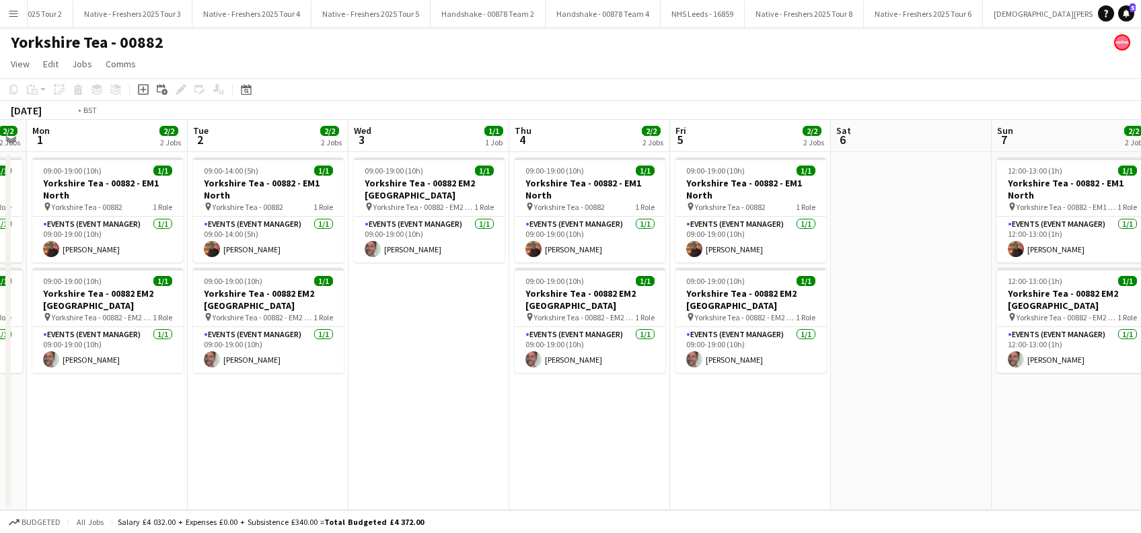
drag, startPoint x: 715, startPoint y: 479, endPoint x: 509, endPoint y: 479, distance: 205.9
click at [509, 479] on app-calendar-viewport "Thu 28 2/2 2 Jobs Fri 29 2/2 2 Jobs Sat 30 Sun 31 2/2 2 Jobs Mon 1 2/2 2 Jobs T…" at bounding box center [570, 315] width 1141 height 390
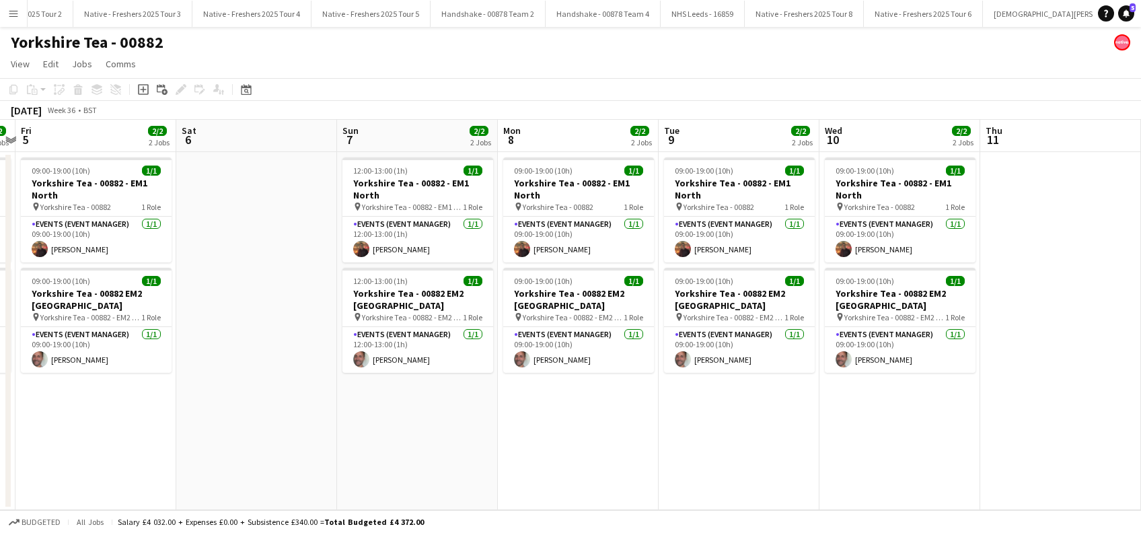
drag, startPoint x: 937, startPoint y: 436, endPoint x: 699, endPoint y: 452, distance: 238.1
click at [324, 500] on app-calendar-viewport "Mon 1 2/2 2 Jobs Tue 2 2/2 2 Jobs Wed 3 1/1 1 Job Thu 4 2/2 2 Jobs Fri 5 2/2 2 …" at bounding box center [570, 315] width 1141 height 390
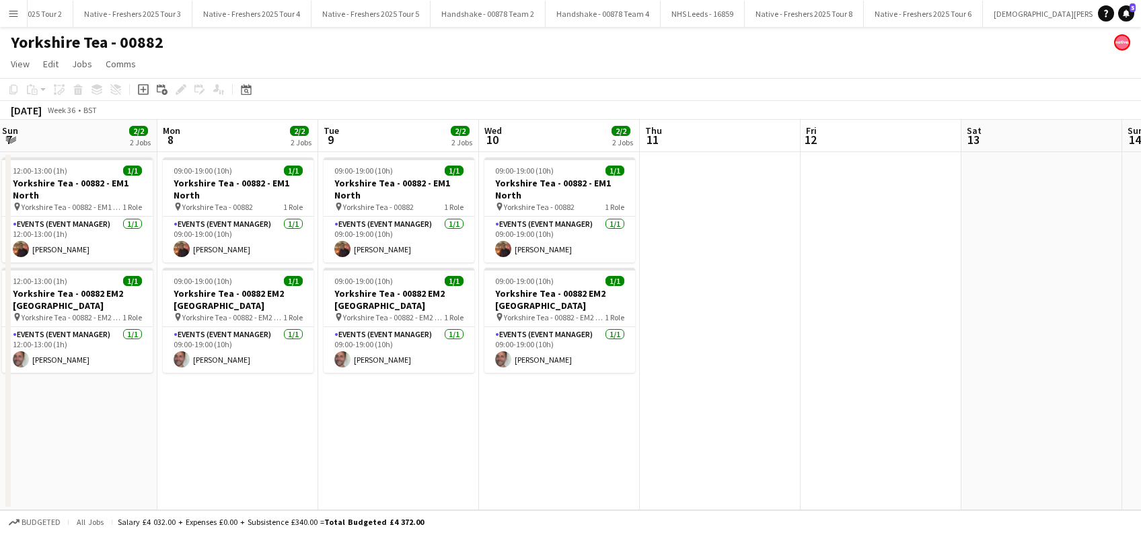
drag, startPoint x: 899, startPoint y: 452, endPoint x: 635, endPoint y: 467, distance: 264.2
click at [635, 467] on app-calendar-viewport "Wed 3 1/1 1 Job Thu 4 2/2 2 Jobs Fri 5 2/2 2 Jobs Sat 6 Sun 7 2/2 2 Jobs Mon 8 …" at bounding box center [570, 315] width 1141 height 390
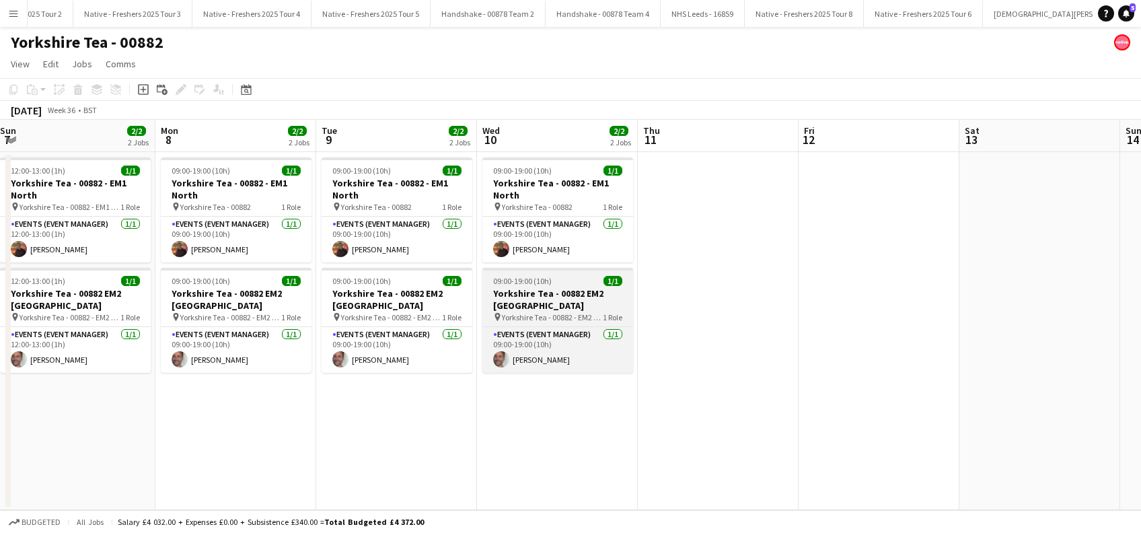
click at [532, 296] on h3 "Yorkshire Tea - 00882 EM2 [GEOGRAPHIC_DATA]" at bounding box center [557, 299] width 151 height 24
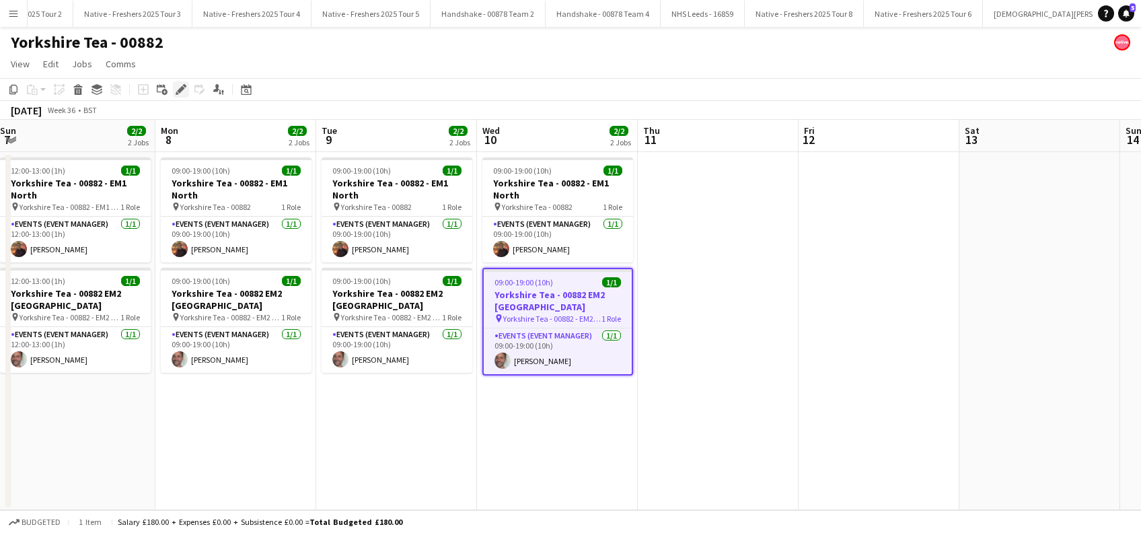
click at [182, 87] on icon at bounding box center [180, 89] width 7 height 7
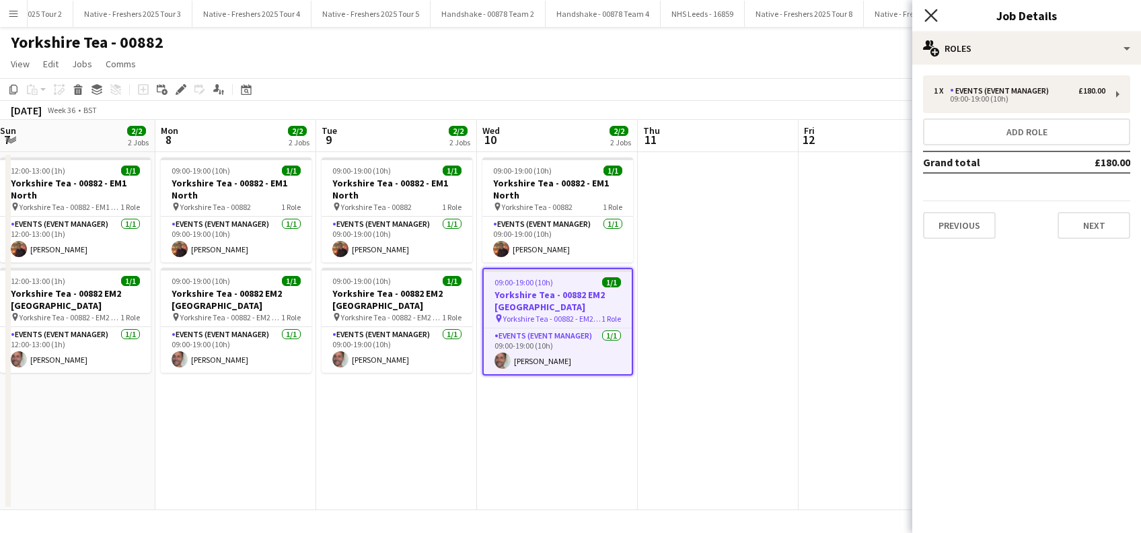
click at [929, 16] on icon "Close pop-in" at bounding box center [930, 15] width 13 height 13
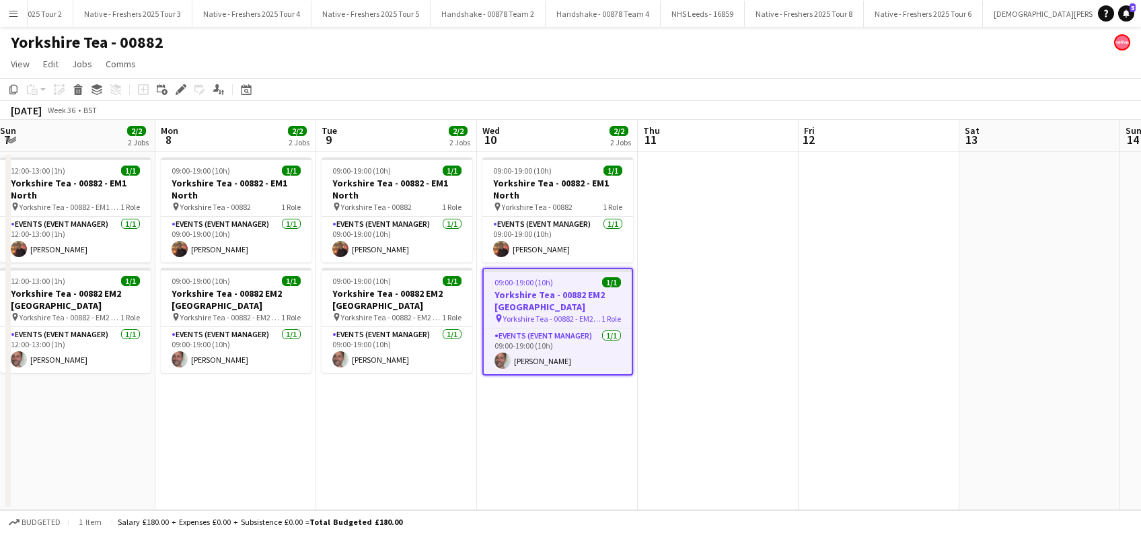
drag, startPoint x: 697, startPoint y: 286, endPoint x: 705, endPoint y: 287, distance: 8.2
click at [697, 288] on app-date-cell at bounding box center [718, 331] width 161 height 358
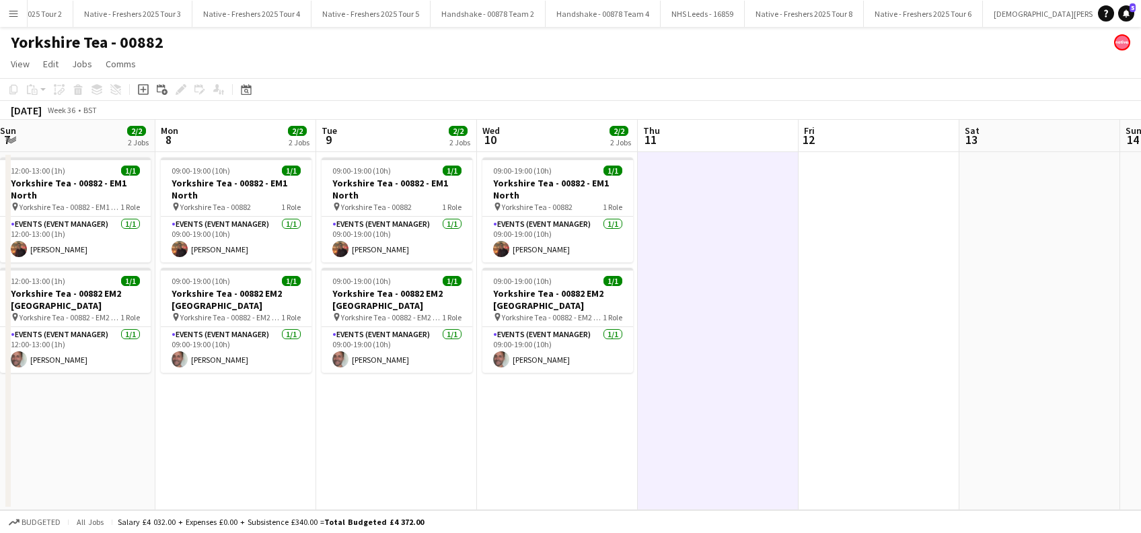
click at [699, 270] on app-date-cell at bounding box center [718, 331] width 161 height 358
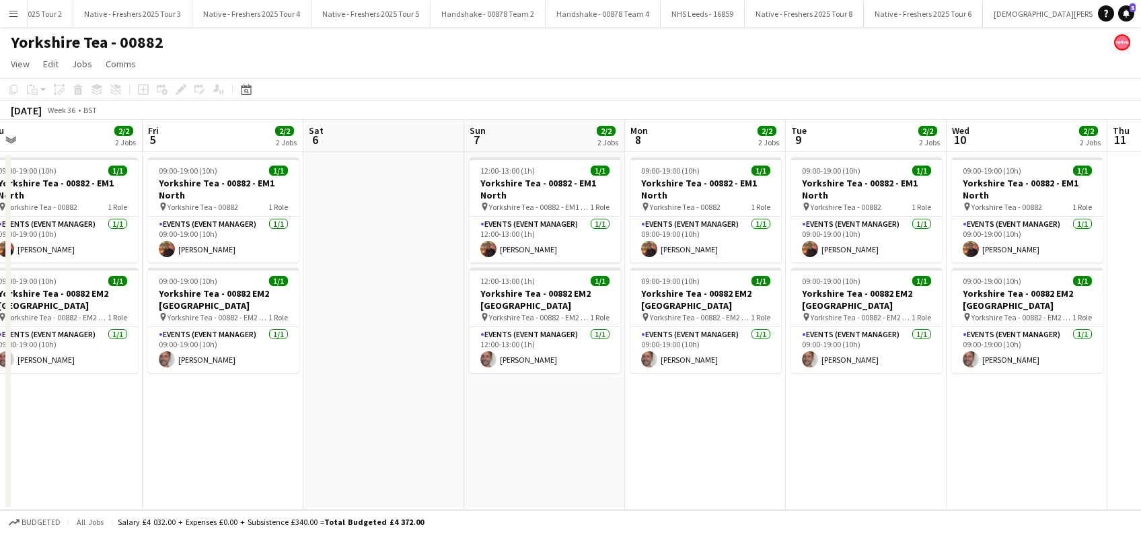
scroll to position [0, 418]
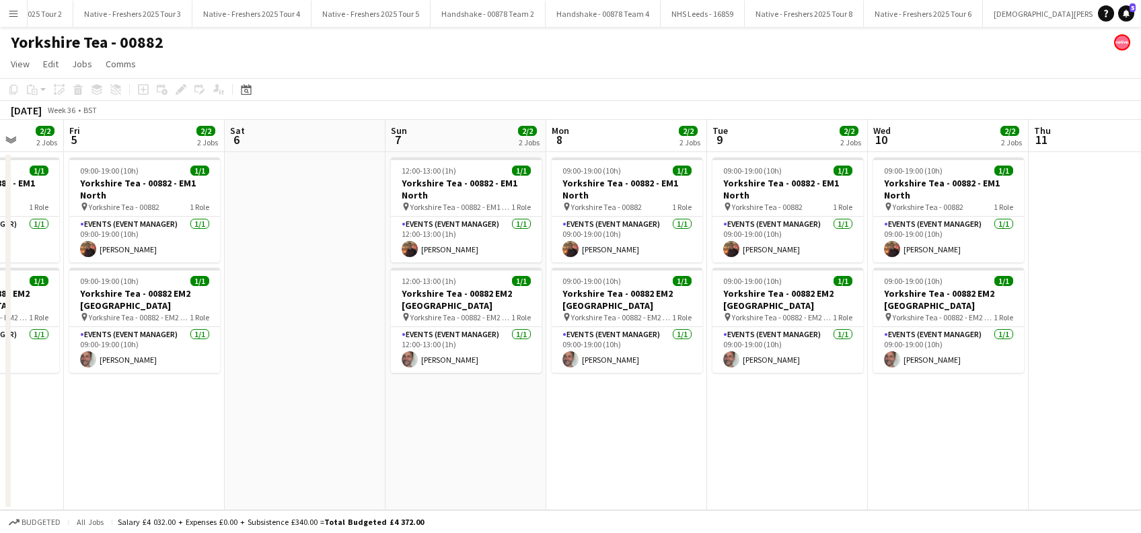
drag, startPoint x: 325, startPoint y: 431, endPoint x: 876, endPoint y: 433, distance: 551.0
click at [876, 433] on app-calendar-viewport "Tue 2 2/2 2 Jobs Wed 3 1/1 1 Job Thu 4 2/2 2 Jobs Fri 5 2/2 2 Jobs Sat 6 Sun 7 …" at bounding box center [570, 315] width 1141 height 390
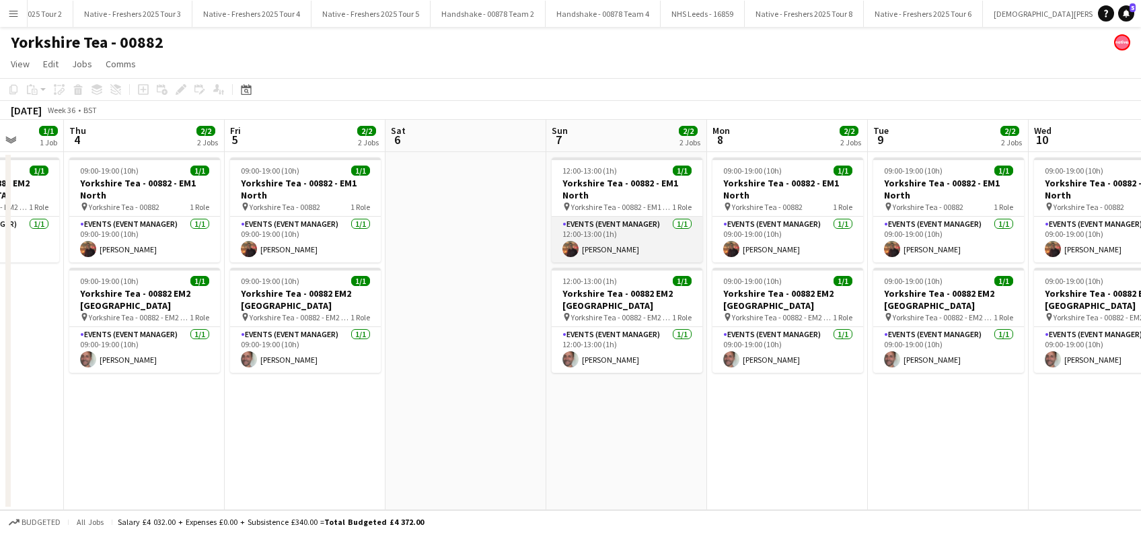
click at [596, 241] on app-card-role "Events (Event Manager) [DATE] 12:00-13:00 (1h) [PERSON_NAME]" at bounding box center [627, 240] width 151 height 46
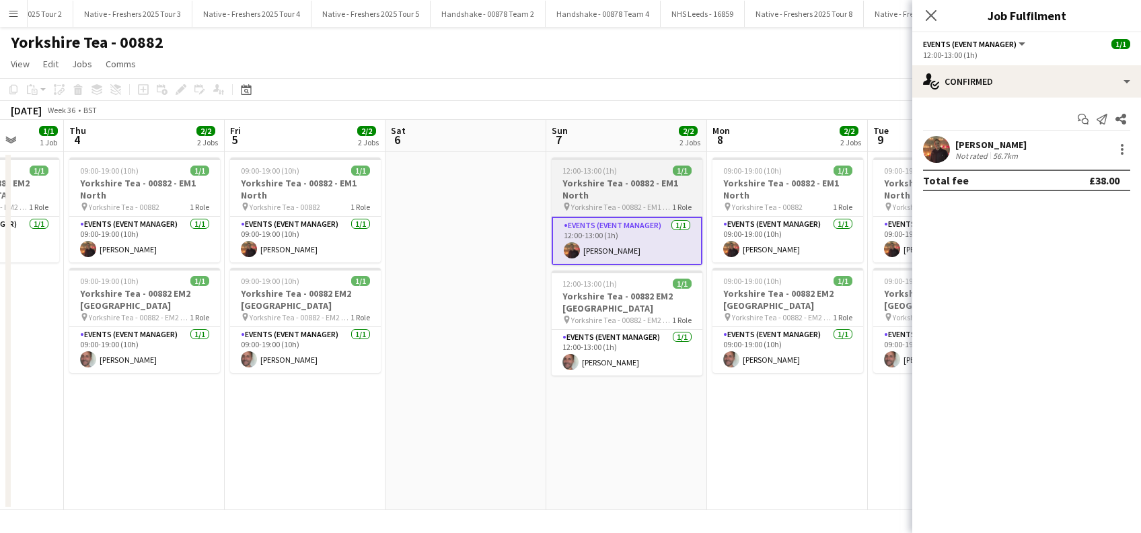
click at [597, 194] on h3 "Yorkshire Tea - 00882 - EM1 North" at bounding box center [627, 189] width 151 height 24
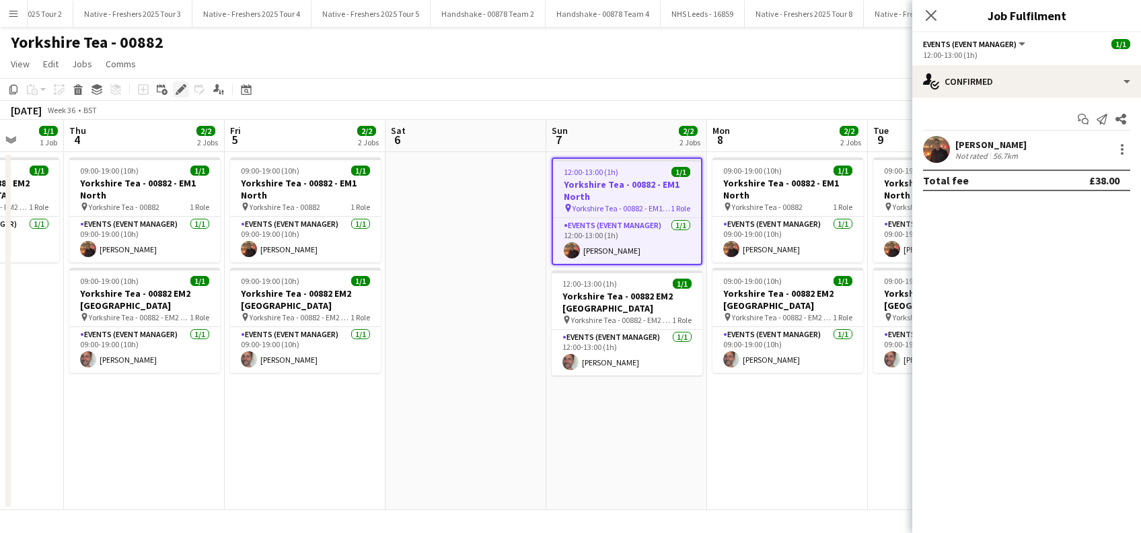
click at [184, 91] on icon "Edit" at bounding box center [181, 89] width 11 height 11
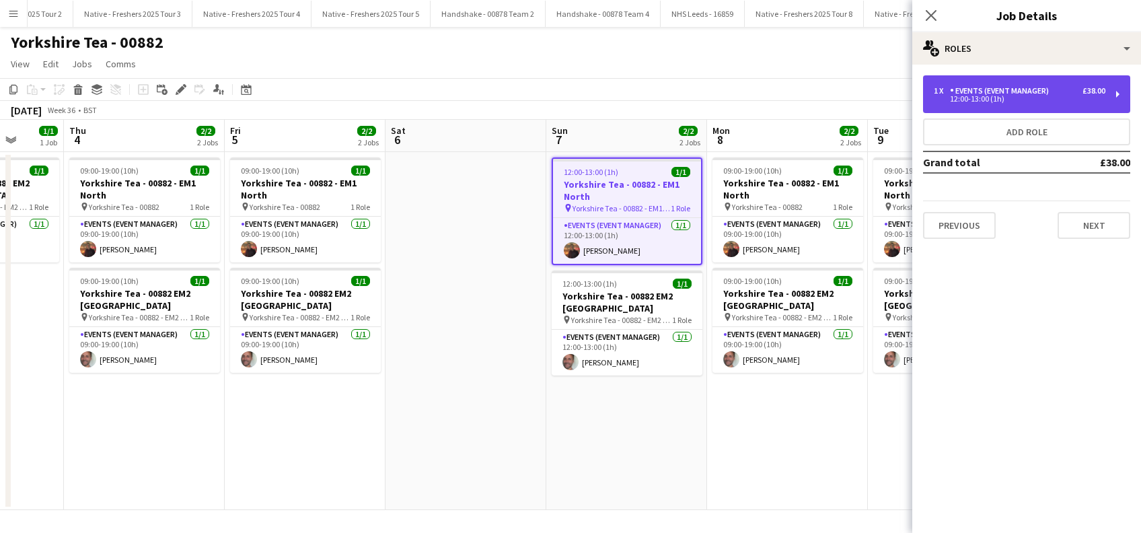
click at [1011, 97] on div "12:00-13:00 (1h)" at bounding box center [1020, 99] width 172 height 7
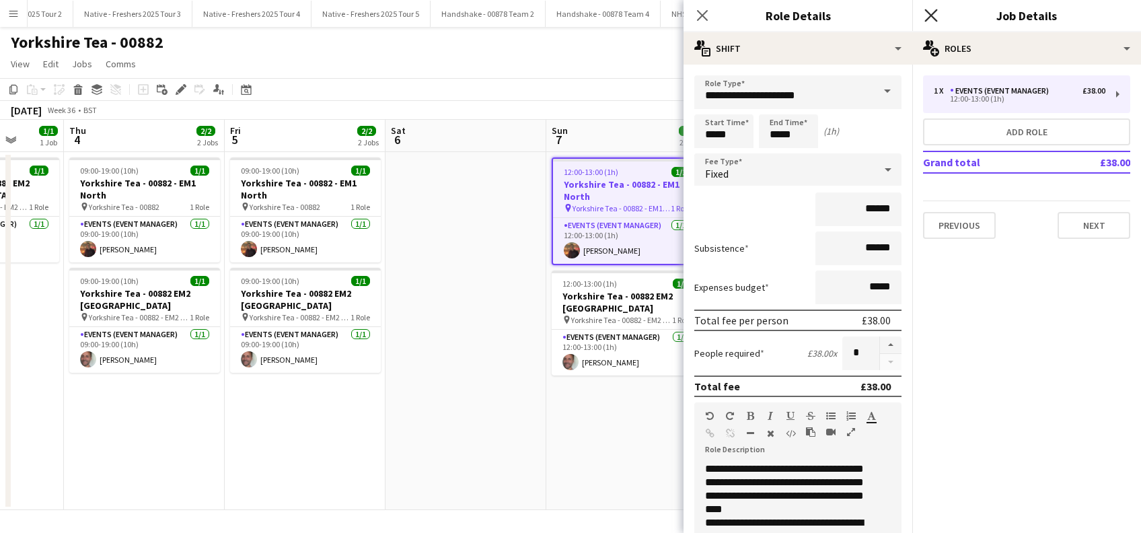
click at [929, 17] on icon at bounding box center [930, 15] width 13 height 13
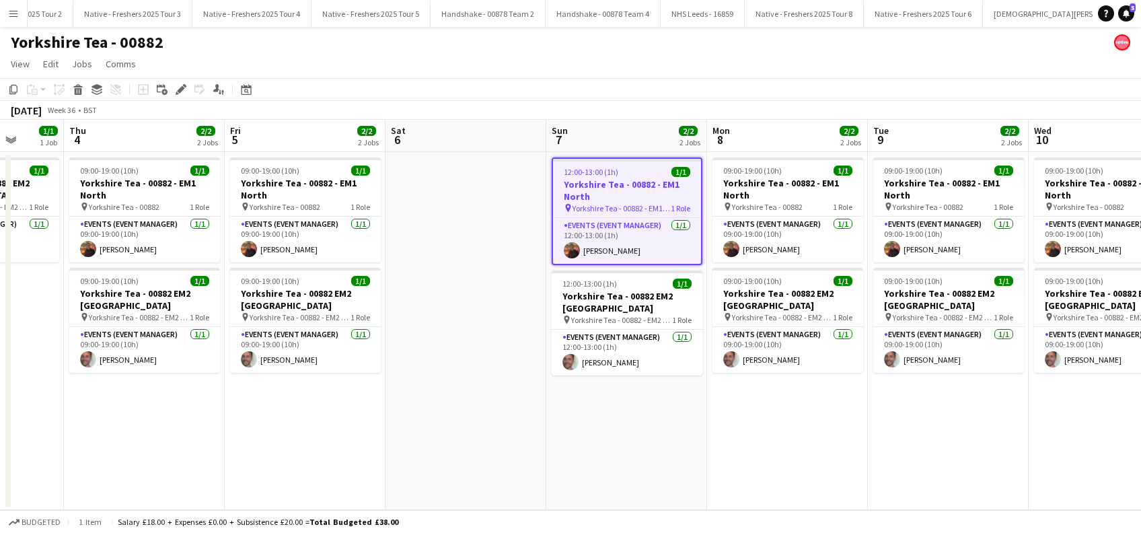
click at [643, 431] on app-date-cell "12:00-13:00 (1h) 1/1 Yorkshire Tea - 00882 - EM1 North pin Yorkshire Tea - 0088…" at bounding box center [626, 331] width 161 height 358
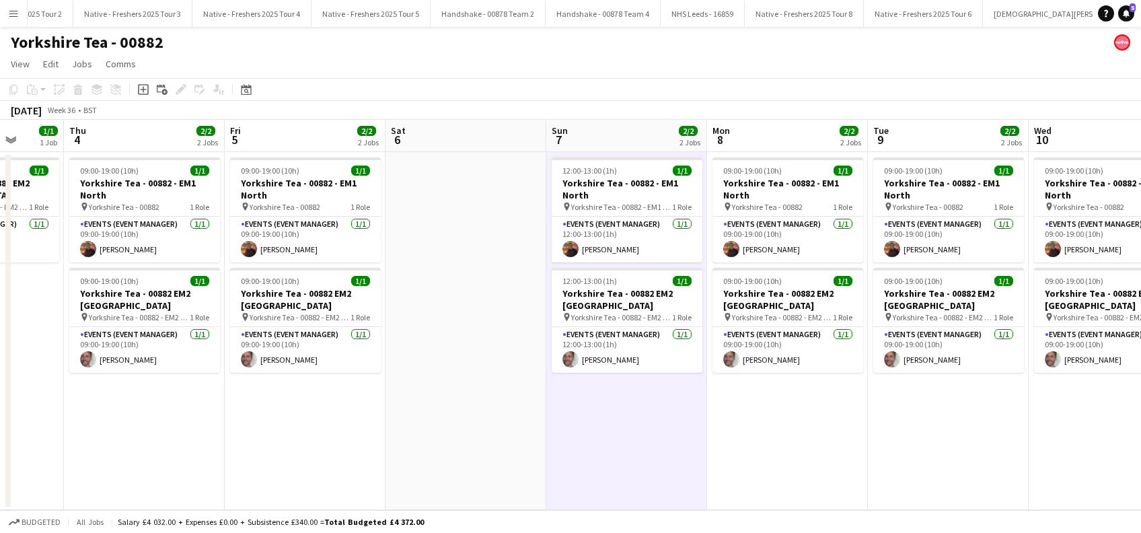
click at [728, 435] on app-date-cell "09:00-19:00 (10h) 1/1 Yorkshire Tea - 00882 - EM1 North pin Yorkshire Tea - 008…" at bounding box center [787, 331] width 161 height 358
